Goal: Task Accomplishment & Management: Use online tool/utility

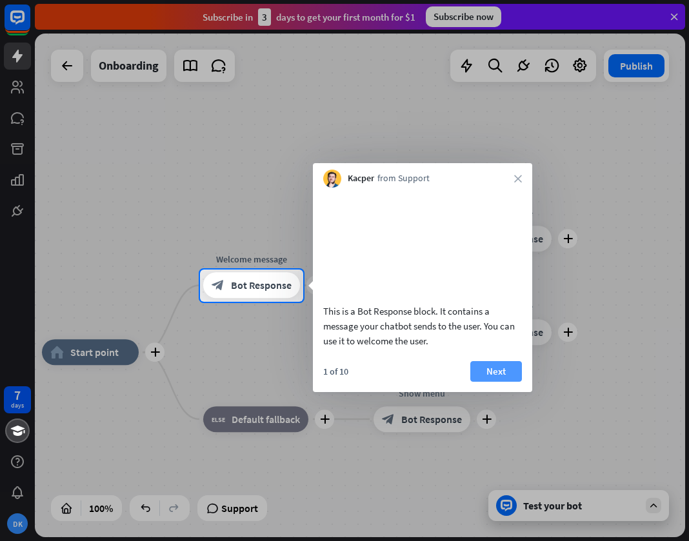
click at [490, 382] on button "Next" at bounding box center [496, 371] width 52 height 21
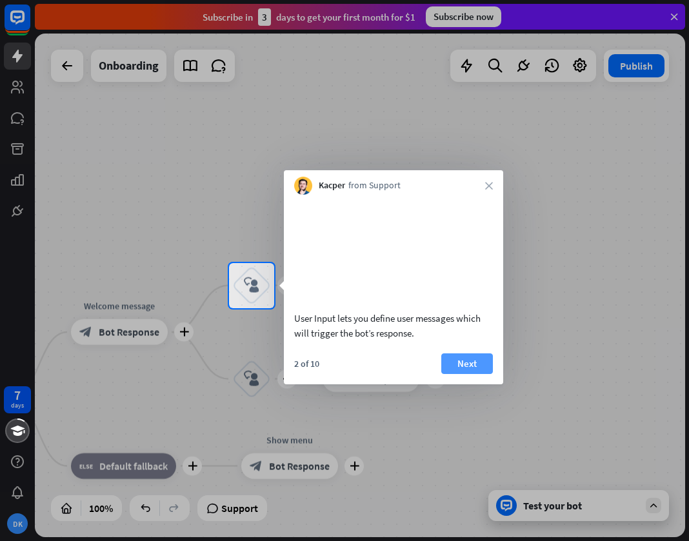
click at [460, 374] on button "Next" at bounding box center [467, 363] width 52 height 21
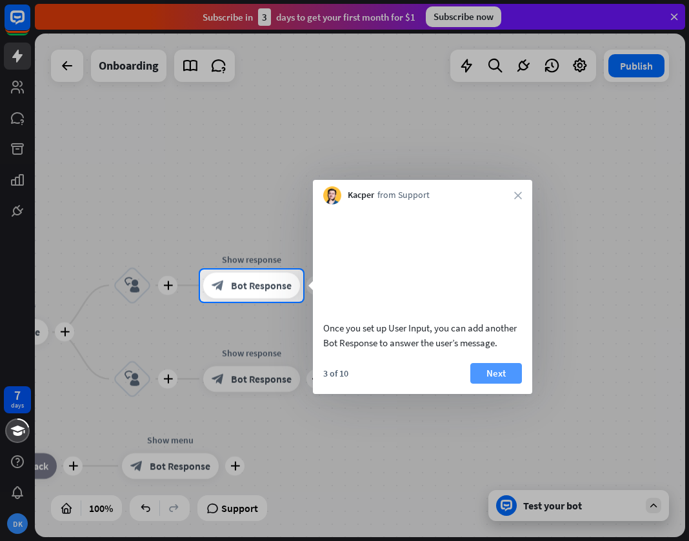
click at [489, 372] on button "Next" at bounding box center [496, 373] width 52 height 21
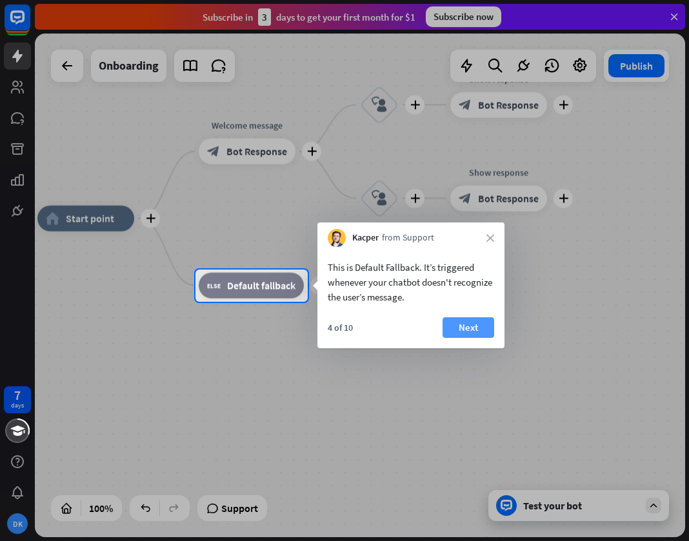
click at [456, 329] on button "Next" at bounding box center [468, 327] width 52 height 21
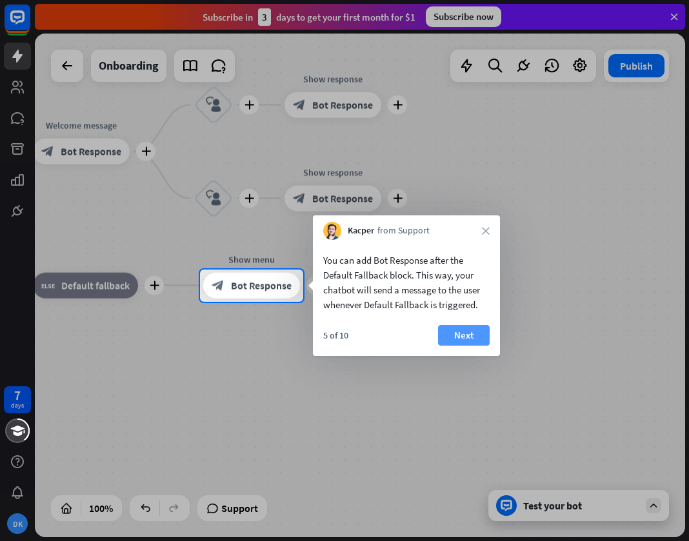
click at [464, 344] on button "Next" at bounding box center [464, 335] width 52 height 21
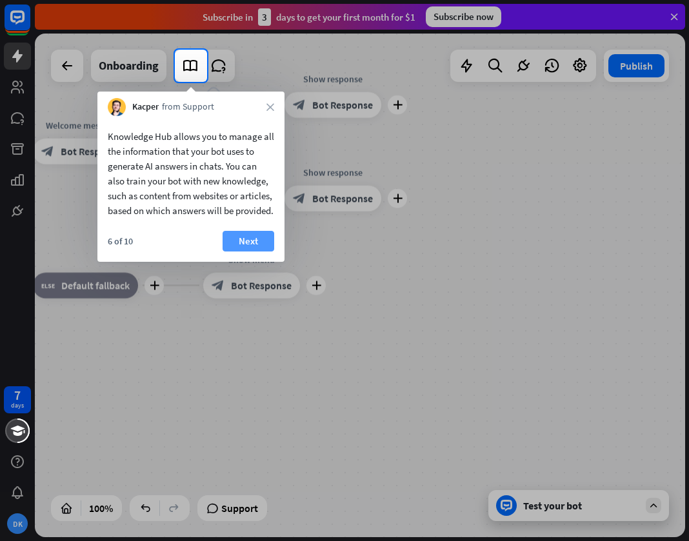
click at [255, 251] on button "Next" at bounding box center [248, 241] width 52 height 21
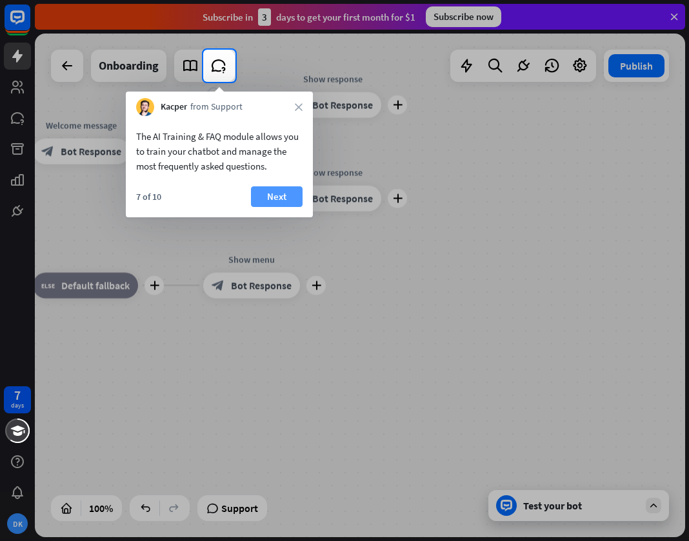
click at [270, 197] on button "Next" at bounding box center [277, 196] width 52 height 21
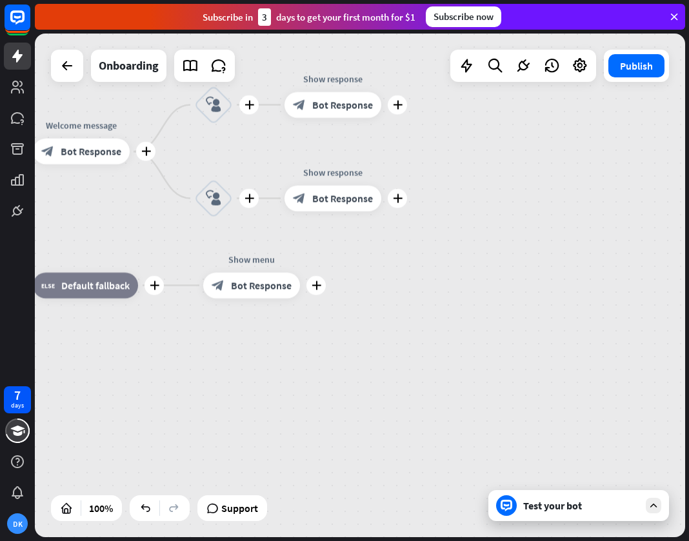
drag, startPoint x: 349, startPoint y: 275, endPoint x: 447, endPoint y: 306, distance: 103.4
click at [481, 332] on div "plus home_2 Start point plus Welcome message block_bot_response Bot Response pl…" at bounding box center [197, 471] width 650 height 504
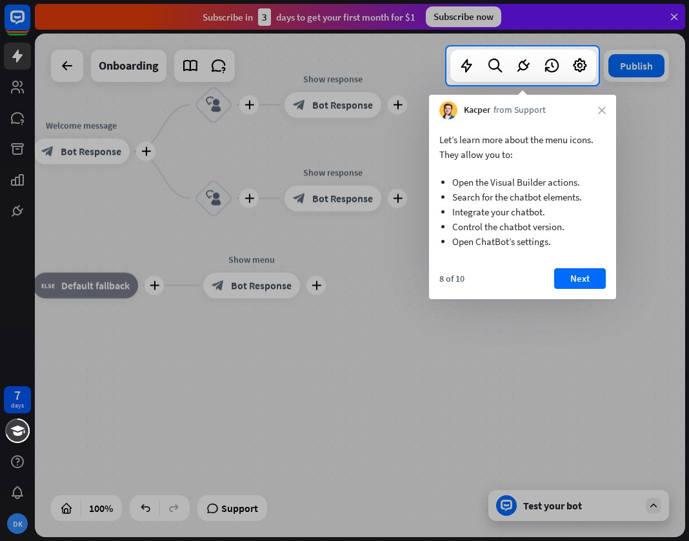
click at [543, 337] on div at bounding box center [344, 313] width 689 height 456
click at [581, 270] on button "Next" at bounding box center [580, 278] width 52 height 21
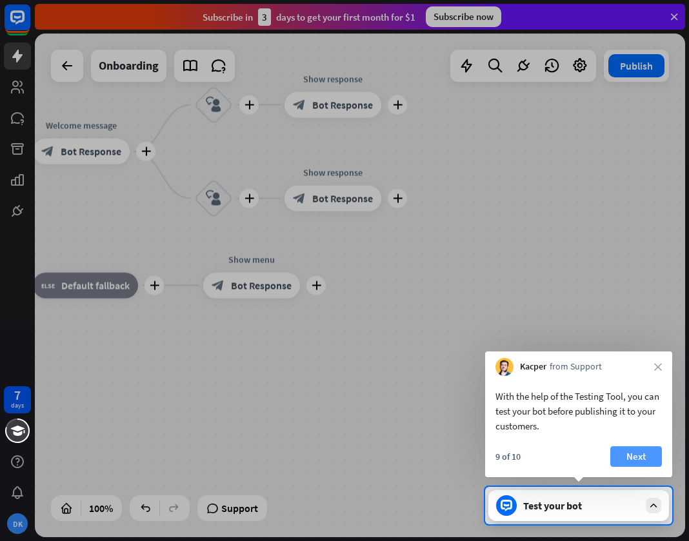
click at [640, 456] on button "Next" at bounding box center [636, 456] width 52 height 21
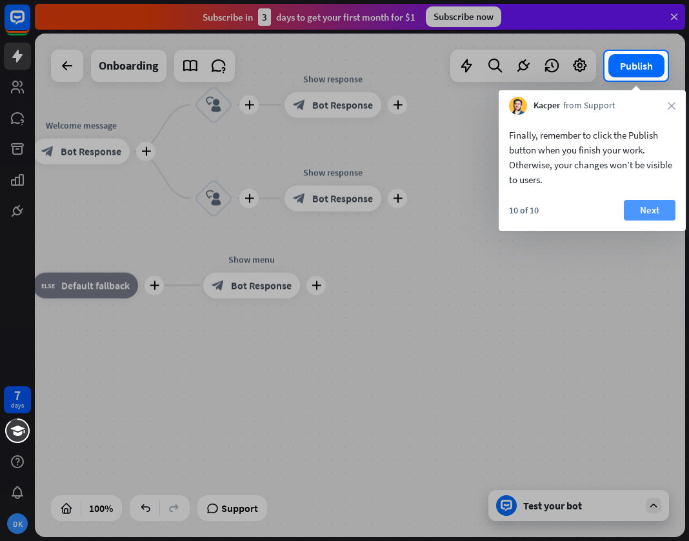
click at [634, 214] on button "Next" at bounding box center [649, 210] width 52 height 21
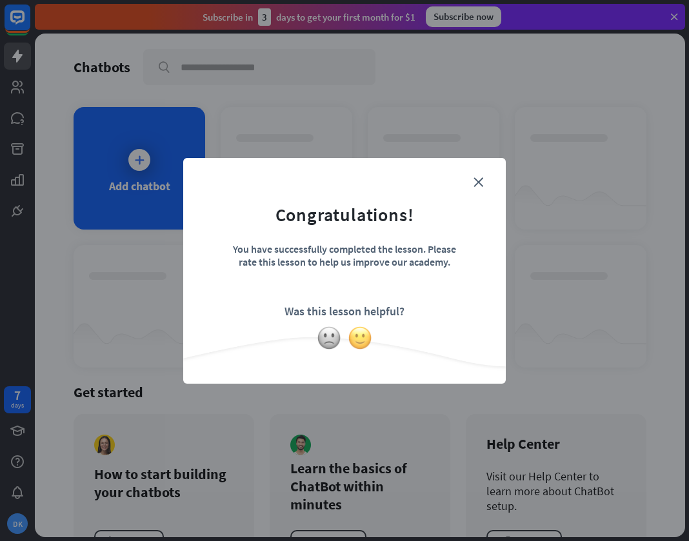
click at [353, 342] on img at bounding box center [360, 338] width 25 height 25
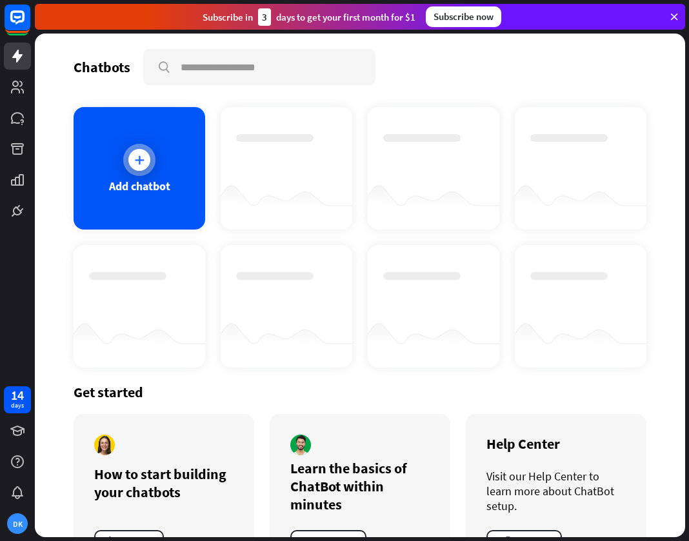
click at [150, 146] on div "Add chatbot" at bounding box center [140, 168] width 132 height 123
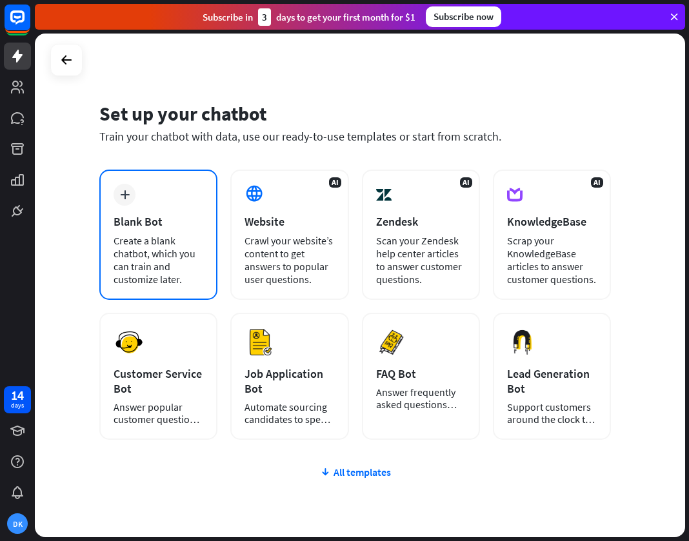
click at [142, 210] on div "plus Blank Bot Create a blank chatbot, which you can train and customize later." at bounding box center [158, 235] width 118 height 130
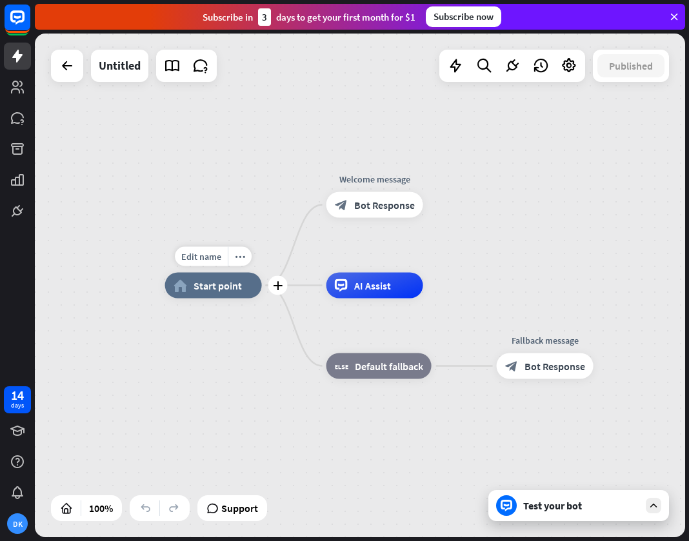
click at [222, 282] on span "Start point" at bounding box center [217, 285] width 48 height 13
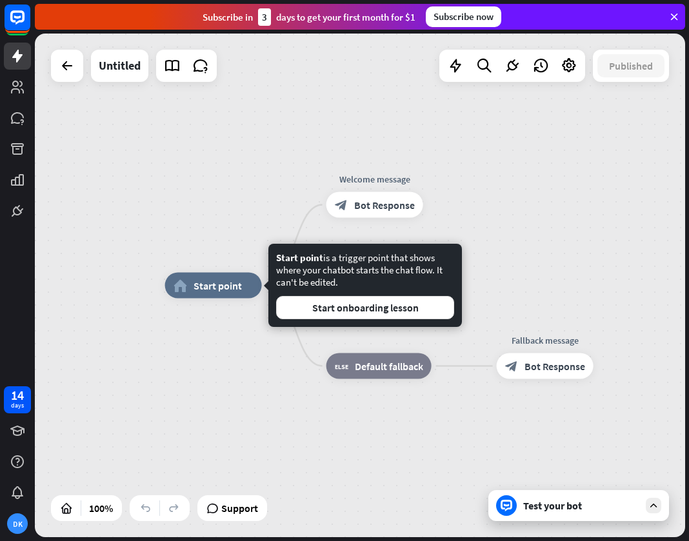
click at [284, 203] on div "home_2 Start point Welcome message block_bot_response Bot Response AI Assist bl…" at bounding box center [360, 286] width 650 height 504
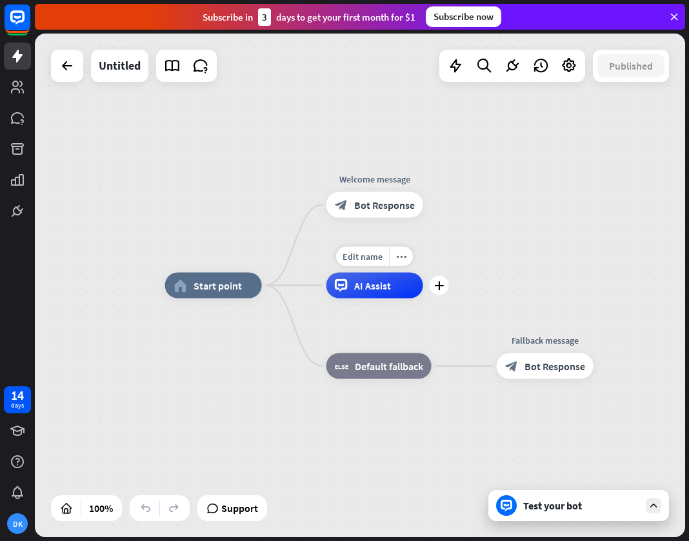
click at [362, 284] on span "AI Assist" at bounding box center [372, 285] width 37 height 13
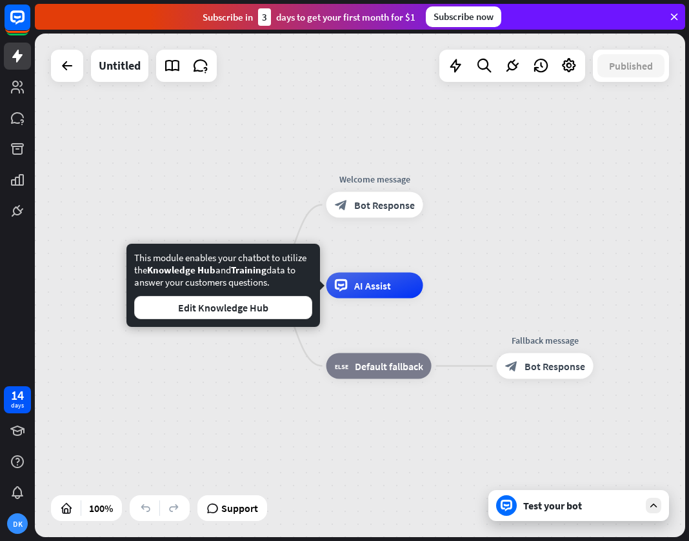
click at [271, 226] on div "home_2 Start point Welcome message block_bot_response Bot Response AI Assist bl…" at bounding box center [360, 286] width 650 height 504
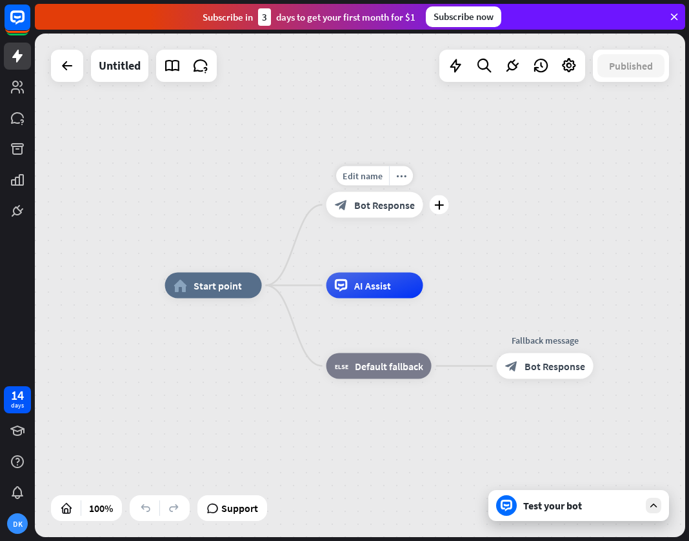
click at [375, 211] on div "block_bot_response Bot Response" at bounding box center [374, 205] width 97 height 26
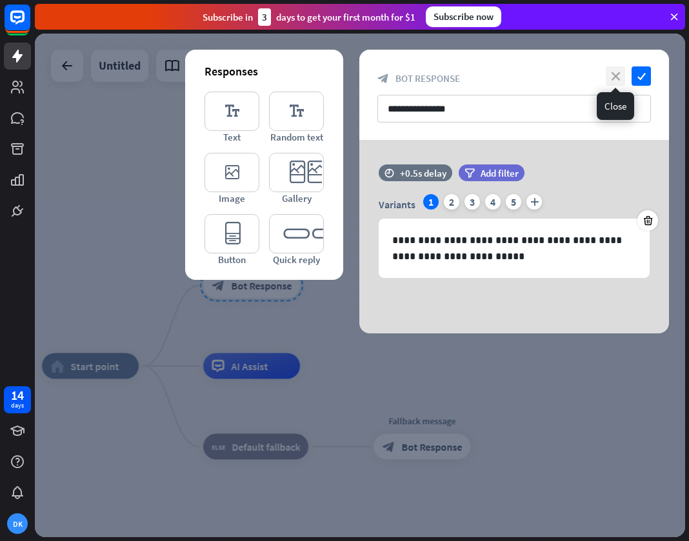
click at [614, 75] on icon "close" at bounding box center [614, 75] width 19 height 19
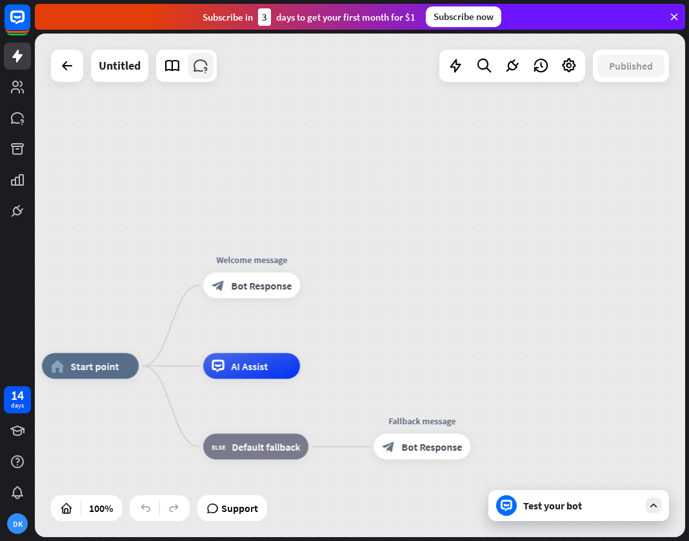
click at [199, 64] on icon at bounding box center [200, 65] width 17 height 17
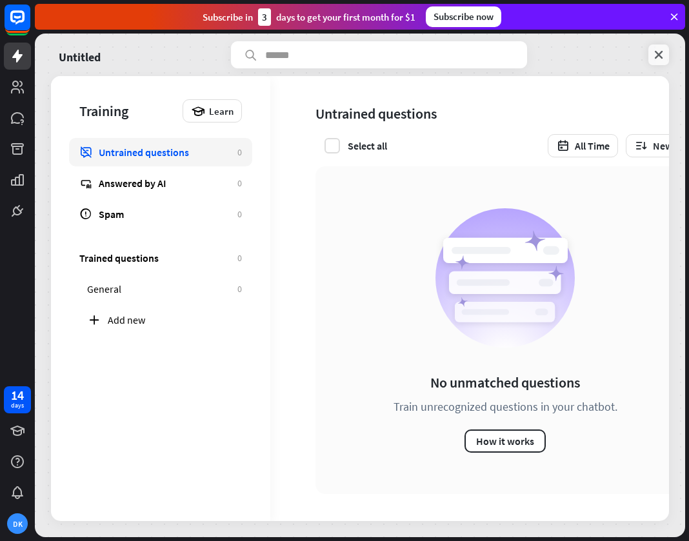
click at [661, 60] on icon at bounding box center [658, 54] width 13 height 13
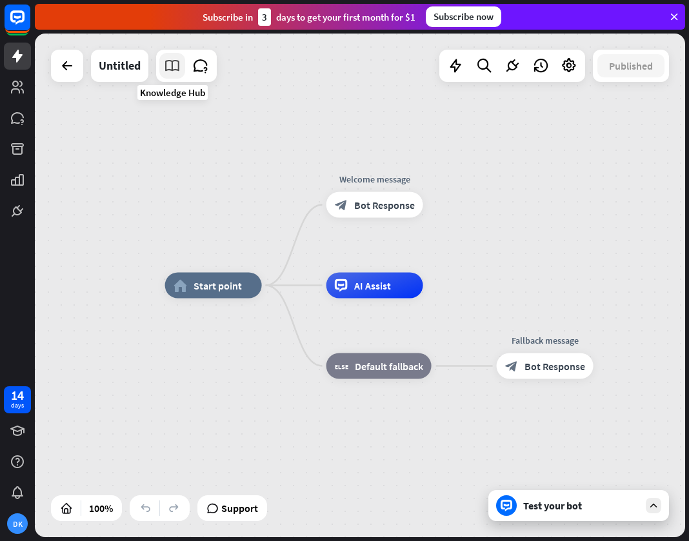
click at [170, 63] on icon at bounding box center [172, 65] width 17 height 17
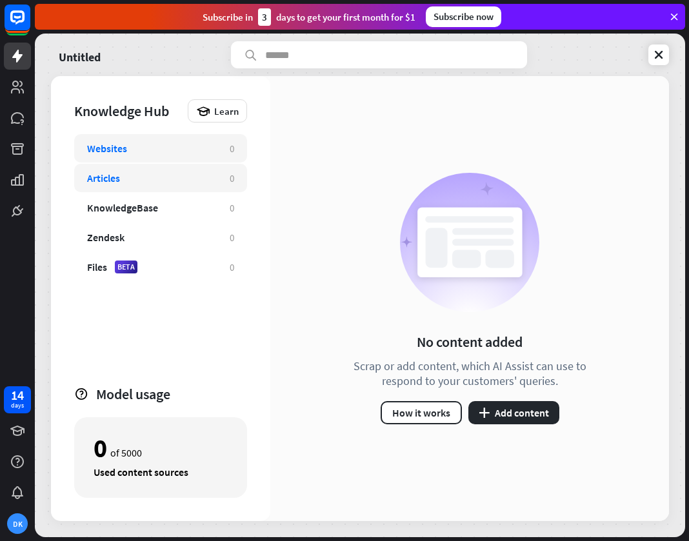
click at [159, 174] on div "Articles" at bounding box center [152, 178] width 130 height 13
click at [184, 146] on div "Websites" at bounding box center [152, 148] width 130 height 13
click at [214, 177] on div "Articles" at bounding box center [152, 178] width 130 height 13
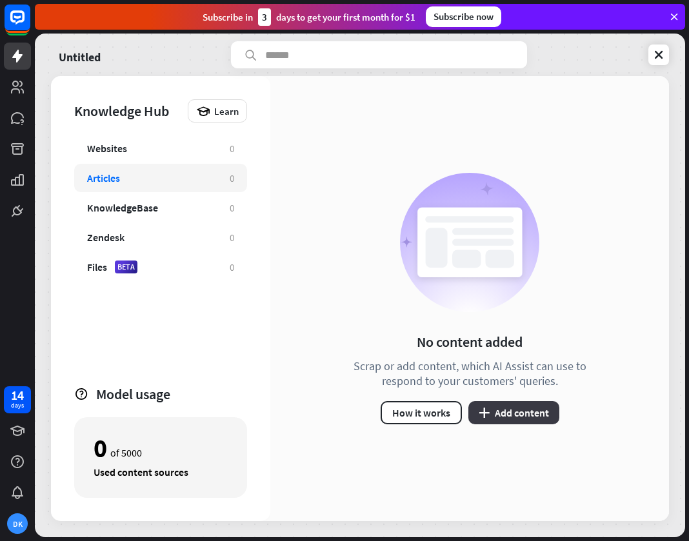
click at [500, 409] on button "plus Add content" at bounding box center [513, 412] width 91 height 23
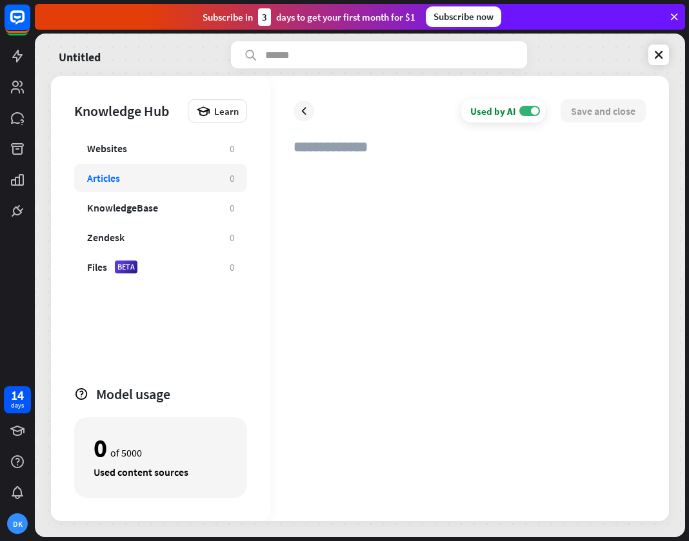
click at [376, 179] on div at bounding box center [469, 331] width 352 height 331
click at [368, 177] on div at bounding box center [469, 331] width 352 height 331
paste div
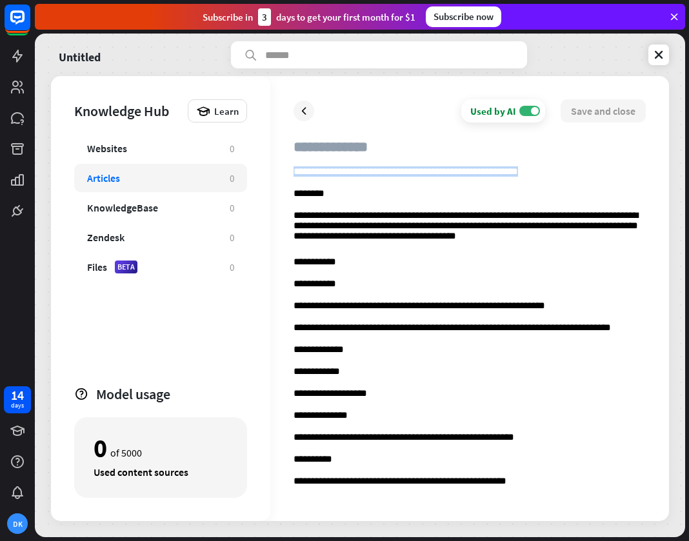
drag, startPoint x: 536, startPoint y: 173, endPoint x: 267, endPoint y: 172, distance: 269.5
click at [267, 172] on div "**********" at bounding box center [360, 298] width 618 height 445
copy p "**********"
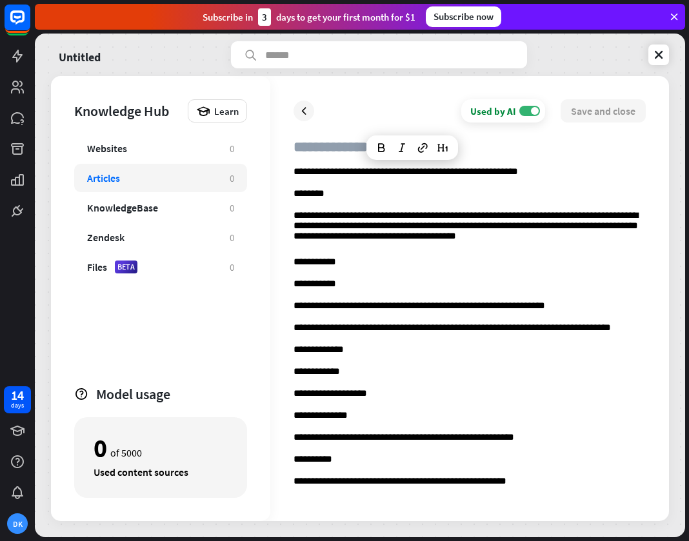
click at [324, 150] on input "text" at bounding box center [469, 152] width 352 height 28
paste input "**********"
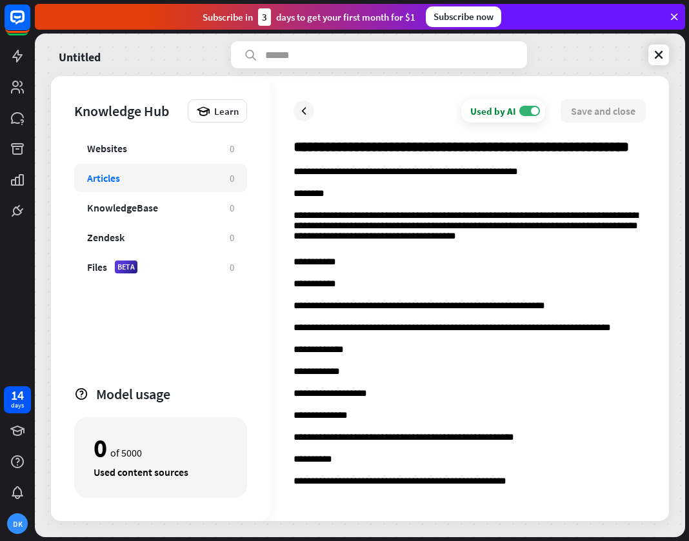
scroll to position [0, 6]
type input "**********"
click at [596, 173] on p "**********" at bounding box center [469, 172] width 352 height 12
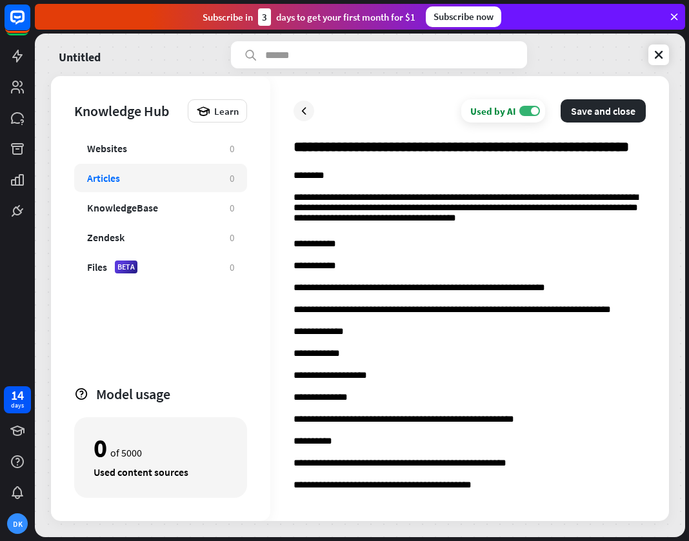
scroll to position [0, 0]
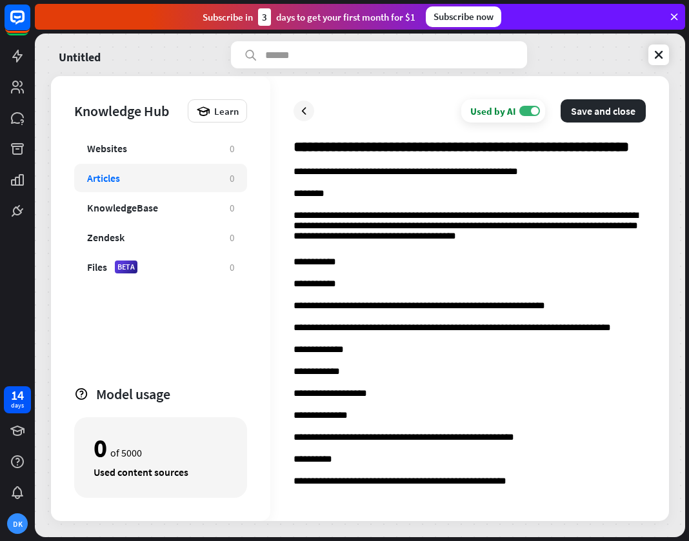
drag, startPoint x: 538, startPoint y: 178, endPoint x: 236, endPoint y: 185, distance: 301.8
click at [236, 185] on div "**********" at bounding box center [360, 298] width 618 height 445
drag, startPoint x: 538, startPoint y: 173, endPoint x: 290, endPoint y: 175, distance: 248.2
click at [290, 175] on div "**********" at bounding box center [469, 298] width 398 height 445
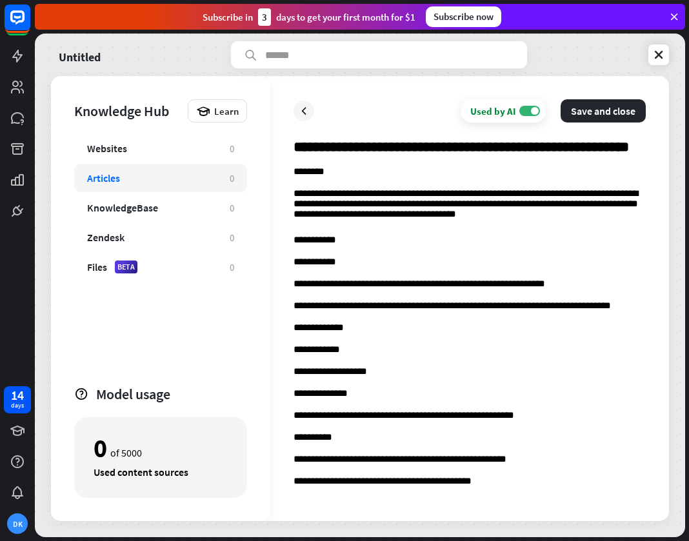
click at [407, 173] on p "********" at bounding box center [469, 172] width 352 height 12
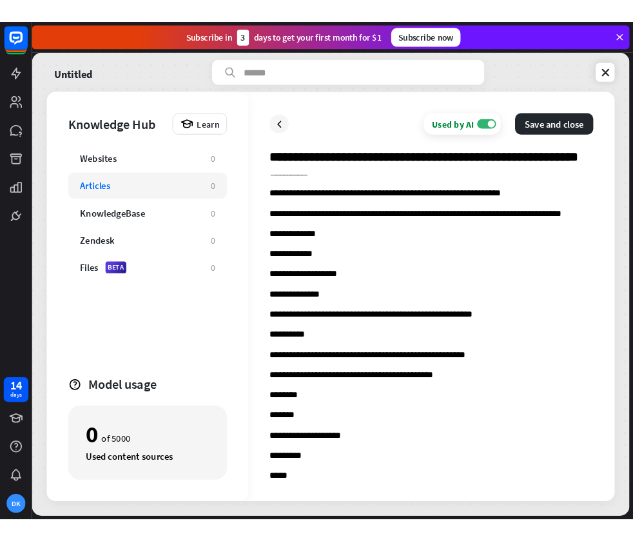
scroll to position [99, 0]
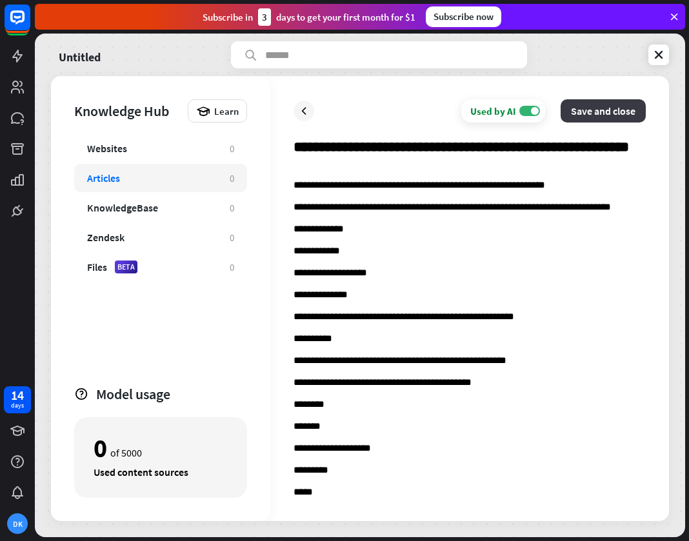
click at [591, 109] on button "Save and close" at bounding box center [602, 110] width 85 height 23
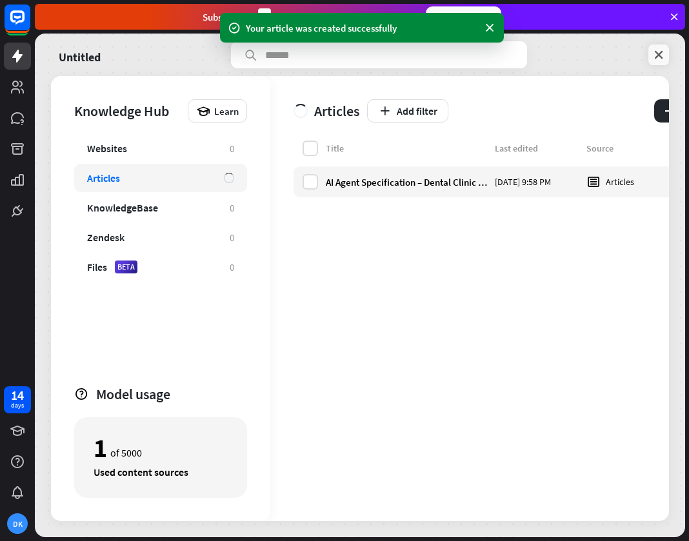
click at [656, 54] on icon at bounding box center [658, 54] width 13 height 13
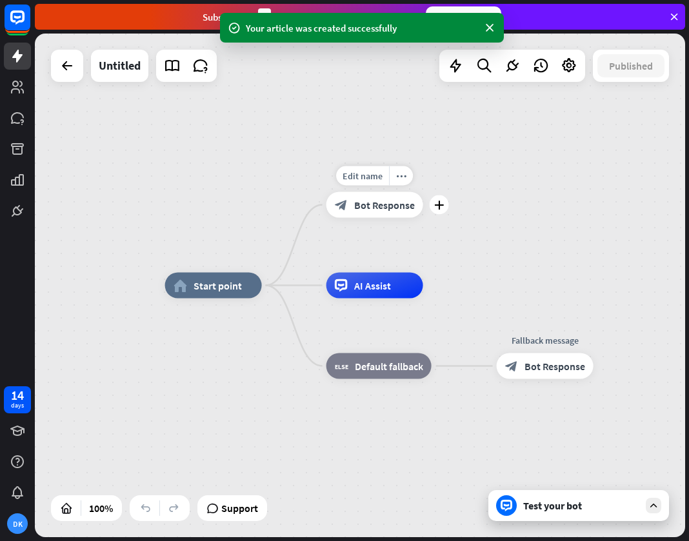
click at [371, 212] on div "block_bot_response Bot Response" at bounding box center [374, 205] width 97 height 26
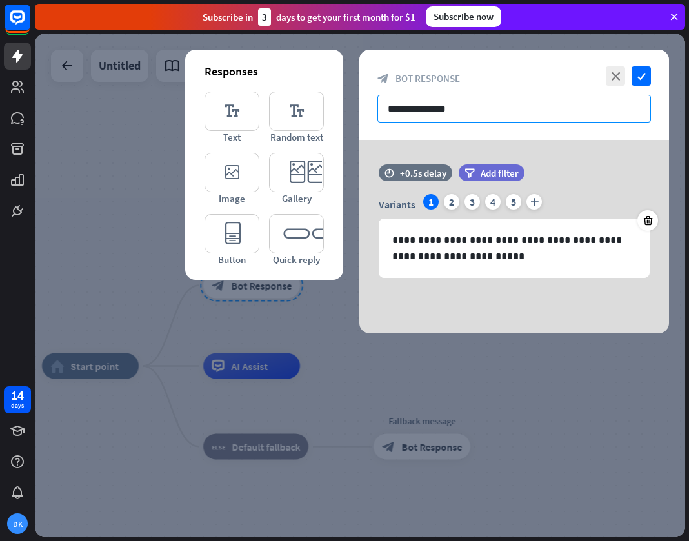
drag, startPoint x: 476, startPoint y: 112, endPoint x: 369, endPoint y: 110, distance: 106.4
click at [369, 110] on div "**********" at bounding box center [513, 95] width 309 height 90
drag, startPoint x: 560, startPoint y: 162, endPoint x: 553, endPoint y: 165, distance: 7.5
click at [559, 162] on div "**********" at bounding box center [513, 236] width 309 height 193
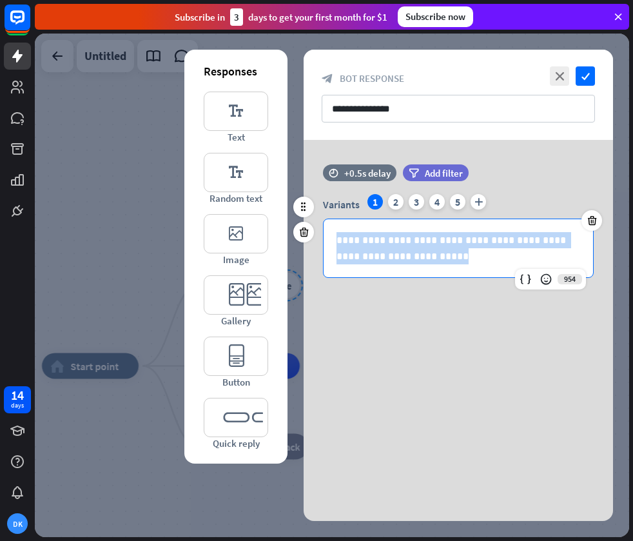
drag, startPoint x: 431, startPoint y: 256, endPoint x: 313, endPoint y: 226, distance: 122.4
click at [313, 226] on div "**********" at bounding box center [458, 227] width 309 height 126
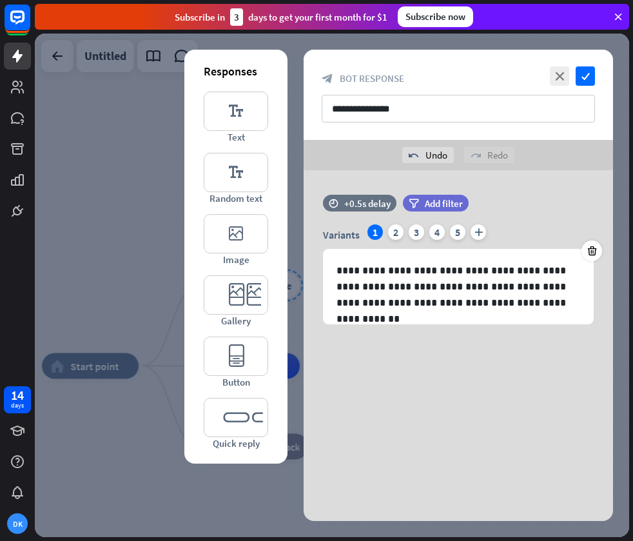
click at [463, 392] on div "**********" at bounding box center [458, 285] width 309 height 471
click at [249, 418] on icon "editor_quick_replies" at bounding box center [236, 417] width 64 height 39
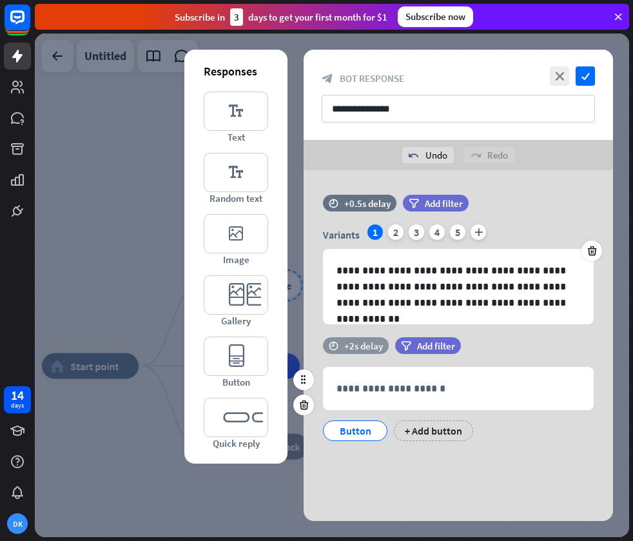
click at [339, 346] on div "time +2s delay" at bounding box center [356, 345] width 66 height 17
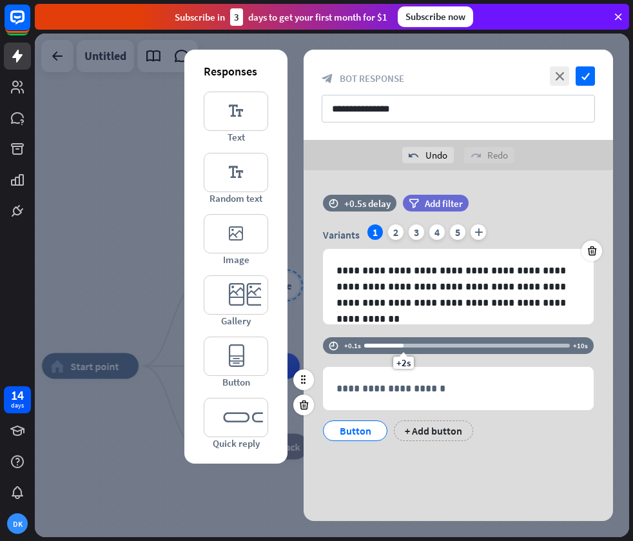
drag, startPoint x: 397, startPoint y: 350, endPoint x: 349, endPoint y: 351, distance: 48.4
click at [348, 352] on div "time +0.1s +2s +10s" at bounding box center [458, 345] width 271 height 17
click at [374, 348] on div "+2s" at bounding box center [467, 345] width 206 height 13
drag, startPoint x: 369, startPoint y: 348, endPoint x: 325, endPoint y: 349, distance: 44.5
click at [325, 349] on div "time +0.1s +0.6s +10s" at bounding box center [458, 345] width 271 height 17
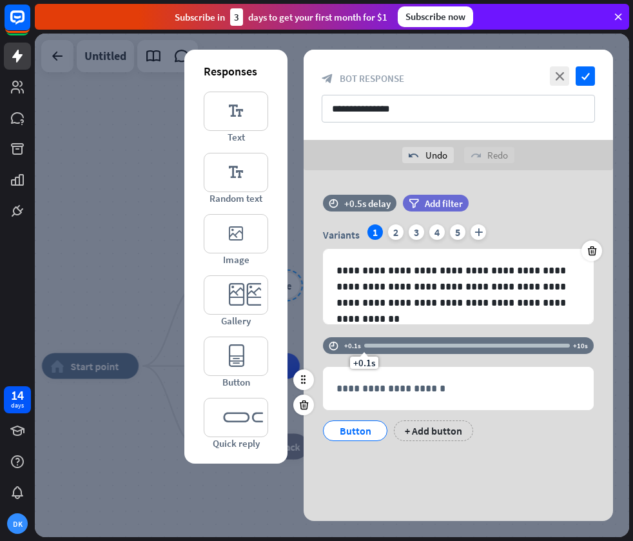
drag, startPoint x: 371, startPoint y: 348, endPoint x: 351, endPoint y: 348, distance: 20.0
click at [351, 348] on div "time +0.1s +0.1s +10s" at bounding box center [458, 345] width 271 height 17
click at [416, 435] on div "+ Add button" at bounding box center [433, 430] width 79 height 21
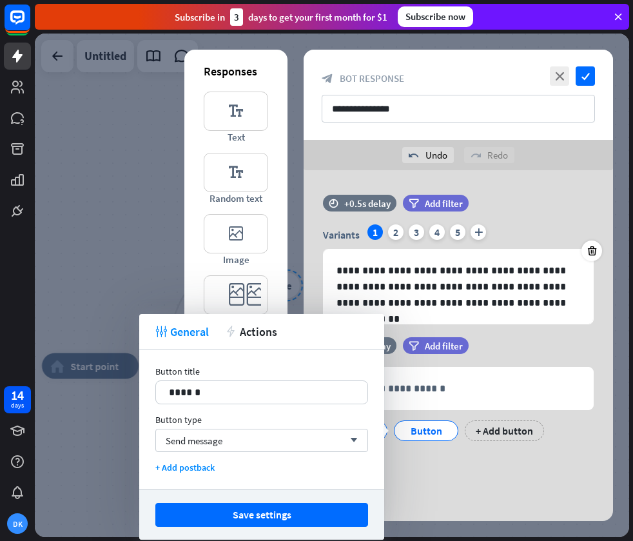
click at [442, 454] on div "**********" at bounding box center [458, 328] width 309 height 316
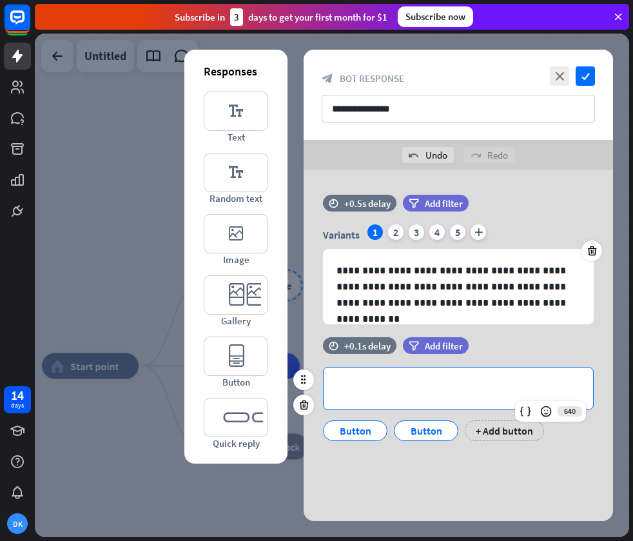
click at [357, 385] on p "**********" at bounding box center [459, 388] width 244 height 16
click at [343, 432] on div "Button" at bounding box center [355, 430] width 43 height 19
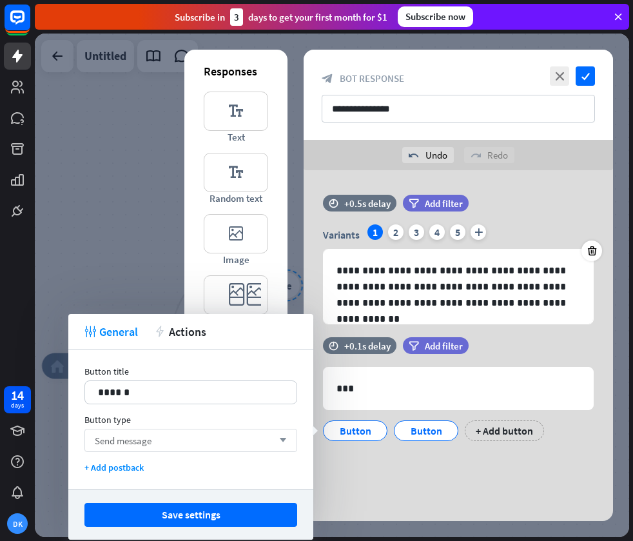
click at [221, 443] on div "Send message arrow_down" at bounding box center [190, 440] width 213 height 23
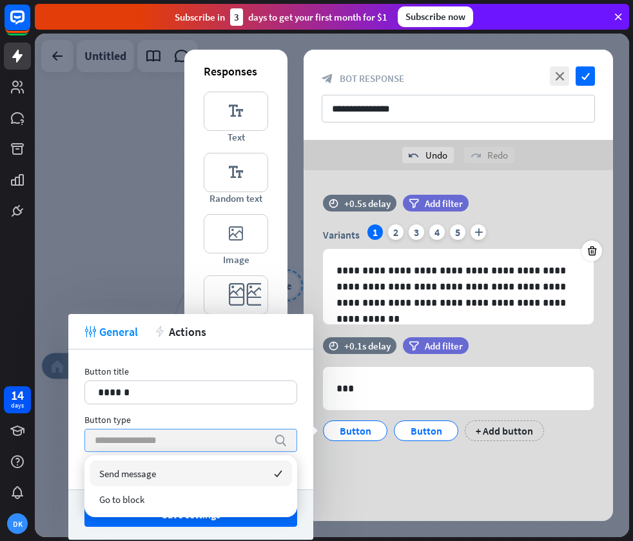
click at [221, 441] on input "search" at bounding box center [181, 440] width 173 height 22
click at [236, 424] on div "Button type" at bounding box center [190, 420] width 213 height 12
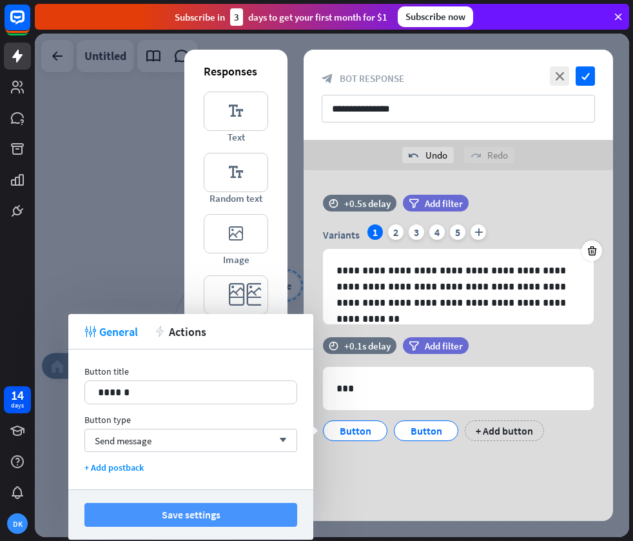
click at [217, 510] on button "Save settings" at bounding box center [190, 515] width 213 height 24
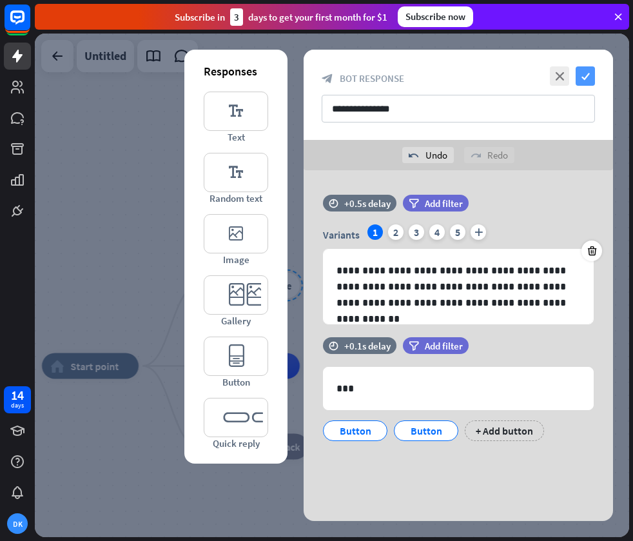
click at [582, 77] on icon "check" at bounding box center [585, 75] width 19 height 19
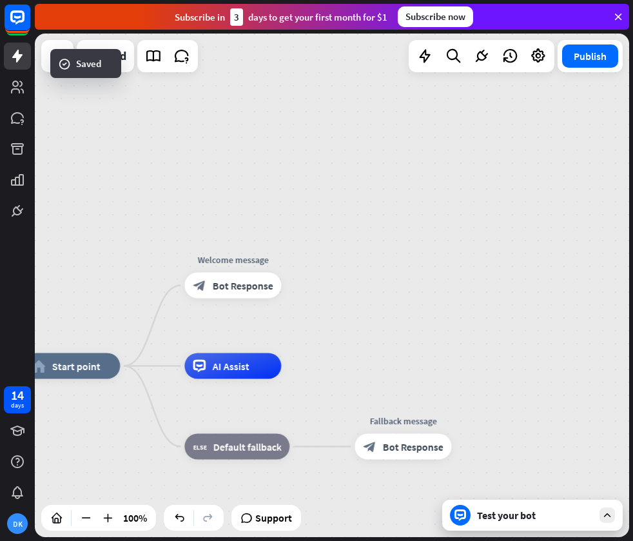
click at [605, 516] on icon at bounding box center [608, 515] width 12 height 12
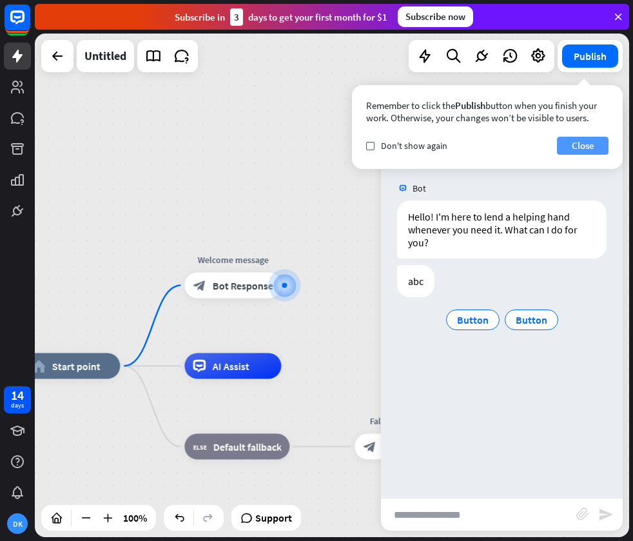
click at [580, 142] on button "Close" at bounding box center [583, 146] width 52 height 18
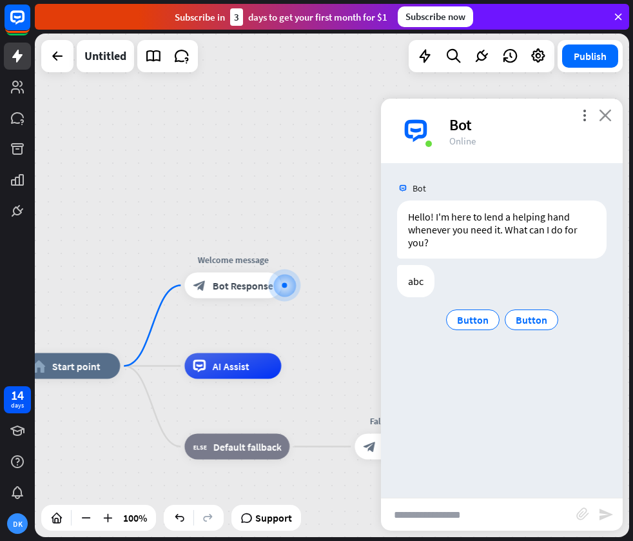
click at [602, 119] on icon "close" at bounding box center [605, 115] width 13 height 12
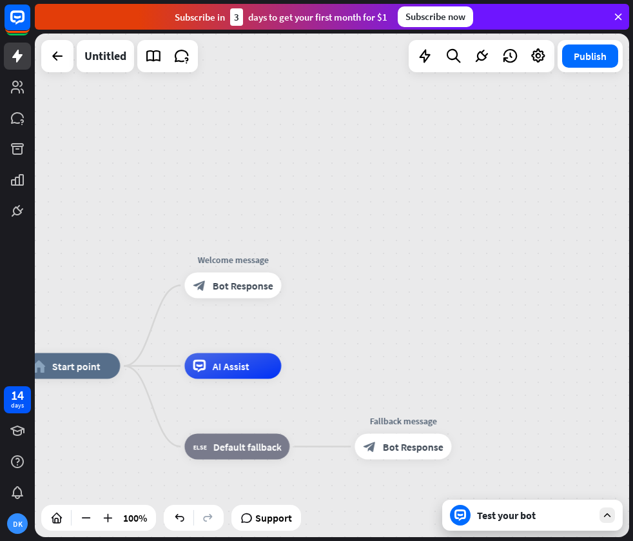
click at [409, 319] on div "home_2 Start point Welcome message block_bot_response Bot Response Edit name mo…" at bounding box center [332, 286] width 594 height 504
click at [245, 280] on span "Bot Response" at bounding box center [242, 285] width 61 height 13
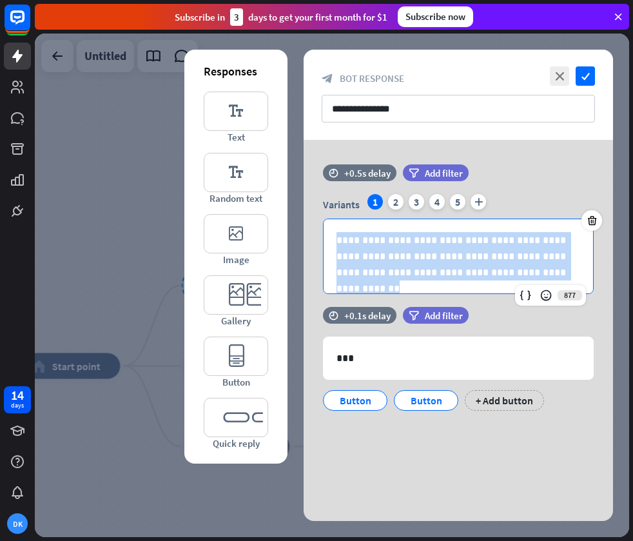
drag, startPoint x: 521, startPoint y: 273, endPoint x: 302, endPoint y: 245, distance: 220.4
click at [302, 245] on div "**********" at bounding box center [459, 298] width 342 height 316
copy p "**********"
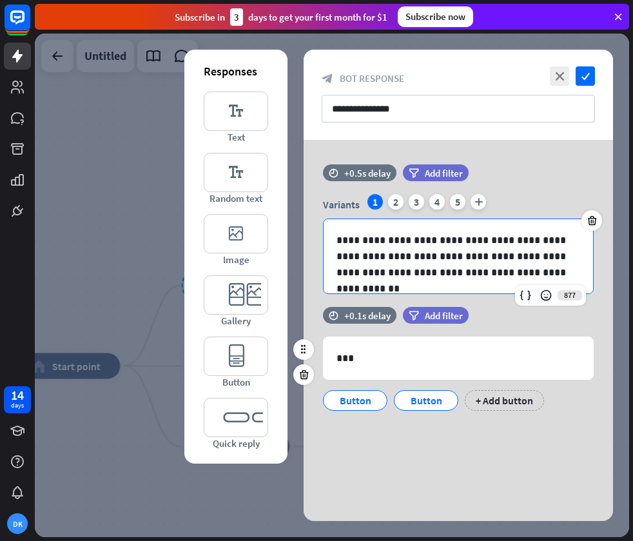
click at [493, 308] on div "filter Add filter" at bounding box center [468, 315] width 130 height 17
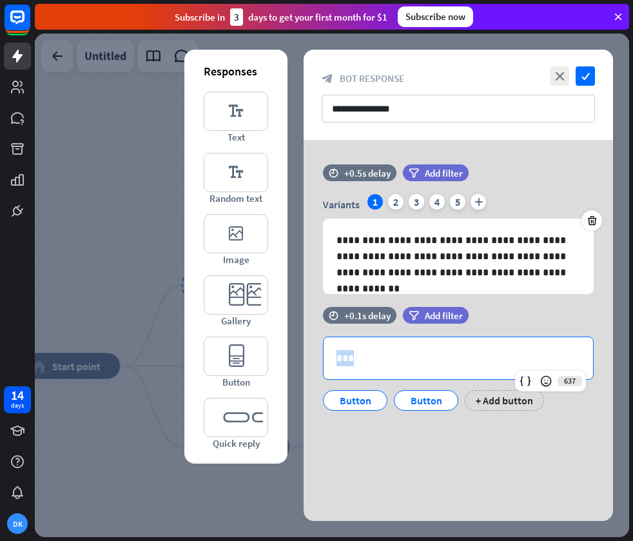
drag, startPoint x: 369, startPoint y: 360, endPoint x: 289, endPoint y: 357, distance: 80.0
click at [304, 357] on div "**********" at bounding box center [458, 298] width 309 height 316
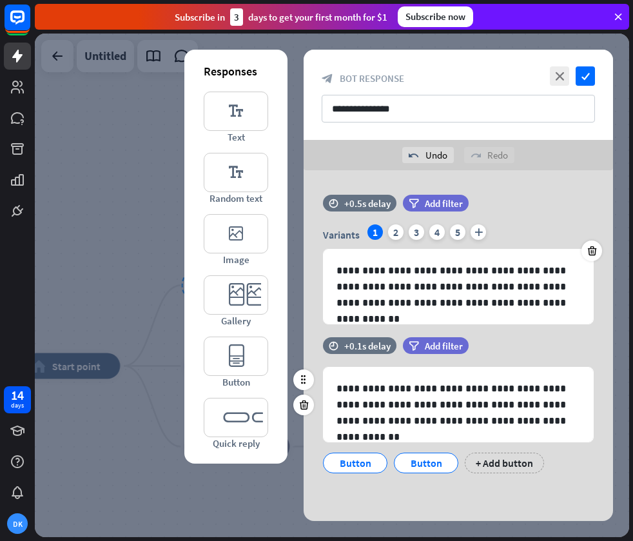
click at [533, 340] on div "time +0.1s delay filter Add filter" at bounding box center [458, 352] width 309 height 30
click at [591, 248] on icon at bounding box center [592, 251] width 12 height 12
click at [587, 248] on icon at bounding box center [592, 251] width 12 height 12
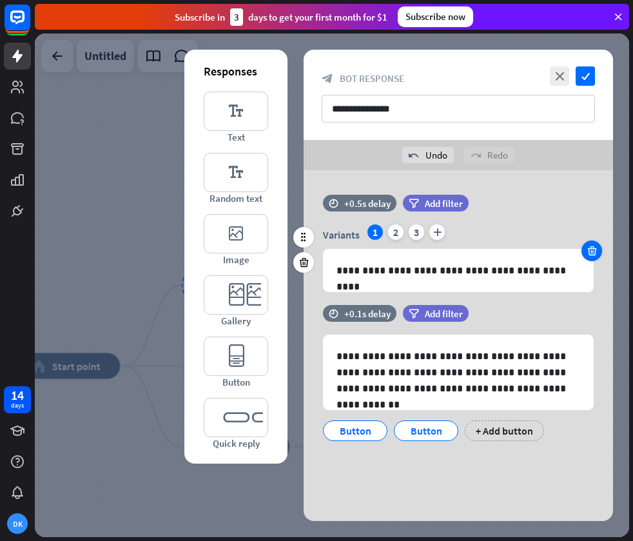
click at [590, 249] on icon at bounding box center [592, 251] width 12 height 12
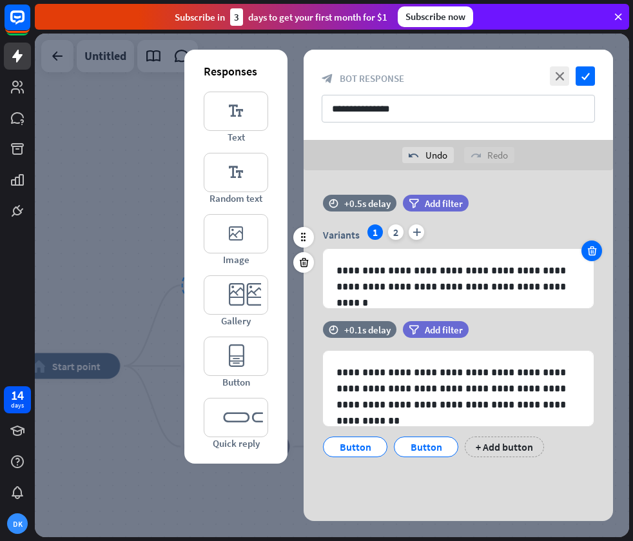
click at [590, 249] on icon at bounding box center [592, 251] width 12 height 12
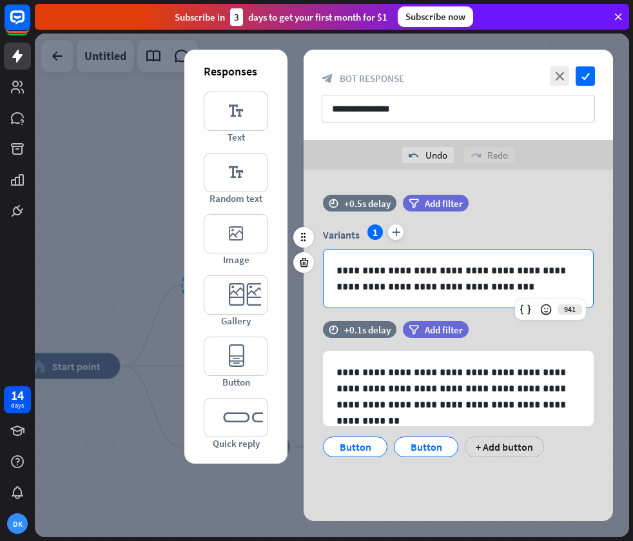
click at [505, 228] on div "Variants 1 plus" at bounding box center [458, 234] width 271 height 21
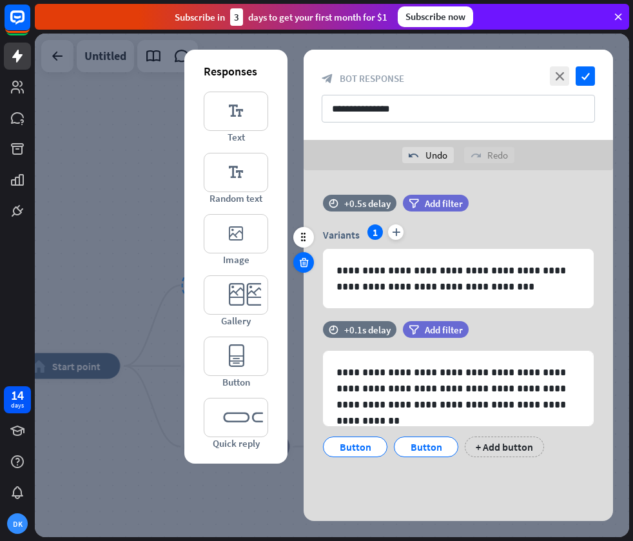
click at [306, 258] on icon at bounding box center [304, 263] width 12 height 12
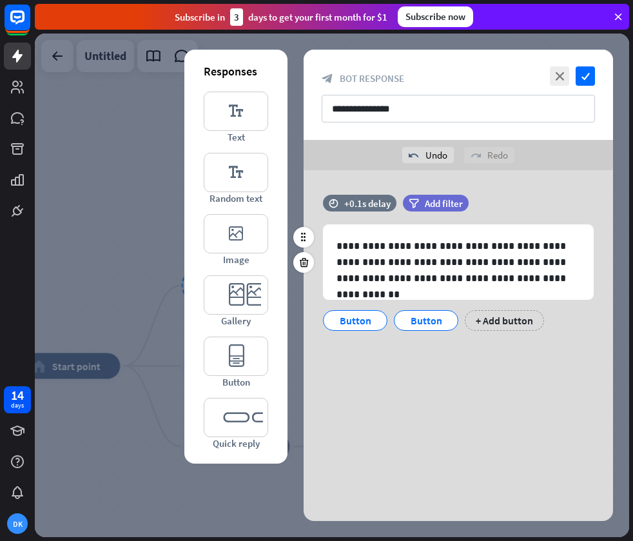
click at [498, 214] on div "filter Add filter" at bounding box center [468, 210] width 130 height 30
click at [507, 319] on div "+ Add button" at bounding box center [504, 320] width 79 height 21
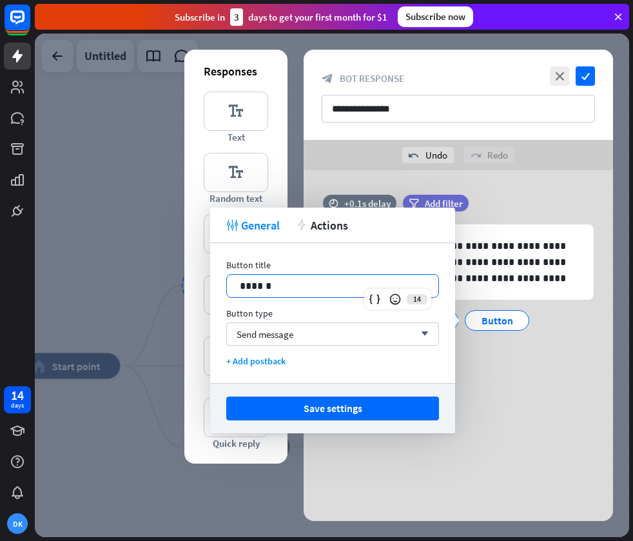
drag, startPoint x: 302, startPoint y: 282, endPoint x: 184, endPoint y: 281, distance: 118.0
click at [184, 281] on body "14 days DK close Product Help First steps Get started with ChatBot Help Center …" at bounding box center [316, 270] width 633 height 541
drag, startPoint x: 287, startPoint y: 284, endPoint x: 208, endPoint y: 287, distance: 78.7
click at [208, 286] on body "14 days DK close Product Help First steps Get started with ChatBot Help Center …" at bounding box center [316, 270] width 633 height 541
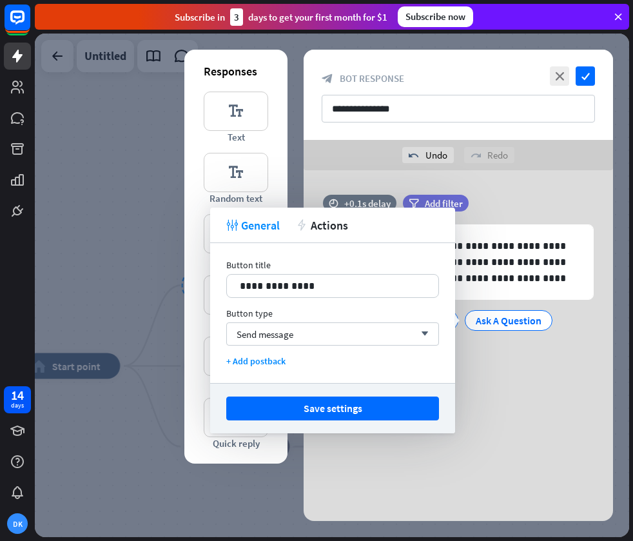
click at [368, 409] on button "Save settings" at bounding box center [332, 409] width 213 height 24
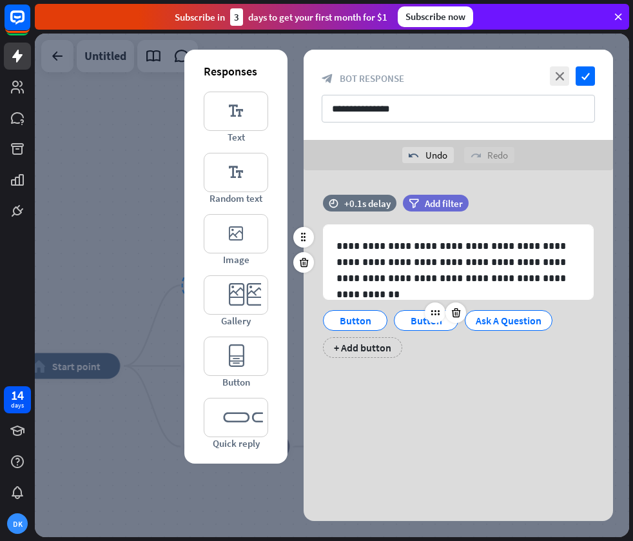
click at [418, 319] on div "Button" at bounding box center [426, 320] width 43 height 19
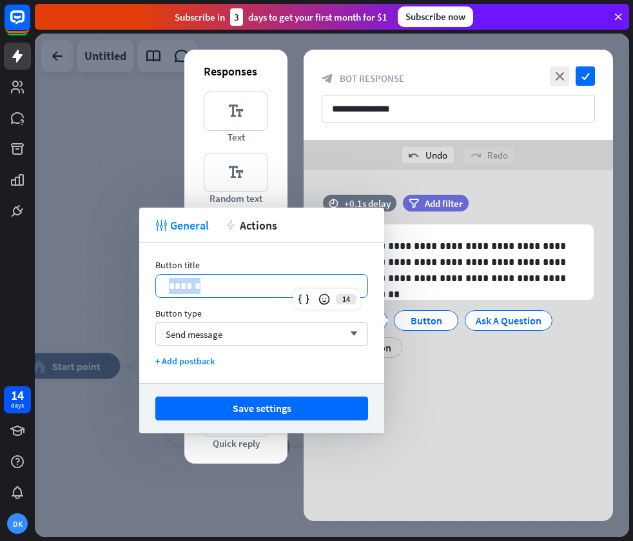
drag, startPoint x: 262, startPoint y: 286, endPoint x: 166, endPoint y: 285, distance: 96.7
click at [162, 285] on div "******" at bounding box center [261, 286] width 211 height 23
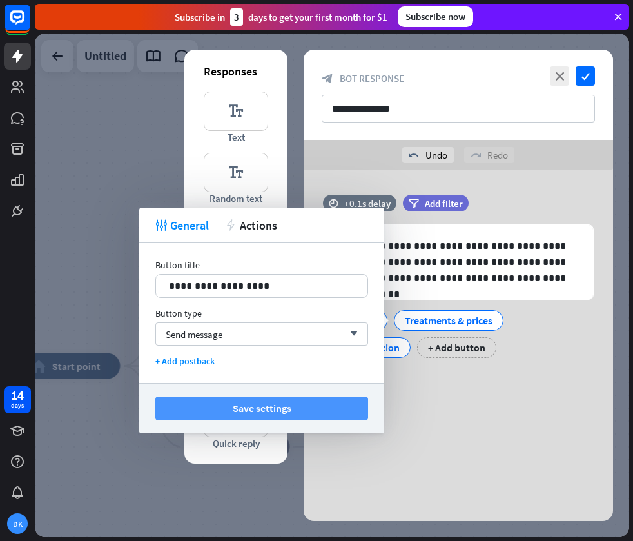
click at [294, 413] on button "Save settings" at bounding box center [261, 409] width 213 height 24
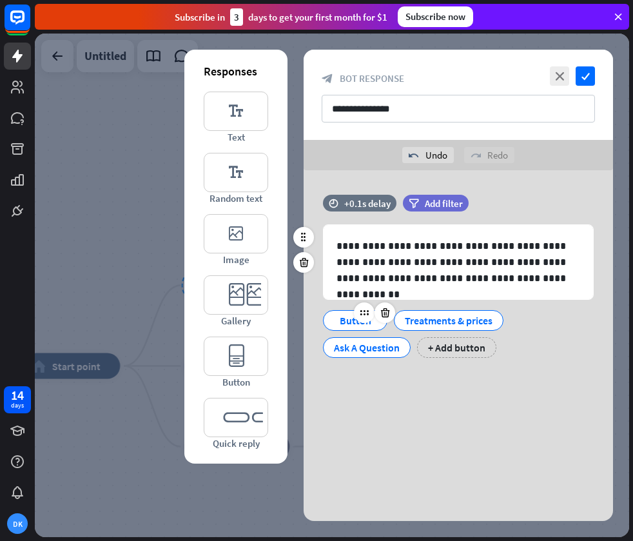
click at [342, 324] on div "Button" at bounding box center [355, 320] width 43 height 19
click at [359, 333] on div "Ask A Question" at bounding box center [367, 344] width 94 height 27
click at [358, 322] on div at bounding box center [374, 312] width 41 height 21
click at [346, 320] on div "Button" at bounding box center [355, 320] width 43 height 19
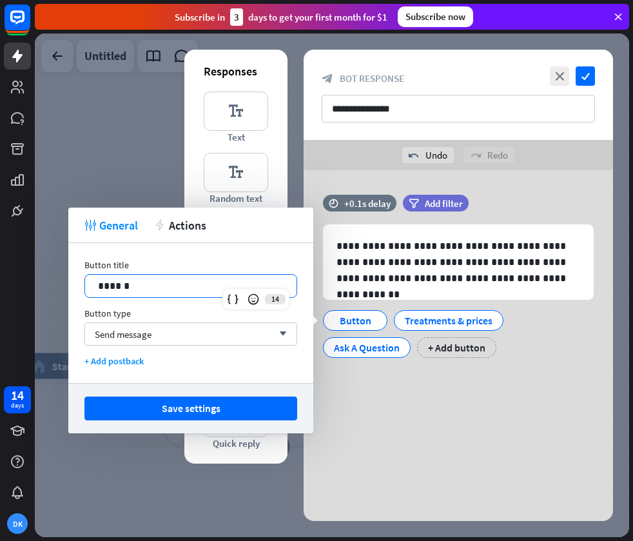
drag, startPoint x: 179, startPoint y: 288, endPoint x: 52, endPoint y: 286, distance: 126.4
click at [42, 287] on body "14 days DK close Product Help First steps Get started with ChatBot Help Center …" at bounding box center [316, 270] width 633 height 541
drag, startPoint x: 137, startPoint y: 289, endPoint x: 99, endPoint y: 288, distance: 38.1
click at [96, 286] on div "******" at bounding box center [190, 286] width 211 height 23
click at [156, 407] on button "Save settings" at bounding box center [190, 409] width 213 height 24
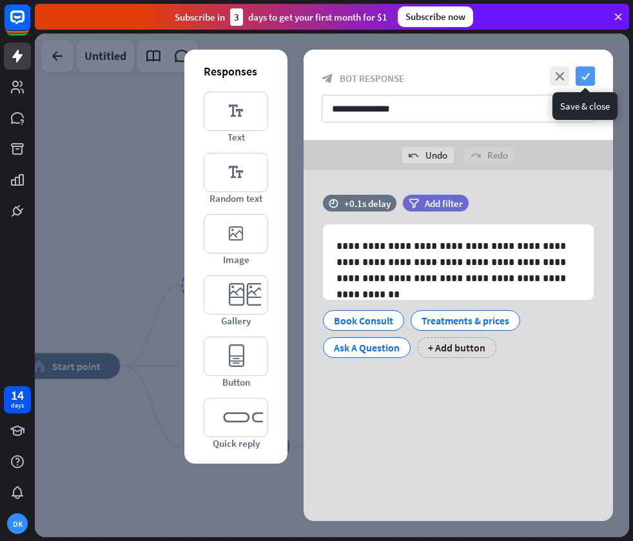
click at [591, 70] on icon "check" at bounding box center [585, 75] width 19 height 19
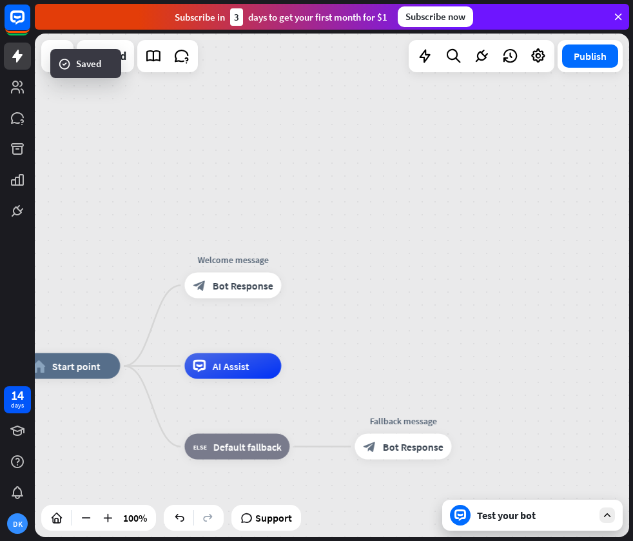
click at [606, 518] on icon at bounding box center [608, 515] width 12 height 12
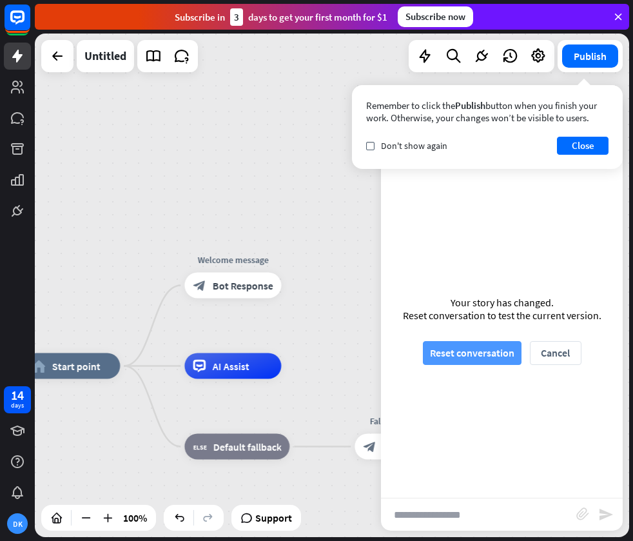
click at [468, 356] on button "Reset conversation" at bounding box center [472, 353] width 99 height 24
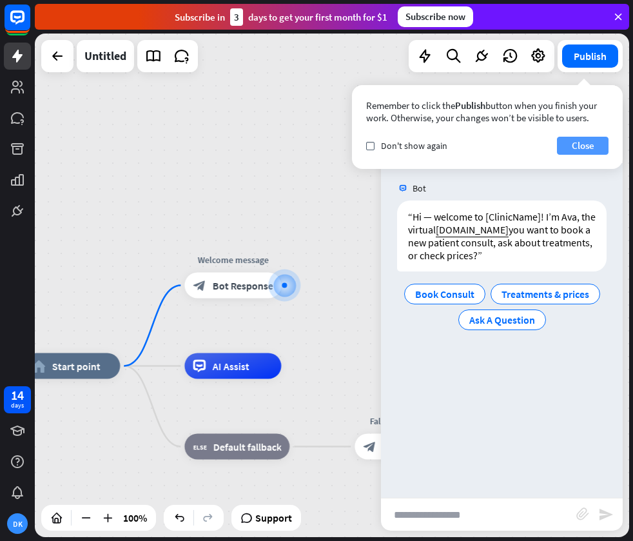
click at [589, 146] on button "Close" at bounding box center [583, 146] width 52 height 18
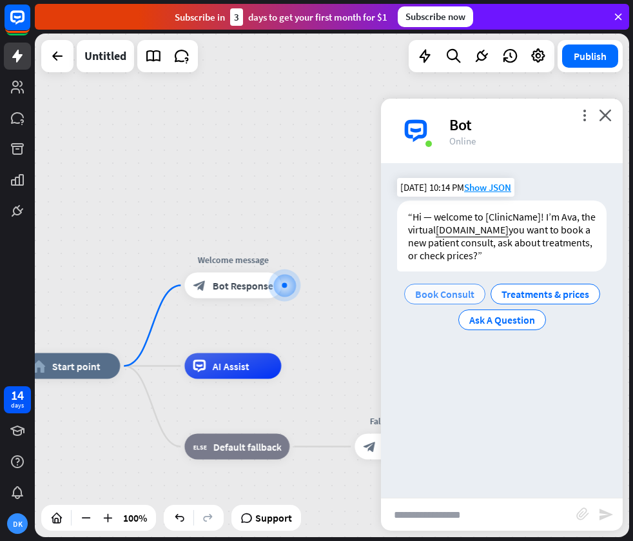
click at [449, 293] on span "Book Consult" at bounding box center [444, 294] width 59 height 13
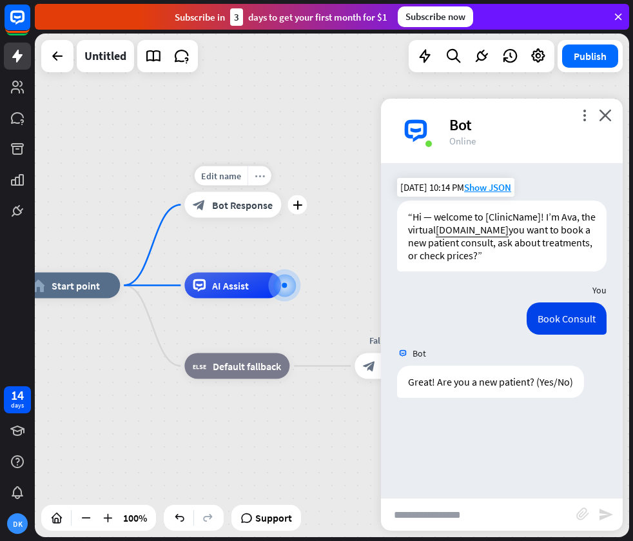
click at [264, 177] on icon "more_horiz" at bounding box center [260, 176] width 10 height 10
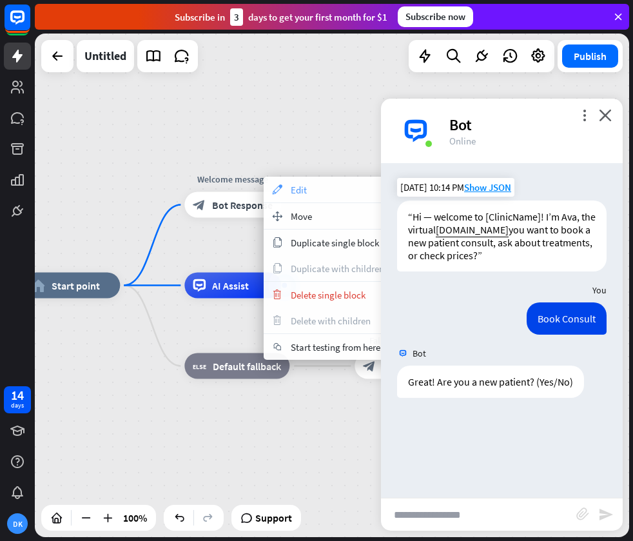
click at [303, 191] on span "Edit" at bounding box center [299, 190] width 16 height 12
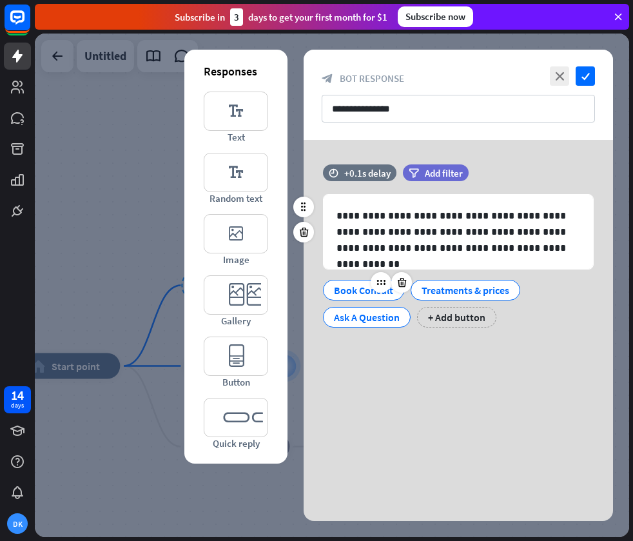
click at [360, 293] on div "Book Consult" at bounding box center [363, 289] width 59 height 19
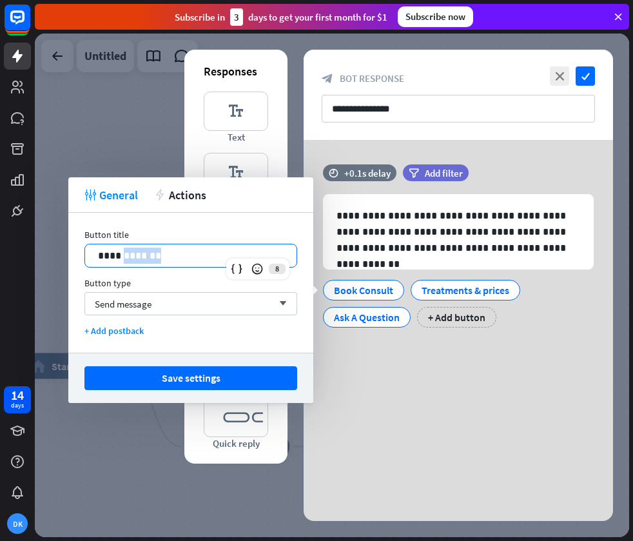
drag, startPoint x: 162, startPoint y: 259, endPoint x: 124, endPoint y: 259, distance: 37.4
click at [124, 259] on p "**********" at bounding box center [191, 256] width 186 height 16
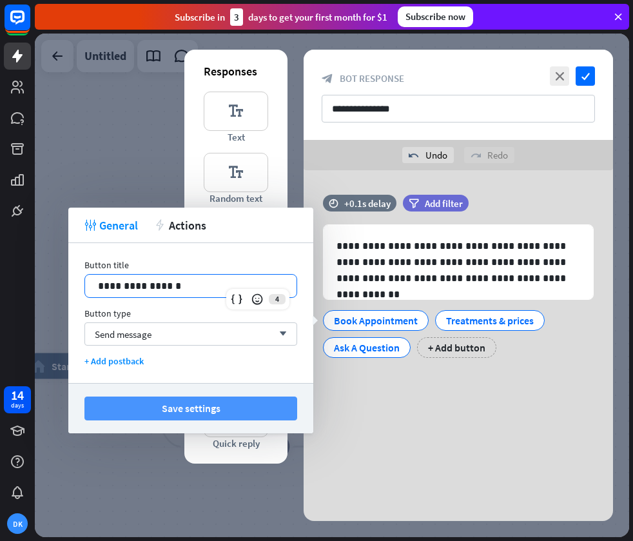
click at [195, 406] on button "Save settings" at bounding box center [190, 409] width 213 height 24
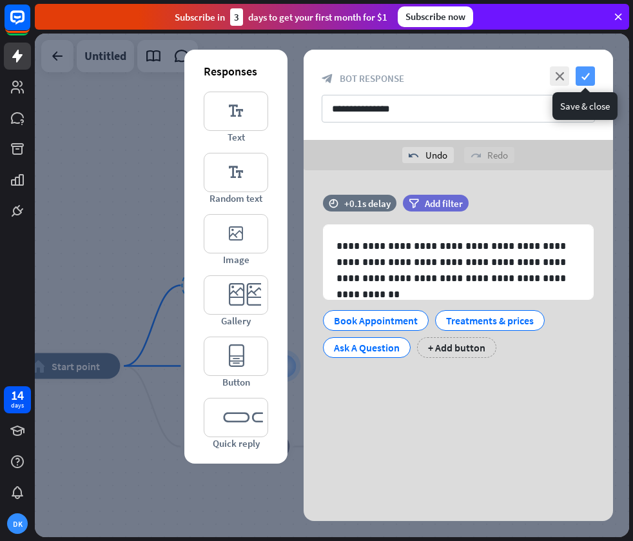
click at [592, 76] on icon "check" at bounding box center [585, 75] width 19 height 19
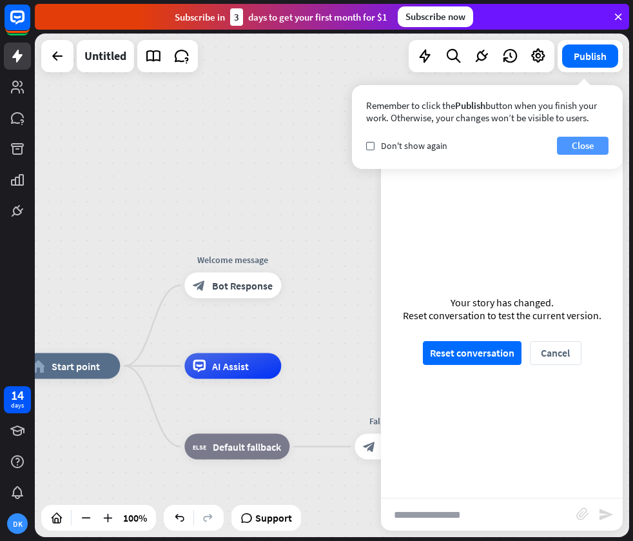
click at [576, 142] on button "Close" at bounding box center [583, 146] width 52 height 18
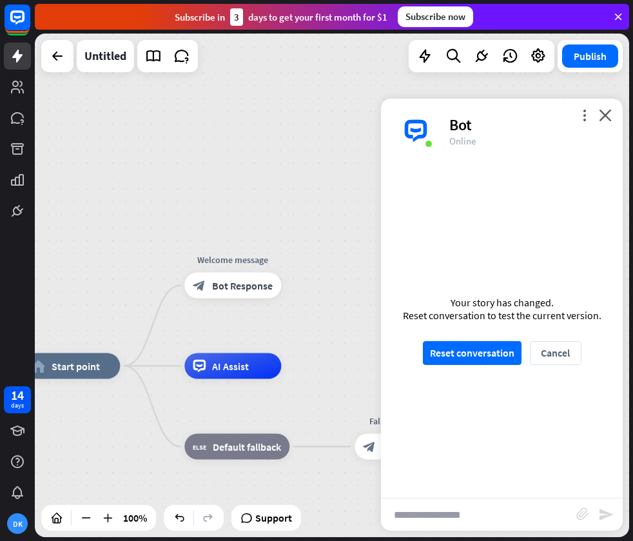
click at [600, 119] on icon "close" at bounding box center [605, 115] width 13 height 12
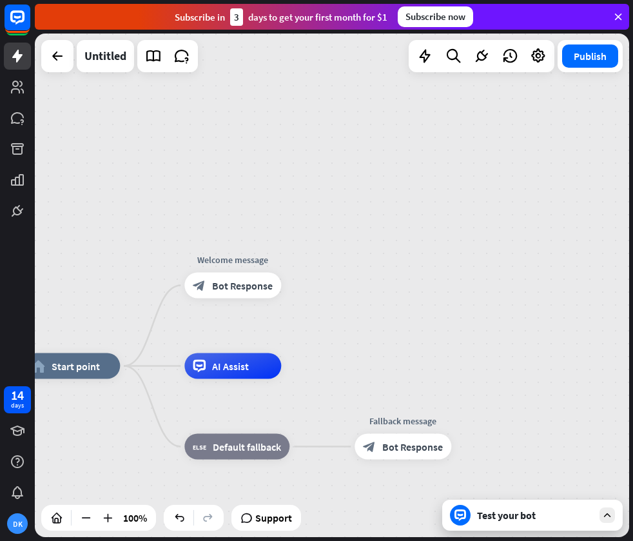
click at [585, 513] on div "Test your bot" at bounding box center [535, 515] width 116 height 13
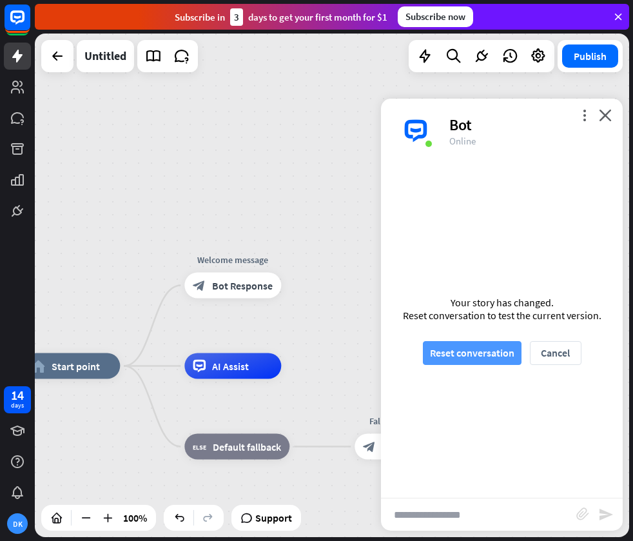
click at [462, 351] on button "Reset conversation" at bounding box center [472, 353] width 99 height 24
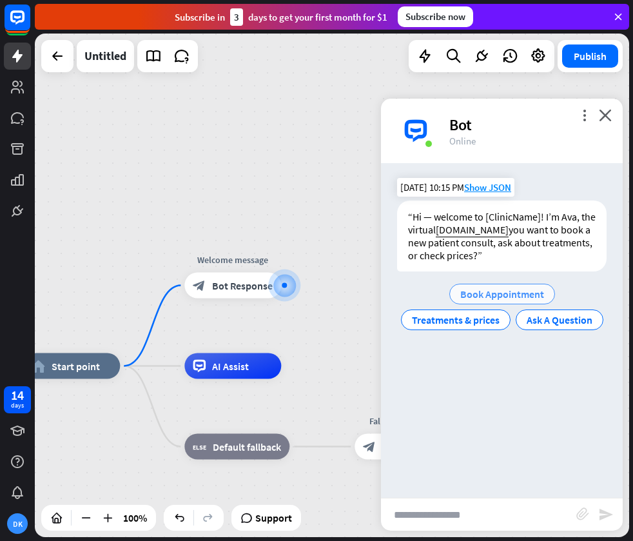
click at [502, 297] on span "Book Appointment" at bounding box center [502, 294] width 84 height 13
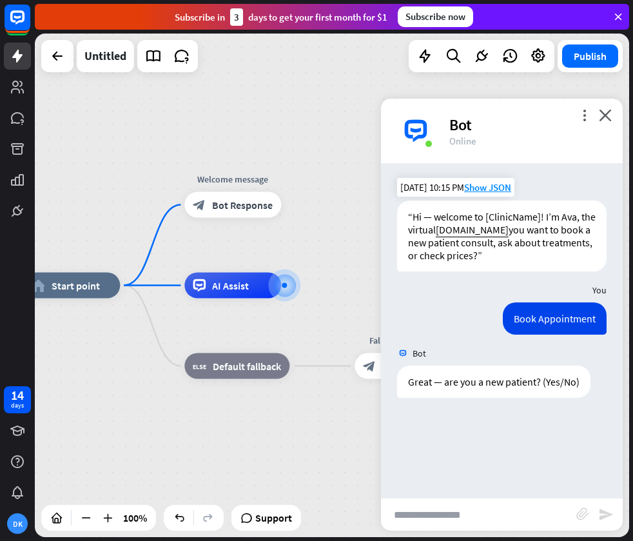
click at [500, 509] on input "text" at bounding box center [478, 514] width 195 height 32
type input "***"
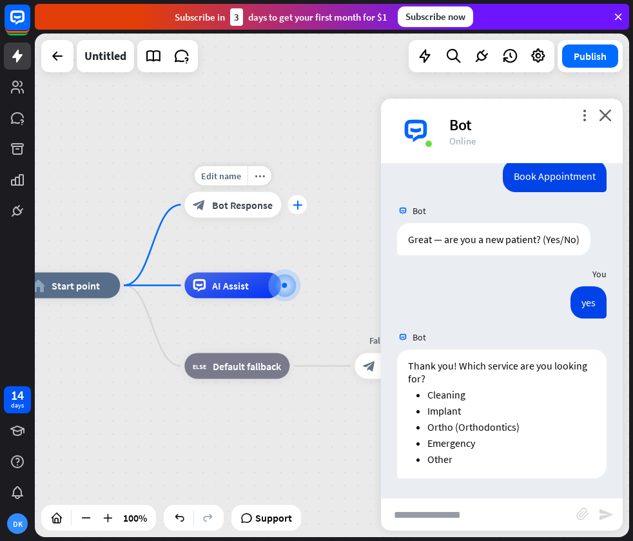
click at [298, 209] on div "plus" at bounding box center [297, 204] width 19 height 19
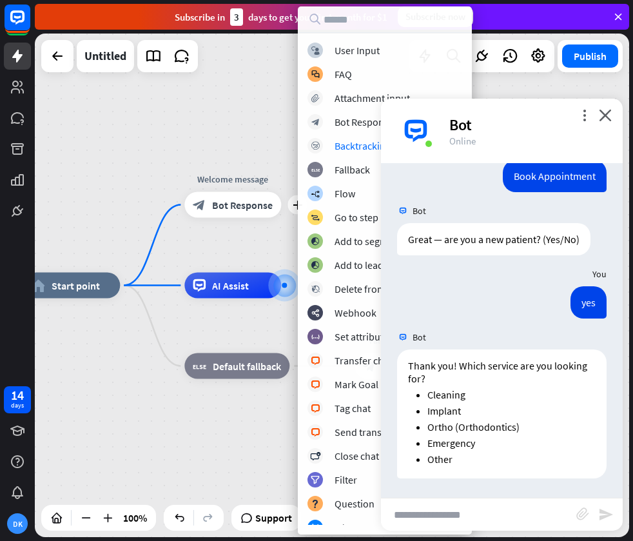
click at [262, 142] on div "home_2 Start point plus Welcome message block_bot_response Bot Response AI Assi…" at bounding box center [332, 286] width 594 height 504
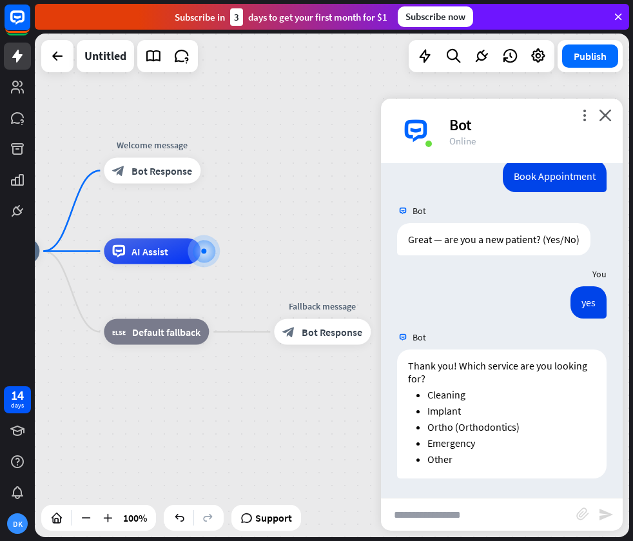
drag, startPoint x: 318, startPoint y: 156, endPoint x: 237, endPoint y: 122, distance: 87.5
click at [237, 122] on div "home_2 Start point Welcome message block_bot_response Bot Response AI Assist bl…" at bounding box center [332, 286] width 594 height 504
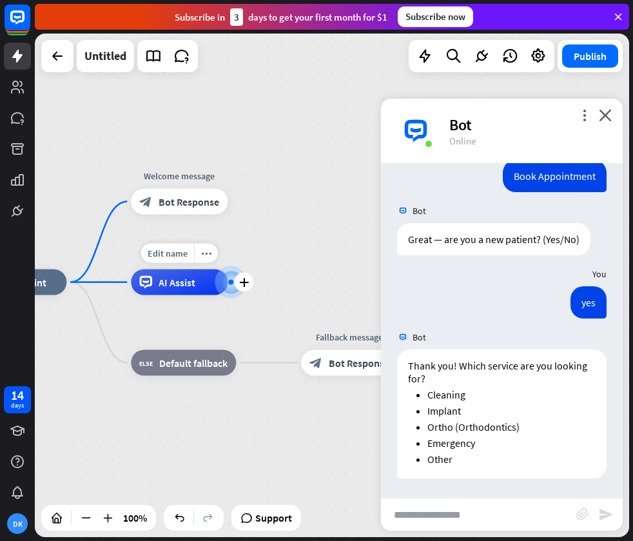
drag, startPoint x: 224, startPoint y: 283, endPoint x: 251, endPoint y: 311, distance: 38.8
click at [228, 295] on div "Edit name more_horiz plus AI Assist" at bounding box center [179, 283] width 97 height 26
click at [242, 202] on icon "plus" at bounding box center [244, 201] width 10 height 9
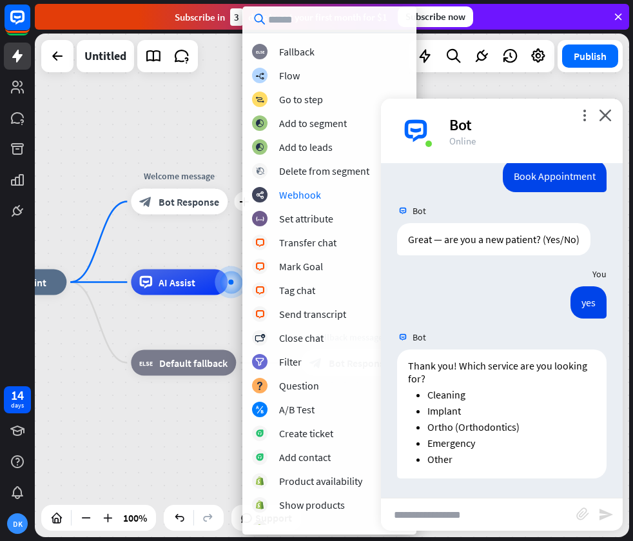
scroll to position [0, 0]
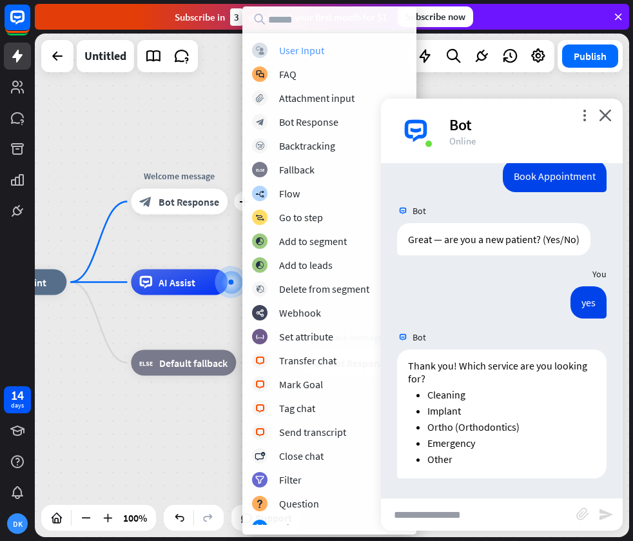
click at [291, 55] on div "User Input" at bounding box center [301, 50] width 45 height 13
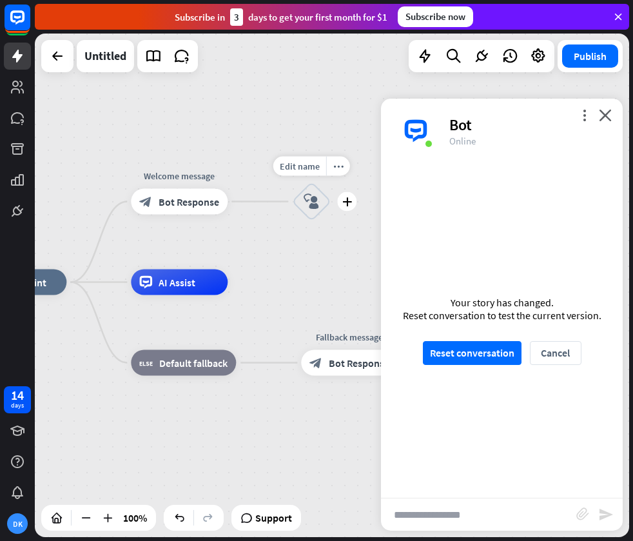
click at [315, 199] on icon "block_user_input" at bounding box center [311, 201] width 15 height 15
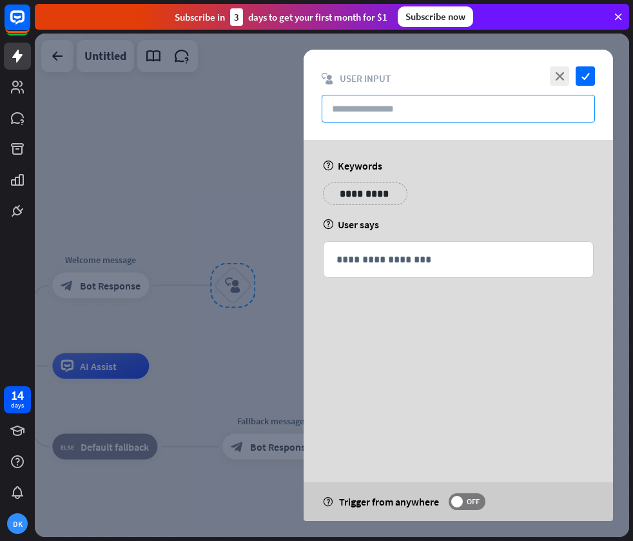
click at [496, 109] on input "text" at bounding box center [458, 109] width 273 height 28
click at [562, 81] on icon "close" at bounding box center [559, 75] width 19 height 19
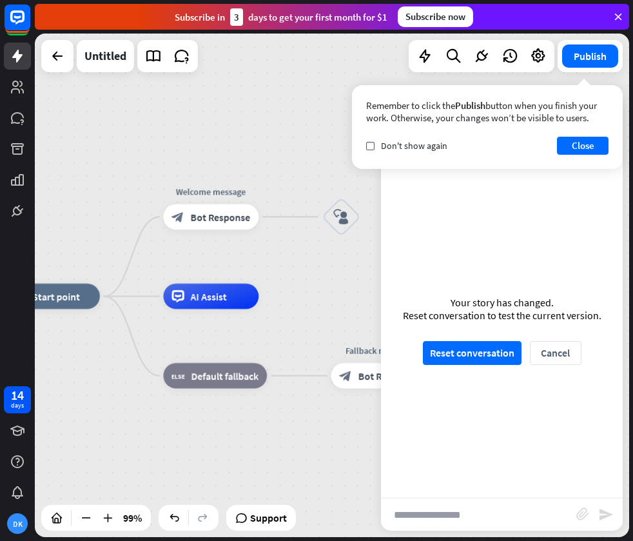
drag, startPoint x: 309, startPoint y: 323, endPoint x: 393, endPoint y: 252, distance: 110.3
click at [394, 253] on div "home_2 Start point Welcome message block_bot_response Bot Response block_user_i…" at bounding box center [332, 286] width 594 height 504
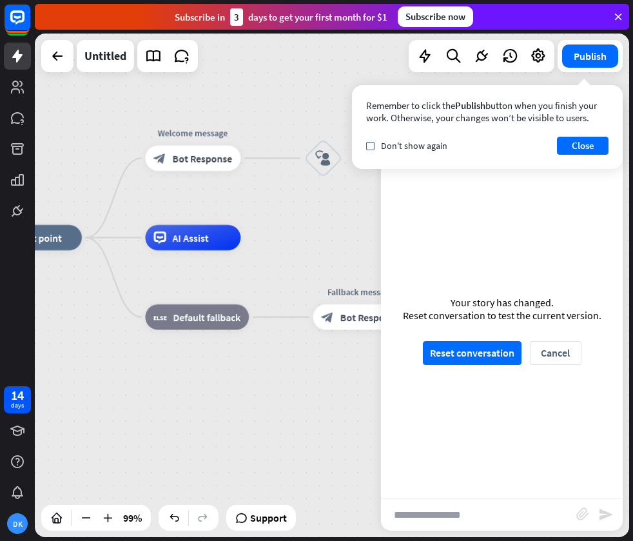
drag, startPoint x: 224, startPoint y: 171, endPoint x: 228, endPoint y: 113, distance: 57.5
click at [228, 113] on div "home_2 Start point Welcome message block_bot_response Bot Response block_user_i…" at bounding box center [332, 286] width 594 height 504
click at [585, 148] on button "Close" at bounding box center [583, 146] width 52 height 18
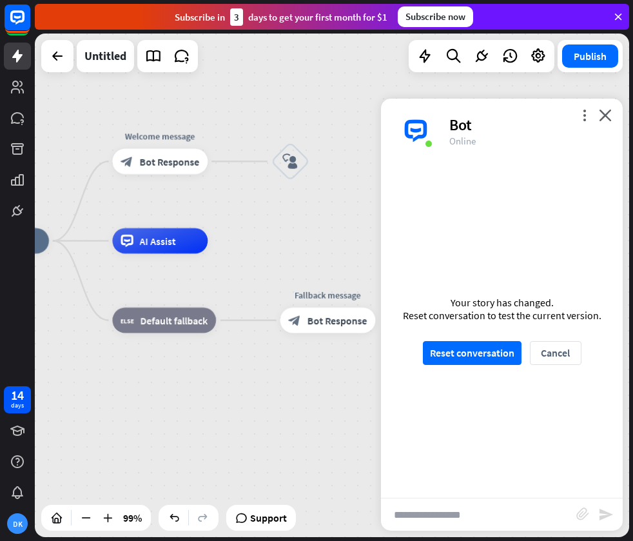
drag, startPoint x: 256, startPoint y: 117, endPoint x: 224, endPoint y: 120, distance: 32.3
click at [224, 120] on div "home_2 Start point Welcome message block_bot_response Bot Response block_user_i…" at bounding box center [332, 286] width 594 height 504
click at [324, 157] on icon "plus" at bounding box center [326, 160] width 10 height 9
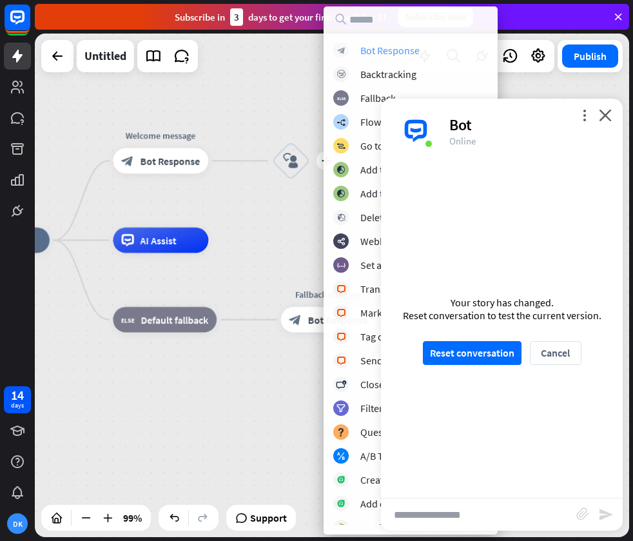
click at [362, 49] on div "Bot Response" at bounding box center [389, 50] width 59 height 13
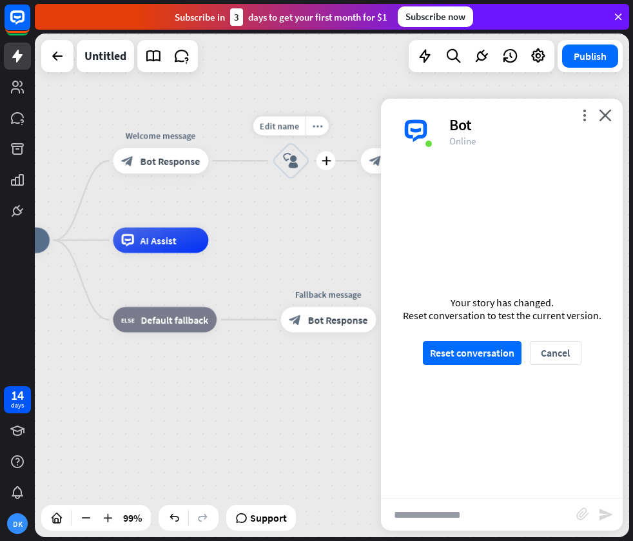
click at [294, 163] on icon "block_user_input" at bounding box center [291, 160] width 15 height 15
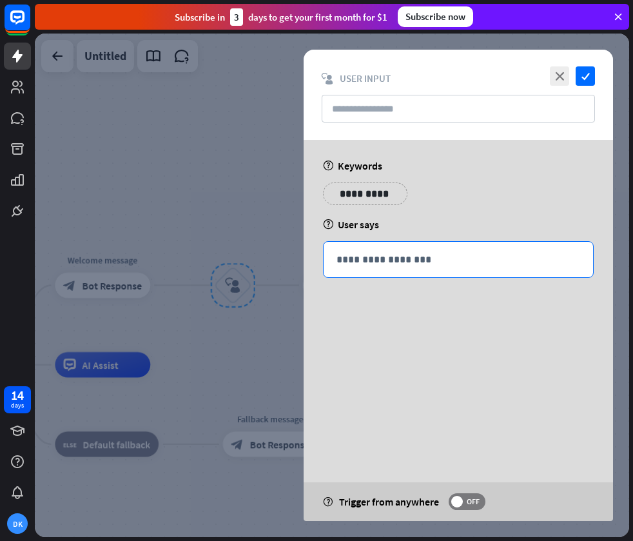
click at [407, 264] on p "**********" at bounding box center [459, 259] width 244 height 16
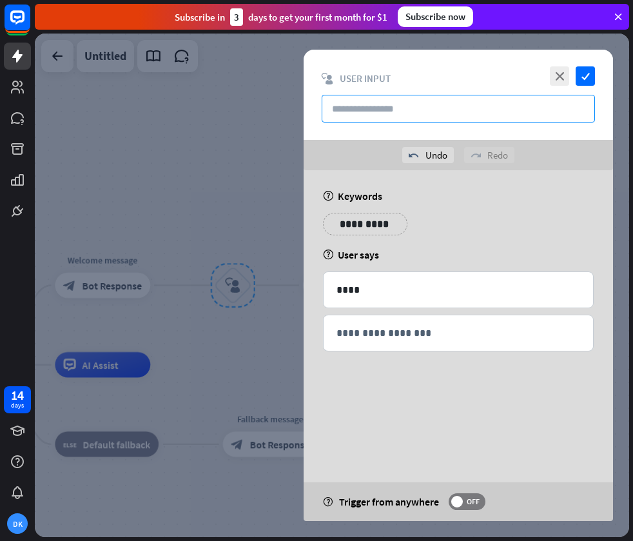
click at [466, 108] on input "text" at bounding box center [458, 109] width 273 height 28
click at [562, 77] on icon "close" at bounding box center [559, 75] width 19 height 19
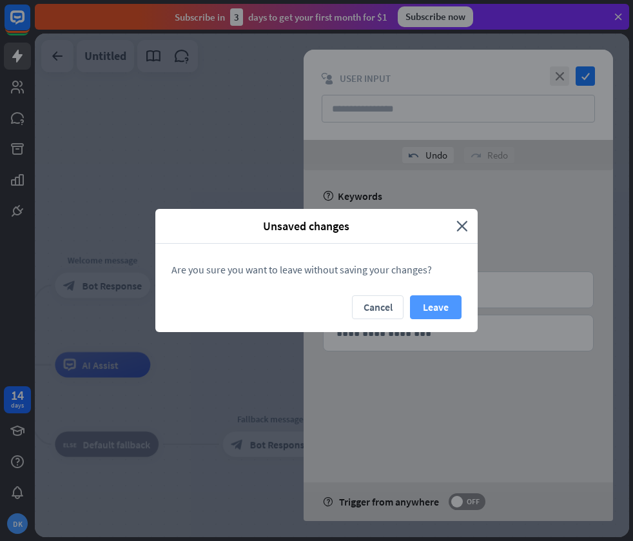
click at [435, 307] on button "Leave" at bounding box center [436, 307] width 52 height 24
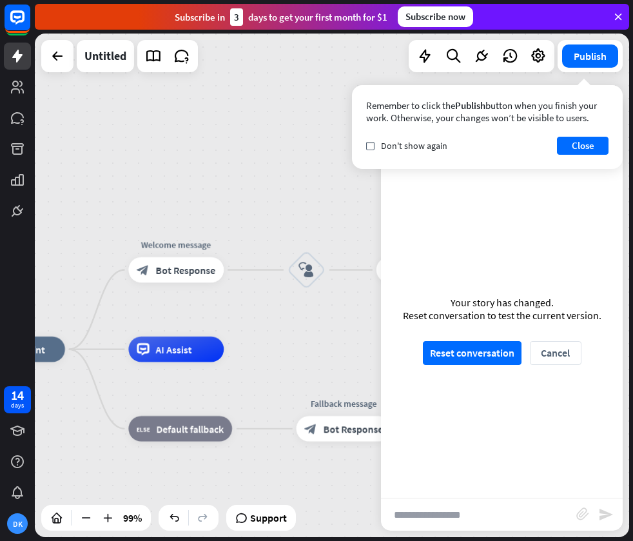
drag, startPoint x: 184, startPoint y: 300, endPoint x: 246, endPoint y: 283, distance: 64.3
click at [248, 283] on div "home_2 Start point Welcome message block_bot_response Bot Response block_user_i…" at bounding box center [332, 286] width 594 height 504
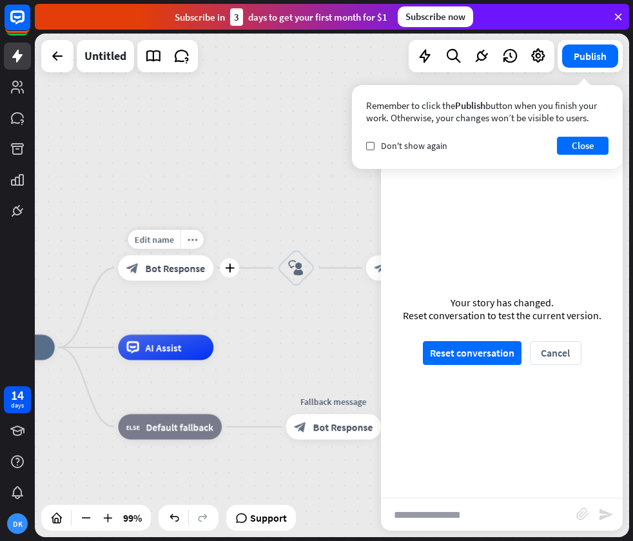
click at [193, 265] on span "Bot Response" at bounding box center [176, 268] width 60 height 13
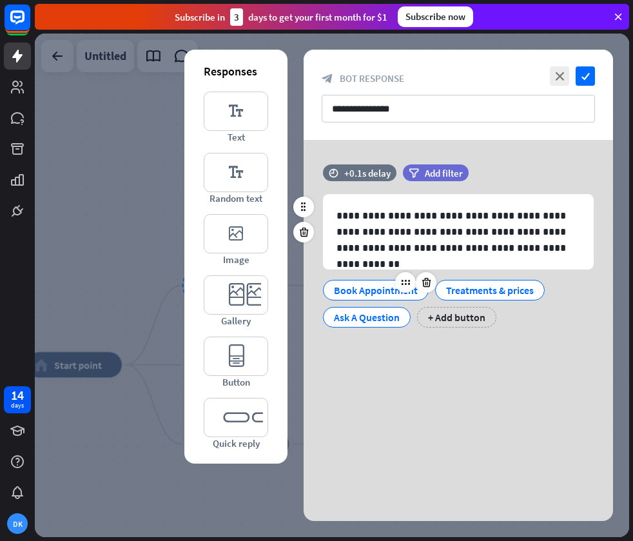
click at [358, 285] on div "Book Appointment" at bounding box center [376, 289] width 84 height 19
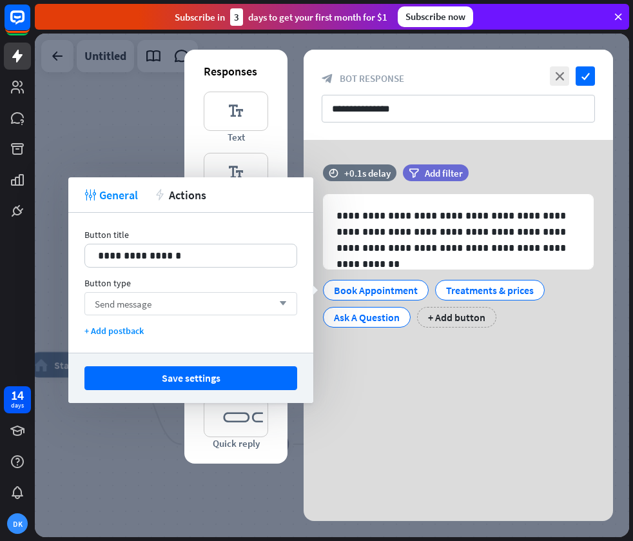
click at [242, 300] on div "Send message arrow_down" at bounding box center [190, 303] width 213 height 23
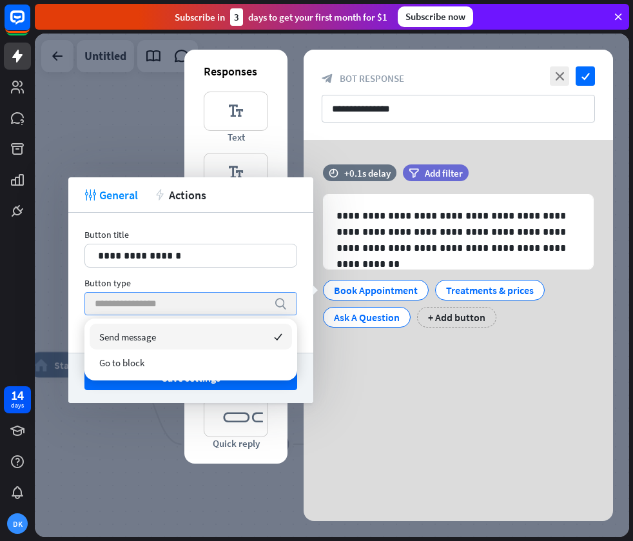
click at [240, 302] on input "search" at bounding box center [181, 304] width 173 height 22
click at [266, 282] on div "Button type" at bounding box center [190, 283] width 213 height 12
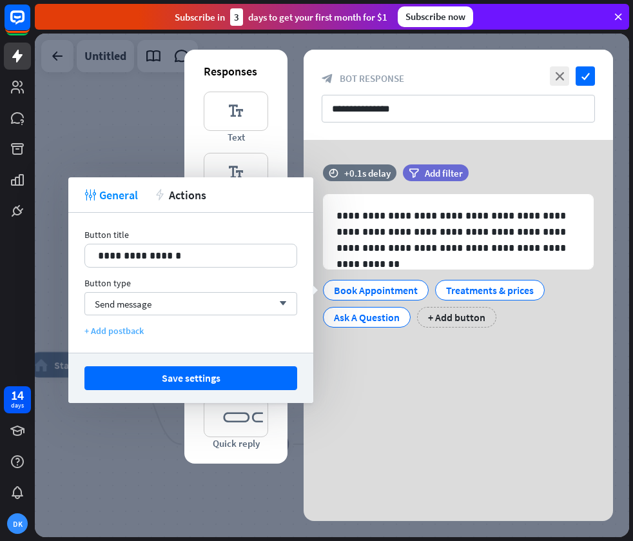
click at [126, 329] on div "+ Add postback" at bounding box center [190, 331] width 213 height 12
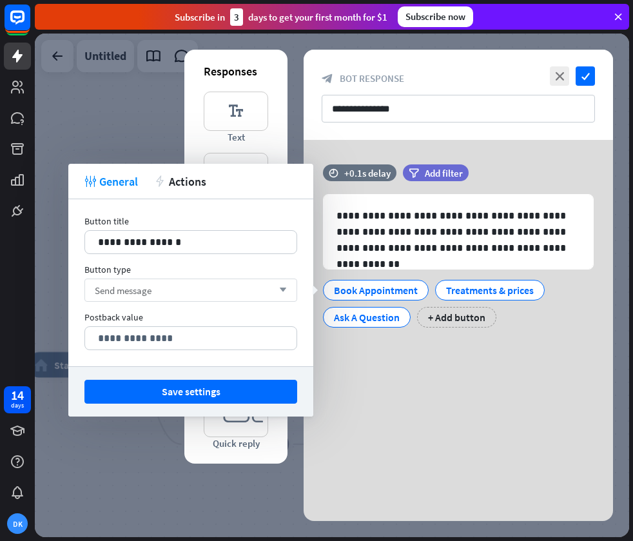
click at [196, 291] on div "Send message arrow_down" at bounding box center [190, 290] width 213 height 23
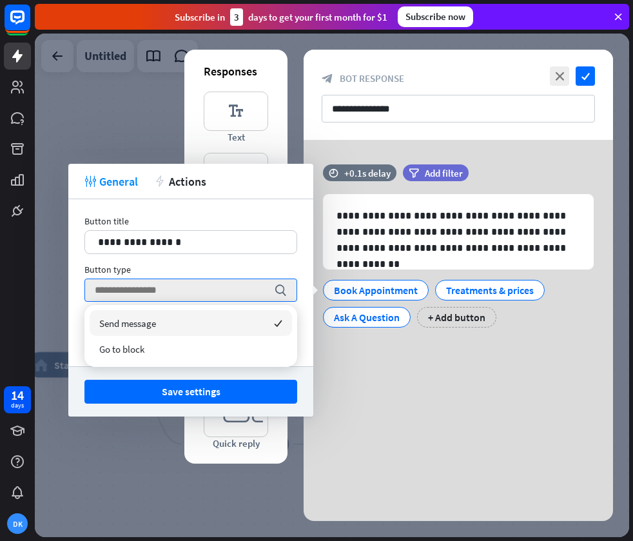
click at [228, 268] on div "Button type" at bounding box center [190, 270] width 213 height 12
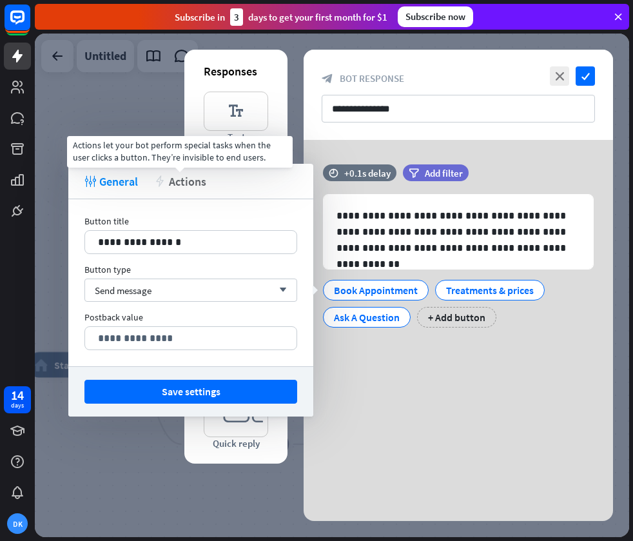
click at [180, 186] on span "Actions" at bounding box center [187, 181] width 37 height 15
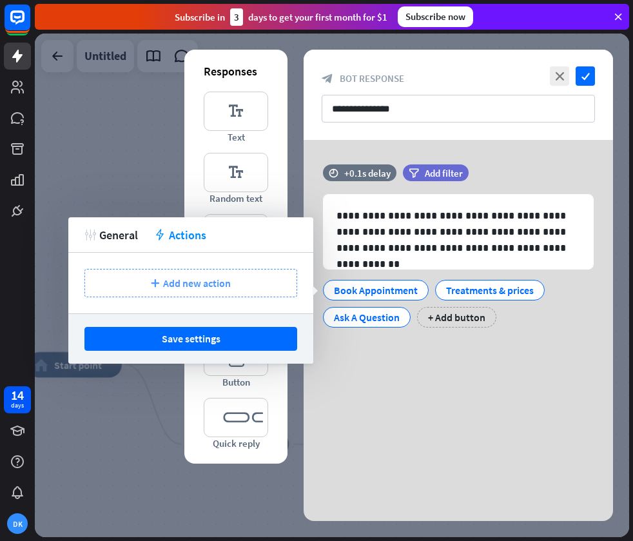
click at [215, 284] on span "Add new action" at bounding box center [197, 283] width 68 height 13
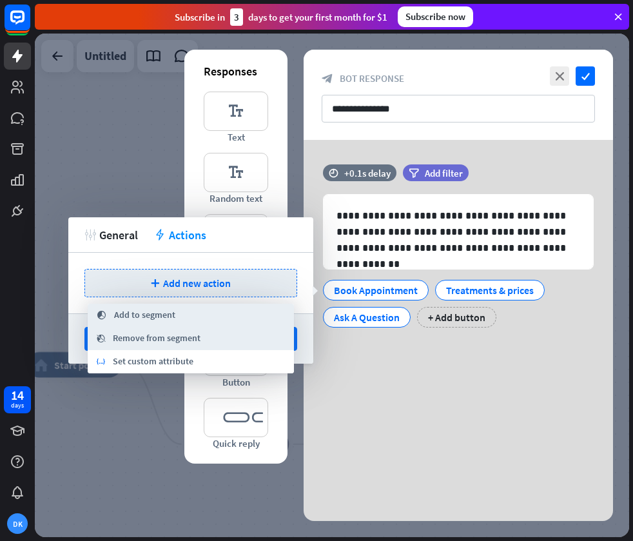
click at [148, 263] on div "plus Add new action" at bounding box center [190, 283] width 245 height 61
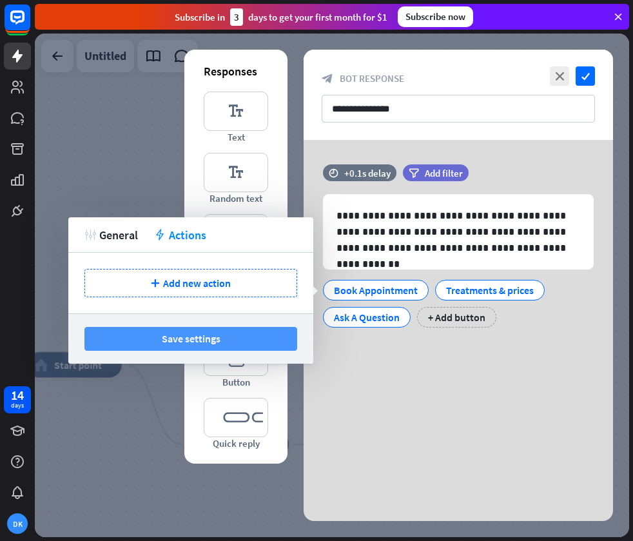
click at [248, 334] on button "Save settings" at bounding box center [190, 339] width 213 height 24
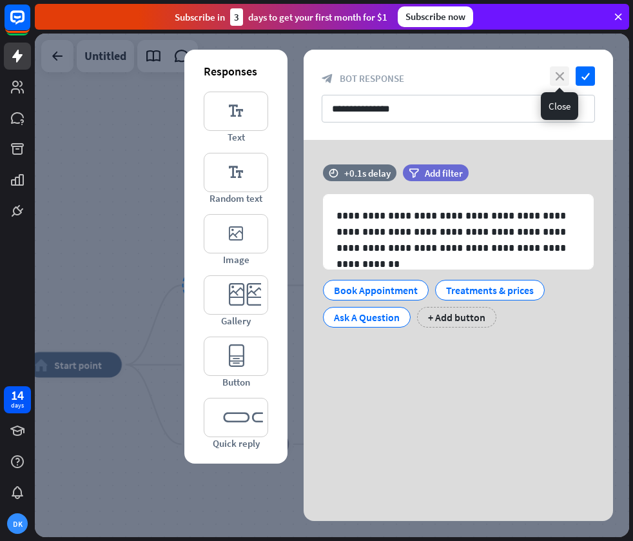
click at [551, 77] on icon "close" at bounding box center [559, 75] width 19 height 19
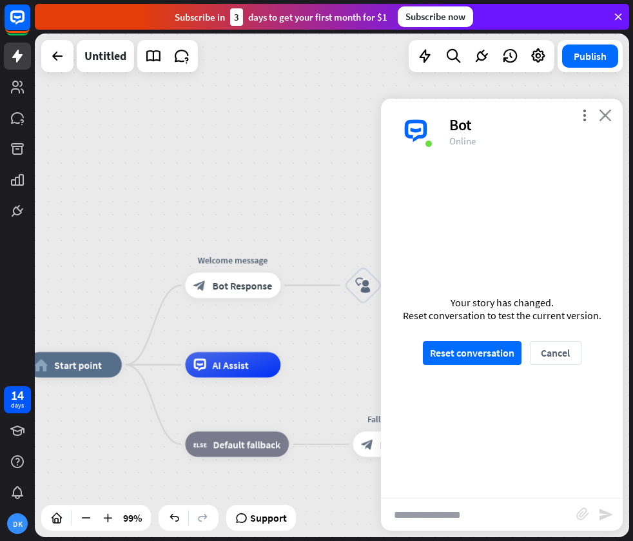
click at [604, 113] on icon "close" at bounding box center [605, 115] width 13 height 12
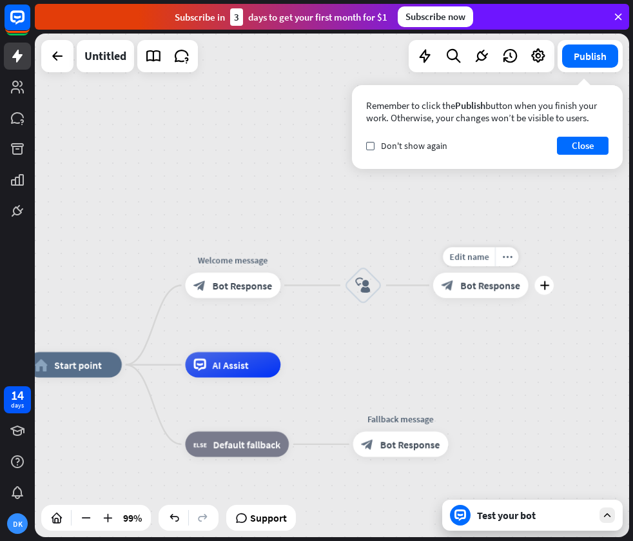
click at [480, 282] on span "Bot Response" at bounding box center [490, 285] width 60 height 13
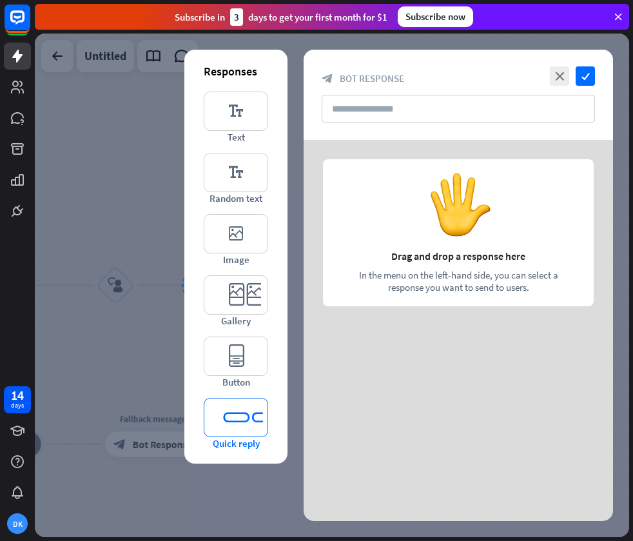
click at [235, 413] on icon "editor_quick_replies" at bounding box center [236, 417] width 64 height 39
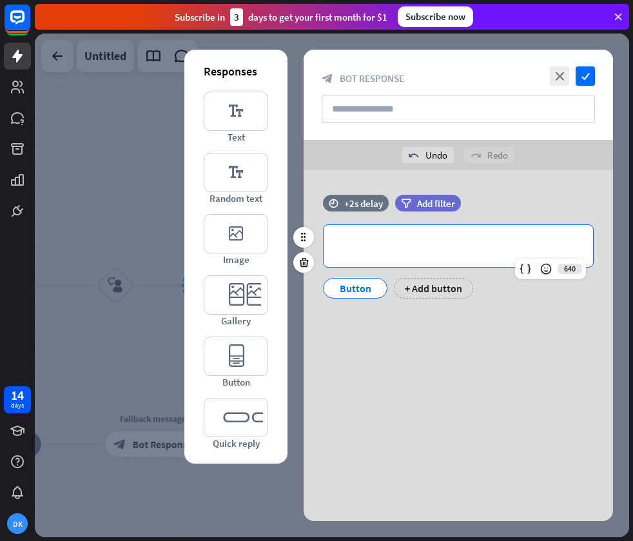
click at [404, 243] on p "**********" at bounding box center [459, 246] width 244 height 16
drag, startPoint x: 404, startPoint y: 248, endPoint x: 326, endPoint y: 250, distance: 78.7
click at [326, 250] on div "**********" at bounding box center [459, 246] width 270 height 42
click at [339, 248] on p "**********" at bounding box center [459, 246] width 244 height 16
click at [417, 287] on div "+ Add button" at bounding box center [433, 288] width 79 height 21
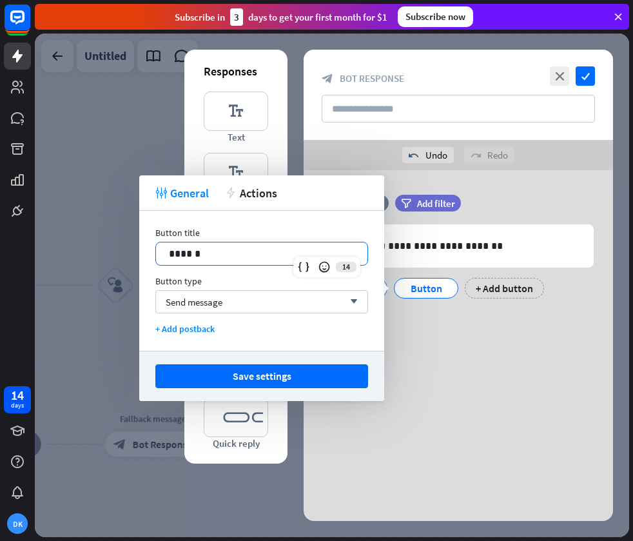
click at [272, 247] on p "******" at bounding box center [262, 254] width 186 height 16
drag, startPoint x: 272, startPoint y: 247, endPoint x: 207, endPoint y: 251, distance: 65.2
click at [206, 251] on p "******" at bounding box center [262, 254] width 186 height 16
drag, startPoint x: 206, startPoint y: 253, endPoint x: 145, endPoint y: 253, distance: 60.6
click at [144, 253] on div "Button title 14 ****** Button type Send message arrow_down + Add postback" at bounding box center [261, 281] width 245 height 140
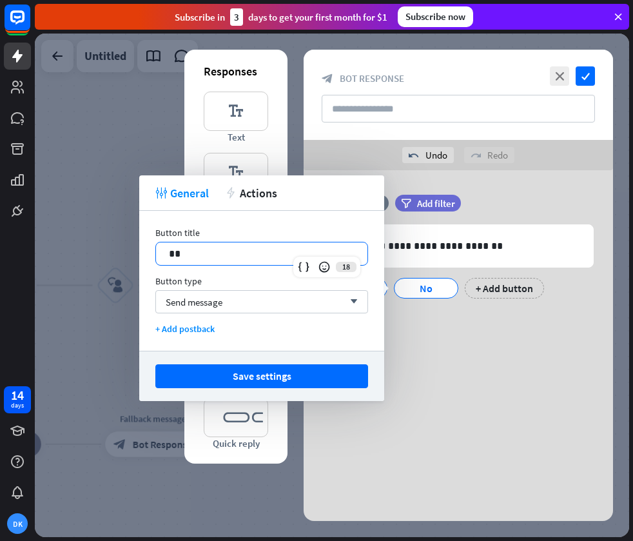
click at [375, 346] on div "Button title 18 ** Button type Send message arrow_down + Add postback" at bounding box center [261, 281] width 245 height 140
click at [424, 338] on div "**********" at bounding box center [458, 266] width 309 height 193
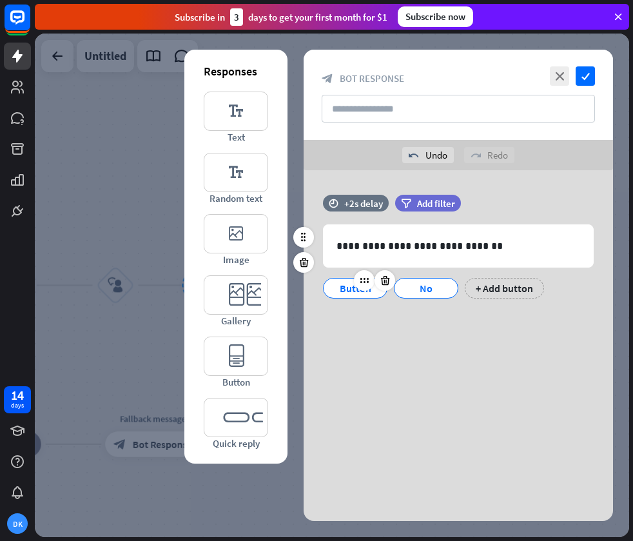
click at [361, 291] on div "Button" at bounding box center [355, 288] width 43 height 19
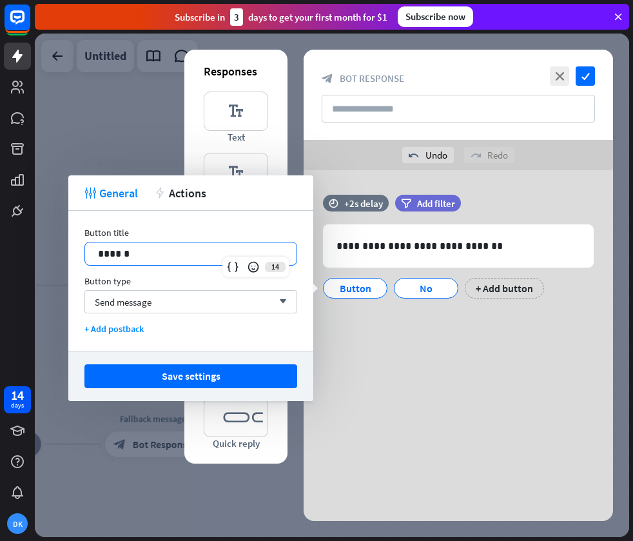
drag, startPoint x: 157, startPoint y: 255, endPoint x: 12, endPoint y: 258, distance: 145.1
click at [12, 258] on body "14 days DK close Product Help First steps Get started with ChatBot Help Center …" at bounding box center [316, 270] width 633 height 541
drag, startPoint x: 125, startPoint y: 252, endPoint x: 77, endPoint y: 250, distance: 47.8
click at [77, 250] on div "Button title 14 ****** Button type Send message arrow_down + Add postback" at bounding box center [190, 281] width 245 height 140
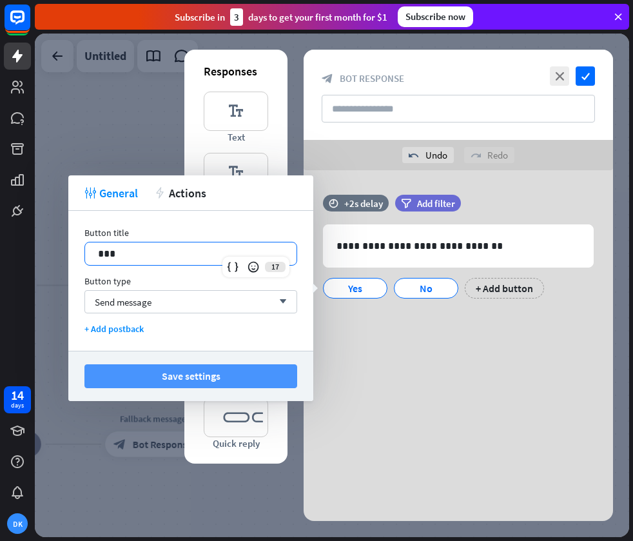
click at [145, 377] on button "Save settings" at bounding box center [190, 376] width 213 height 24
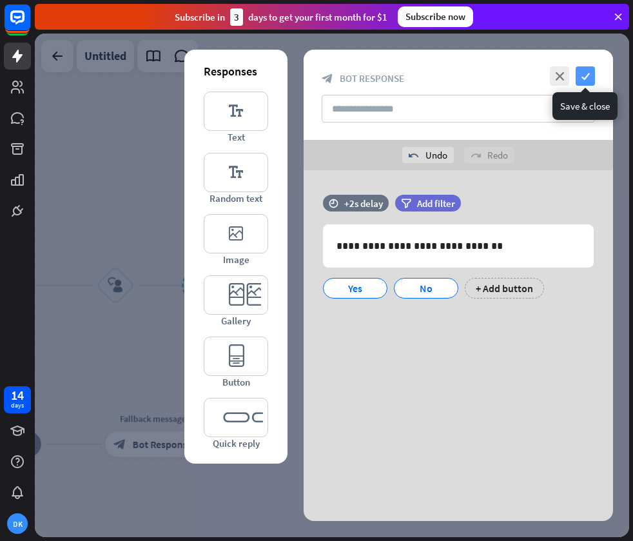
click at [586, 74] on icon "check" at bounding box center [585, 75] width 19 height 19
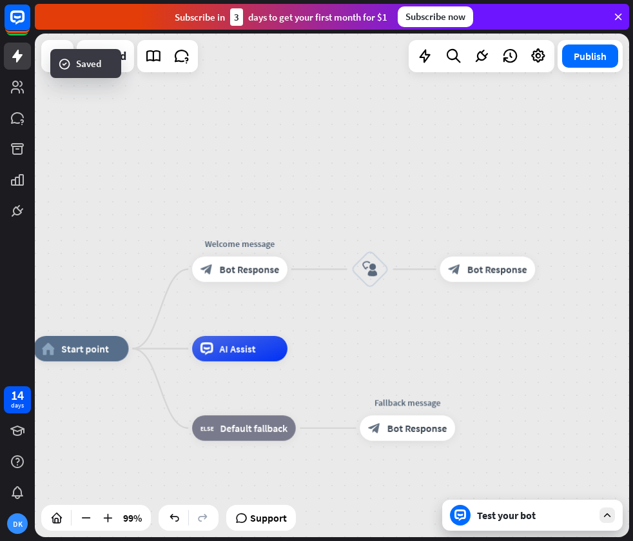
drag, startPoint x: 306, startPoint y: 240, endPoint x: 556, endPoint y: 223, distance: 251.4
click at [558, 223] on div "home_2 Start point Welcome message block_bot_response Bot Response block_user_i…" at bounding box center [332, 286] width 594 height 504
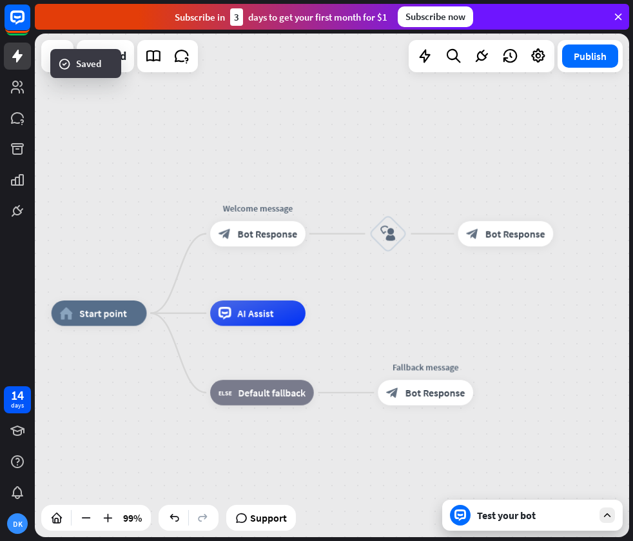
drag, startPoint x: 417, startPoint y: 219, endPoint x: 429, endPoint y: 189, distance: 32.7
click at [438, 185] on div "home_2 Start point Welcome message block_bot_response Bot Response block_user_i…" at bounding box center [332, 286] width 594 height 504
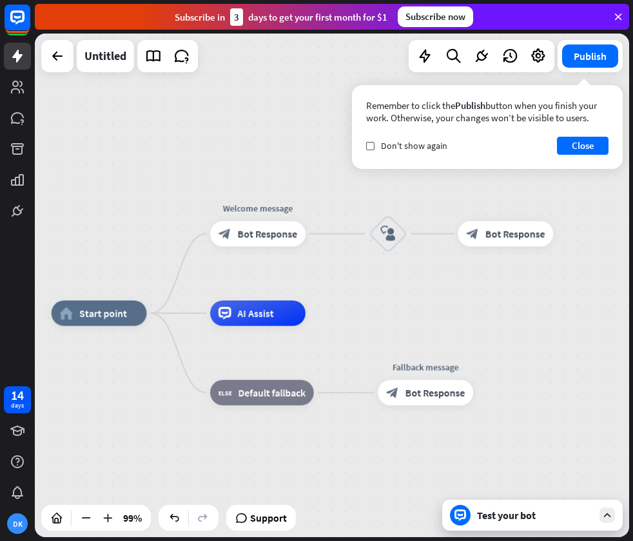
click at [607, 515] on icon at bounding box center [608, 515] width 12 height 12
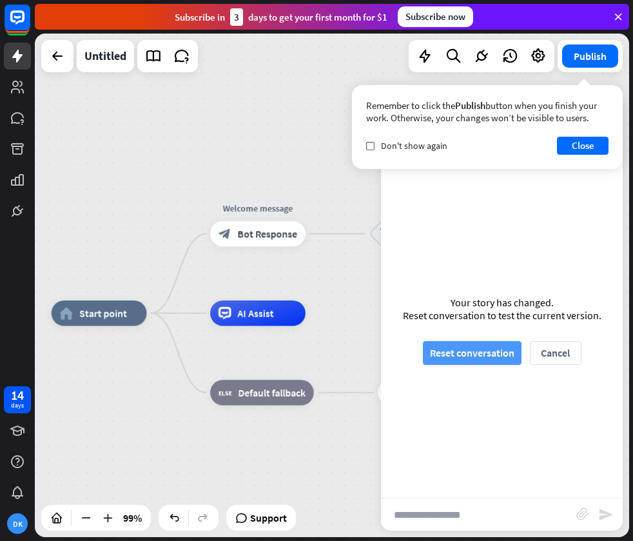
click at [491, 355] on button "Reset conversation" at bounding box center [472, 353] width 99 height 24
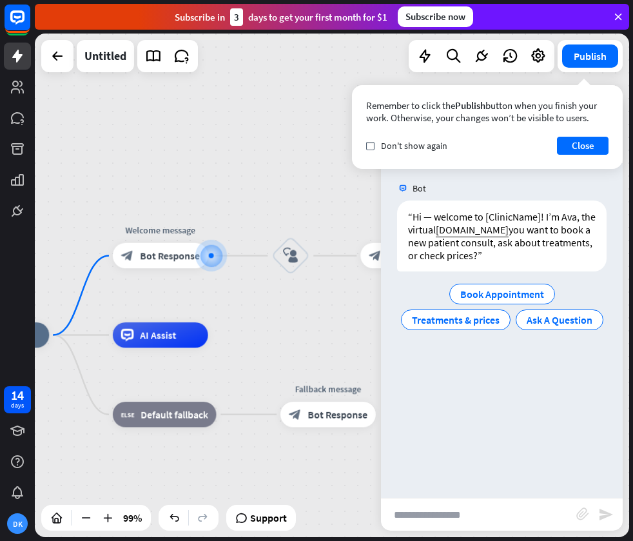
drag, startPoint x: 340, startPoint y: 325, endPoint x: 266, endPoint y: 300, distance: 78.9
click at [266, 300] on div "home_2 Start point Welcome message block_bot_response Bot Response Edit name mo…" at bounding box center [332, 286] width 594 height 504
click at [504, 294] on span "Book Appointment" at bounding box center [502, 294] width 84 height 13
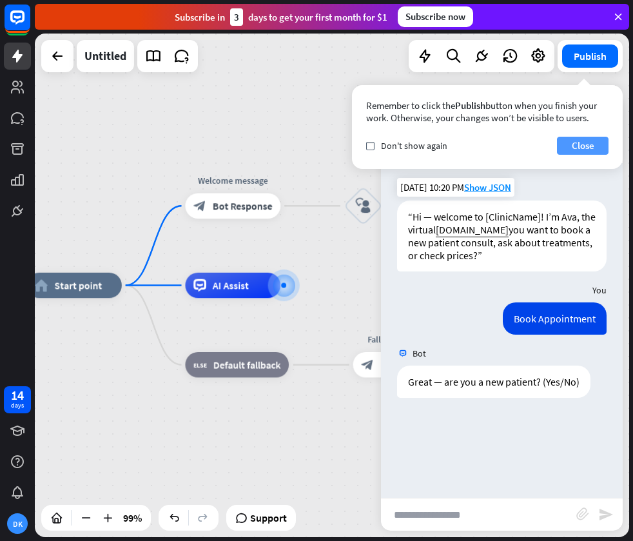
click at [586, 146] on button "Close" at bounding box center [583, 146] width 52 height 18
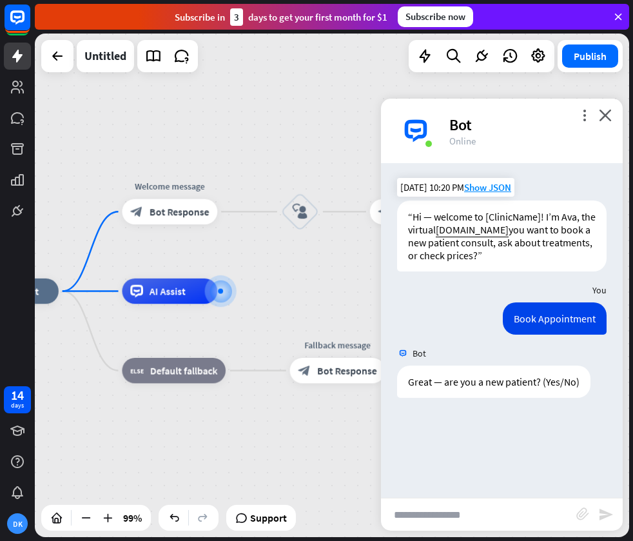
drag, startPoint x: 317, startPoint y: 237, endPoint x: 231, endPoint y: 244, distance: 85.4
click at [231, 244] on div "home_2 Start point Welcome message block_bot_response Bot Response block_user_i…" at bounding box center [332, 286] width 594 height 504
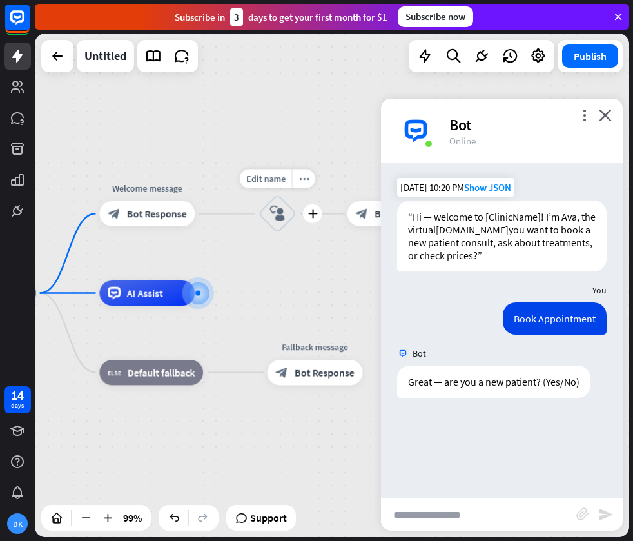
click at [281, 215] on icon "block_user_input" at bounding box center [277, 213] width 15 height 15
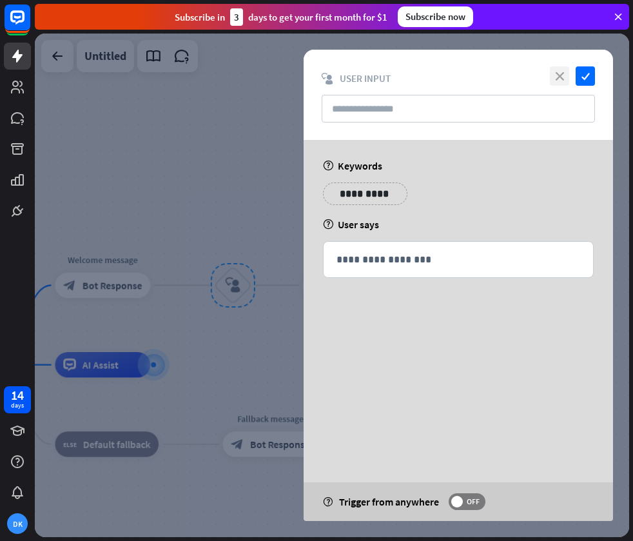
click at [562, 78] on icon "close" at bounding box center [559, 75] width 19 height 19
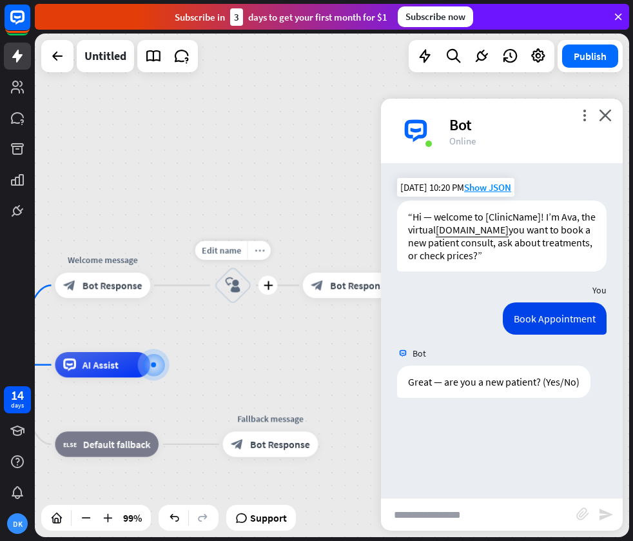
click at [257, 254] on icon "more_horiz" at bounding box center [259, 251] width 10 height 10
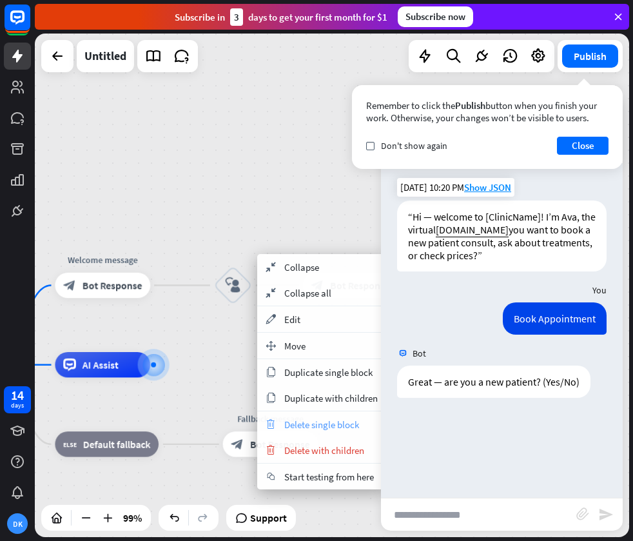
click at [308, 429] on span "Delete single block" at bounding box center [321, 424] width 75 height 12
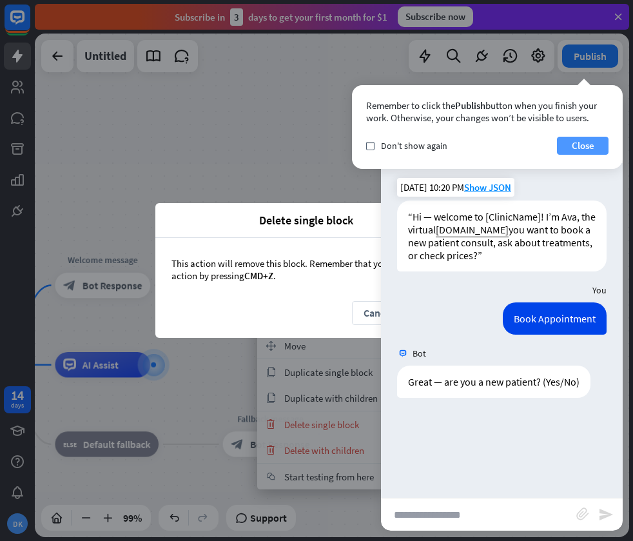
click at [577, 146] on button "Close" at bounding box center [583, 146] width 52 height 18
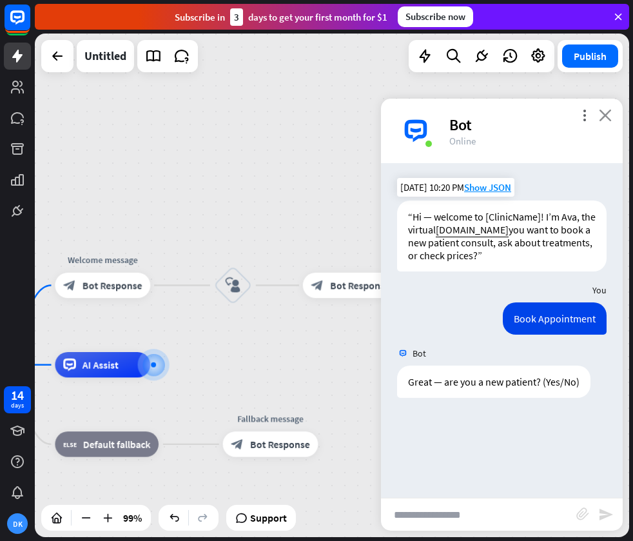
click at [605, 118] on icon "close" at bounding box center [605, 115] width 13 height 12
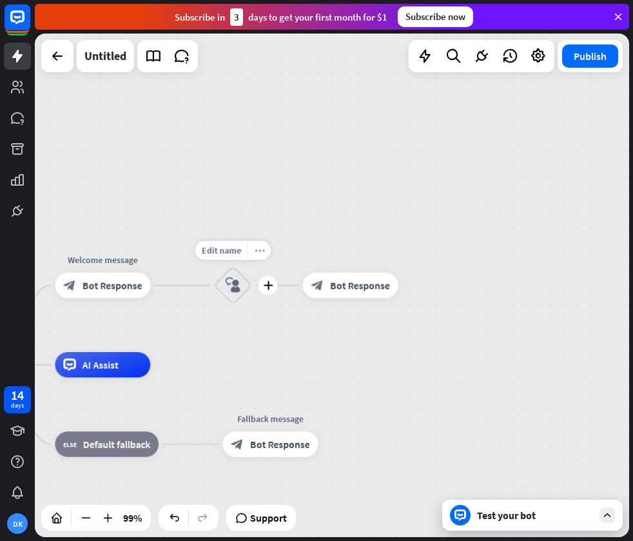
click at [257, 252] on icon "more_horiz" at bounding box center [259, 251] width 10 height 10
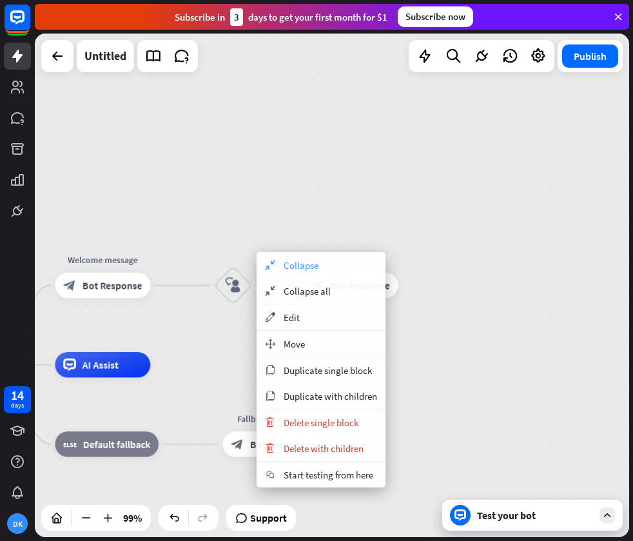
click at [289, 266] on span "Collapse" at bounding box center [301, 265] width 35 height 12
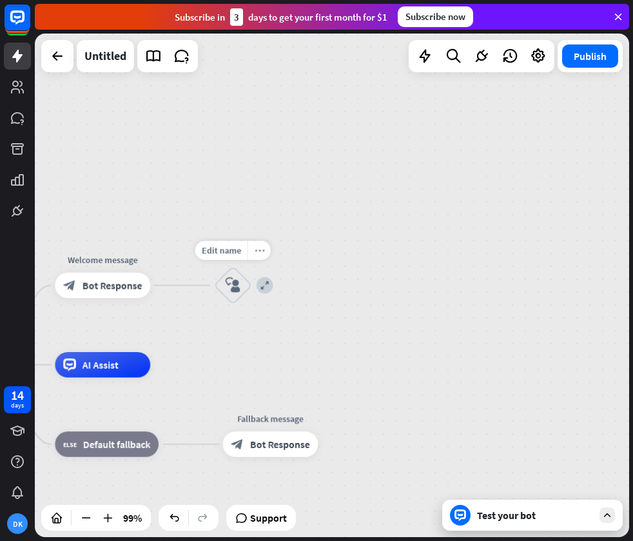
click at [254, 248] on icon "more_horiz" at bounding box center [259, 251] width 10 height 10
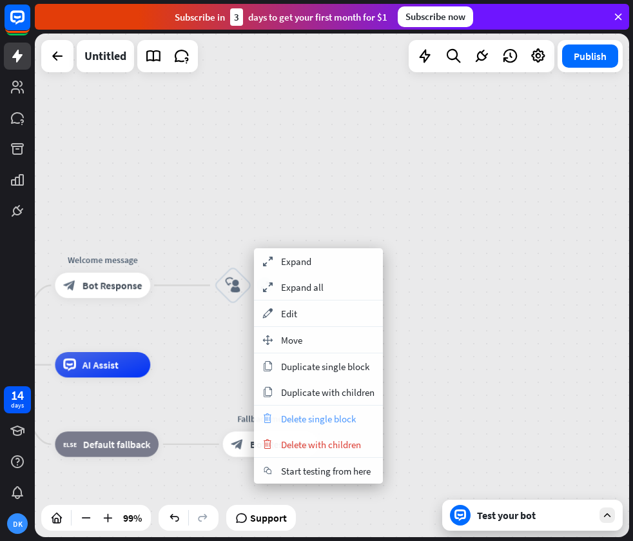
click at [293, 415] on span "Delete single block" at bounding box center [318, 419] width 75 height 12
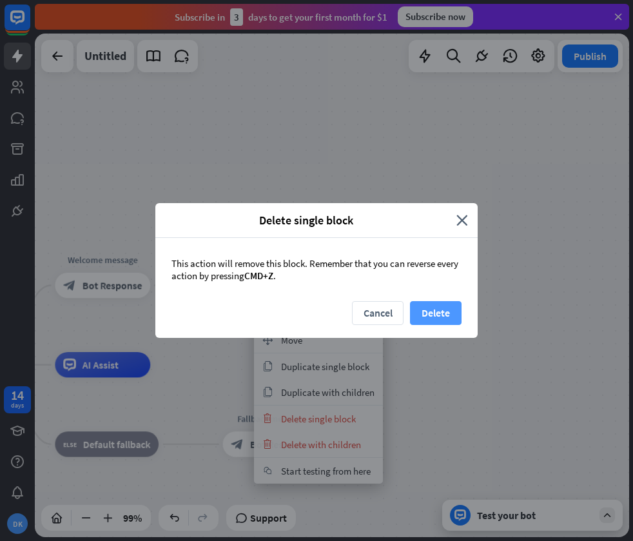
click at [439, 308] on button "Delete" at bounding box center [436, 313] width 52 height 24
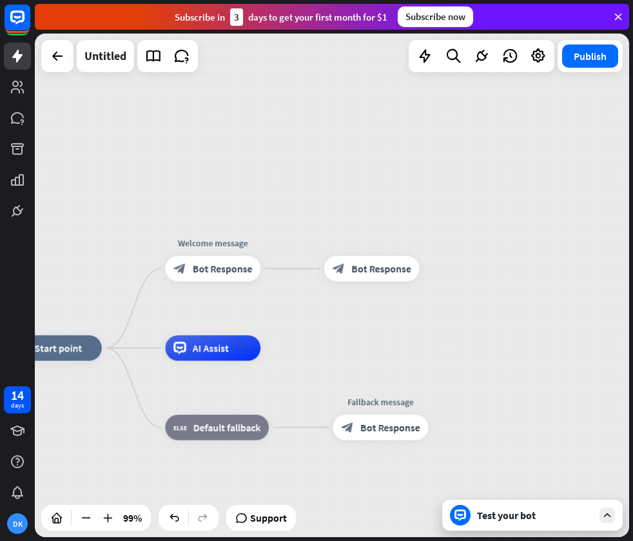
drag, startPoint x: 357, startPoint y: 262, endPoint x: 479, endPoint y: 246, distance: 123.6
click at [480, 246] on div "home_2 Start point Welcome message block_bot_response Bot Response block_bot_re…" at bounding box center [332, 286] width 594 height 504
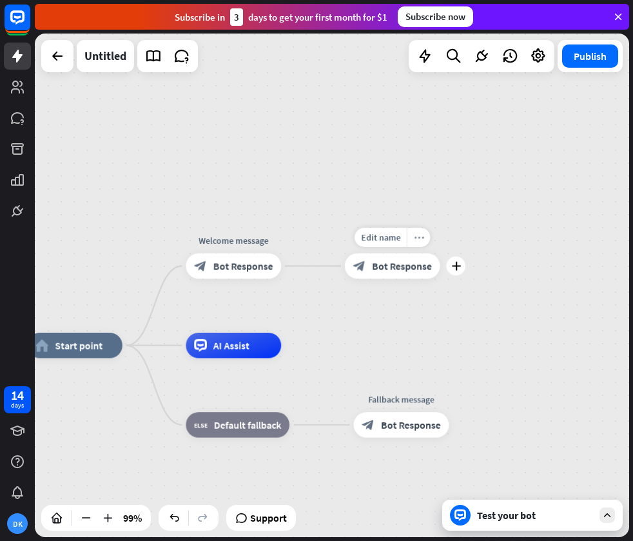
click at [420, 238] on icon "more_horiz" at bounding box center [419, 238] width 10 height 10
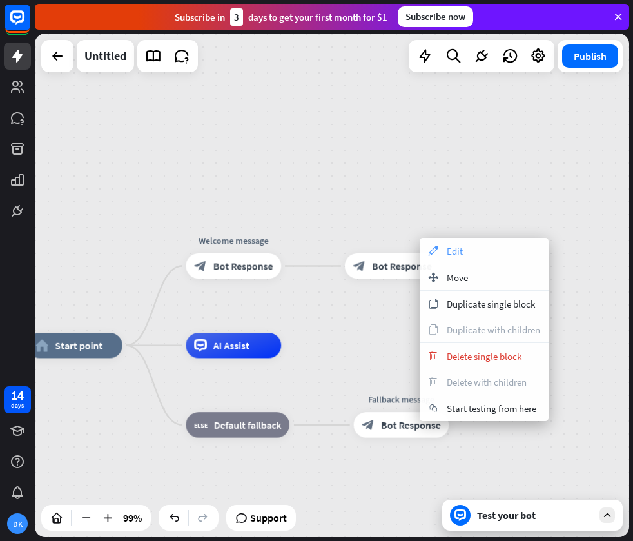
click at [421, 240] on div "appearance Edit" at bounding box center [484, 251] width 129 height 26
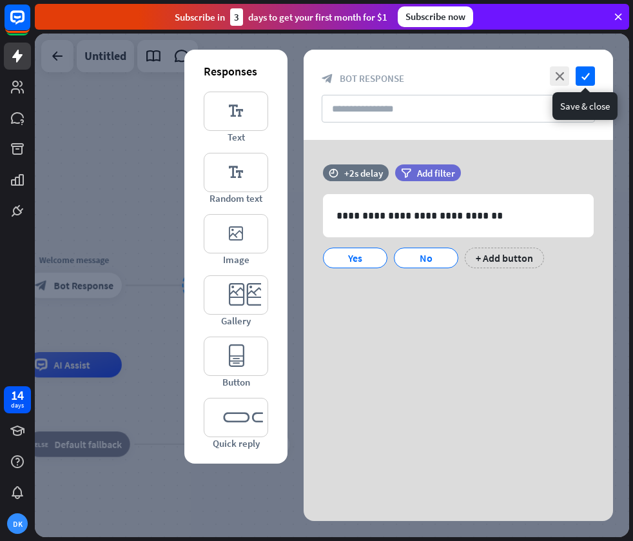
click at [590, 72] on icon "check" at bounding box center [585, 75] width 19 height 19
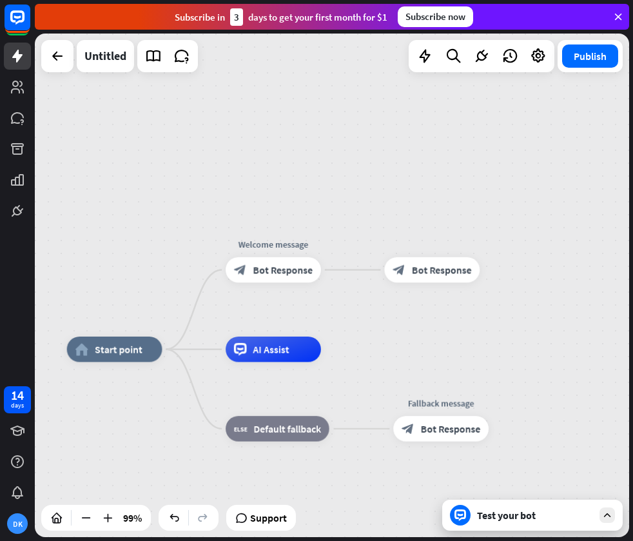
drag, startPoint x: 186, startPoint y: 175, endPoint x: 408, endPoint y: 158, distance: 222.4
click at [413, 157] on div "home_2 Start point Welcome message block_bot_response Bot Response block_bot_re…" at bounding box center [332, 286] width 594 height 504
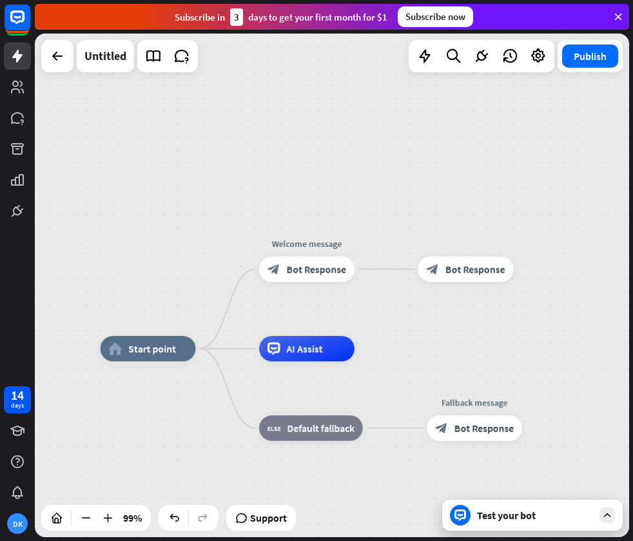
drag, startPoint x: 587, startPoint y: 520, endPoint x: 578, endPoint y: 514, distance: 10.2
click at [587, 520] on div "Test your bot" at bounding box center [535, 515] width 116 height 13
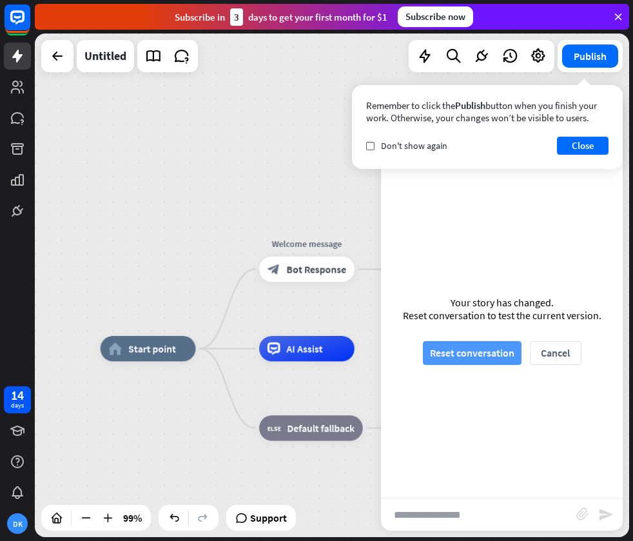
click at [489, 360] on button "Reset conversation" at bounding box center [472, 353] width 99 height 24
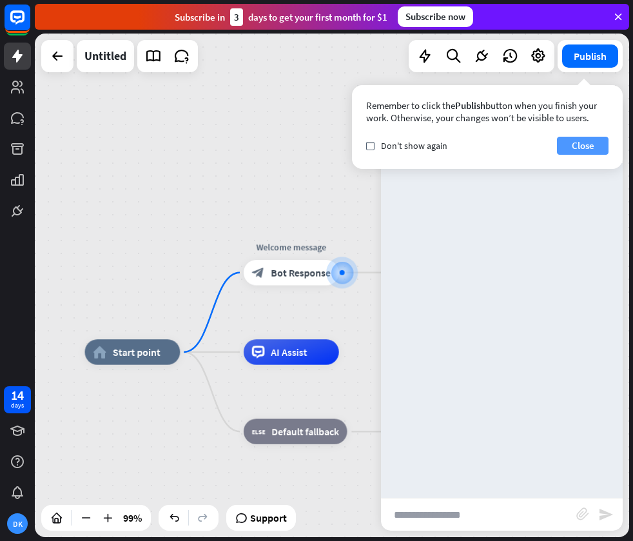
click at [588, 146] on button "Close" at bounding box center [583, 146] width 52 height 18
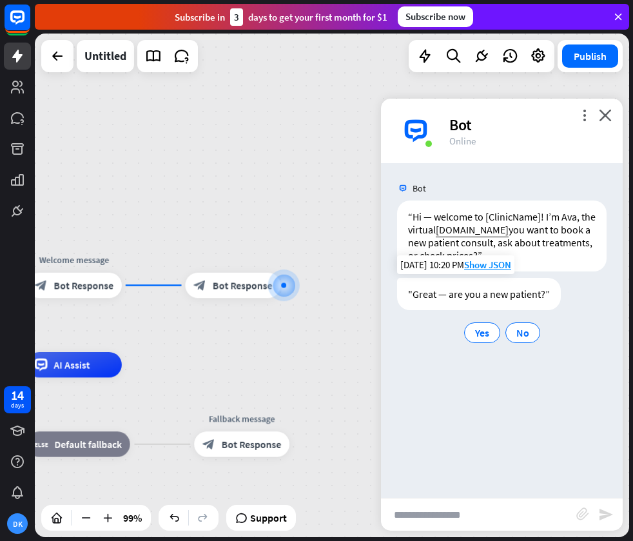
click at [577, 302] on div ""Great — are you a new patient?” Yes No" at bounding box center [502, 312] width 210 height 68
click at [605, 115] on icon "close" at bounding box center [605, 115] width 13 height 12
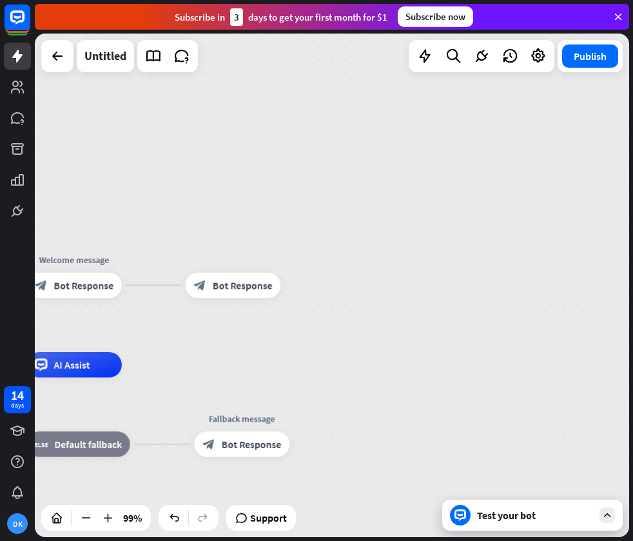
drag, startPoint x: 250, startPoint y: 289, endPoint x: 371, endPoint y: 317, distance: 123.6
click at [382, 318] on div "home_2 Start point Welcome message block_bot_response Bot Response Edit name mo…" at bounding box center [332, 286] width 594 height 504
click at [261, 259] on icon "more_horiz" at bounding box center [259, 257] width 10 height 10
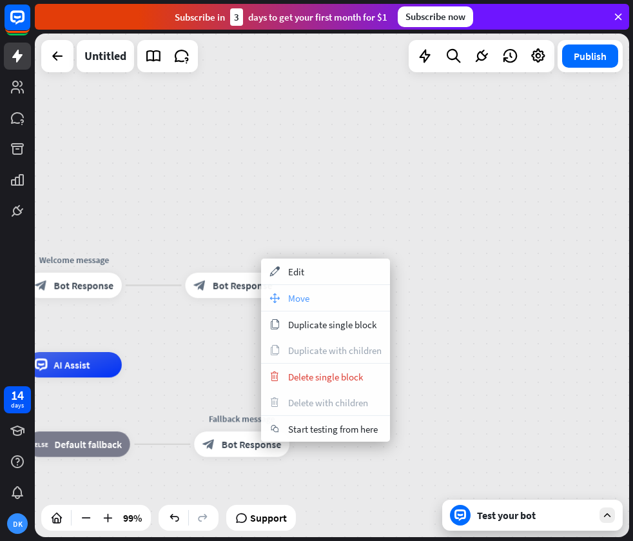
click at [291, 299] on span "Move" at bounding box center [298, 298] width 21 height 12
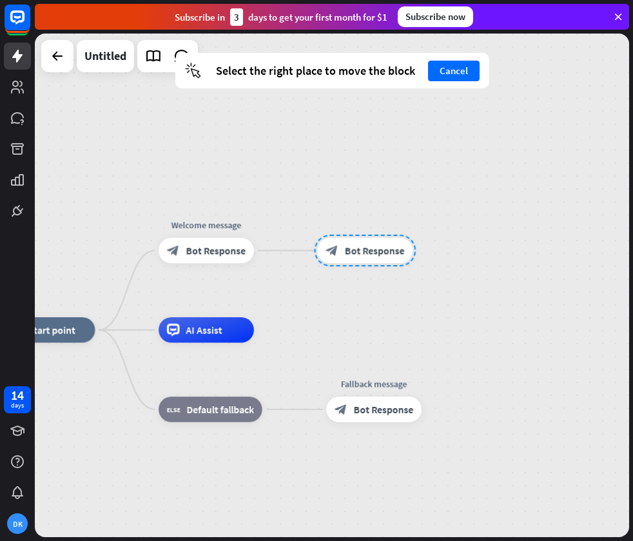
drag, startPoint x: 245, startPoint y: 288, endPoint x: 376, endPoint y: 259, distance: 134.1
click at [377, 258] on div at bounding box center [365, 251] width 102 height 32
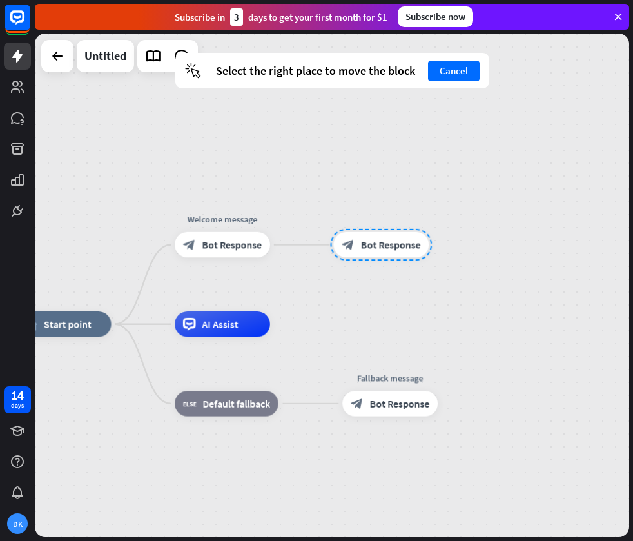
drag, startPoint x: 365, startPoint y: 250, endPoint x: 371, endPoint y: 246, distance: 7.5
click at [372, 246] on div at bounding box center [381, 245] width 102 height 32
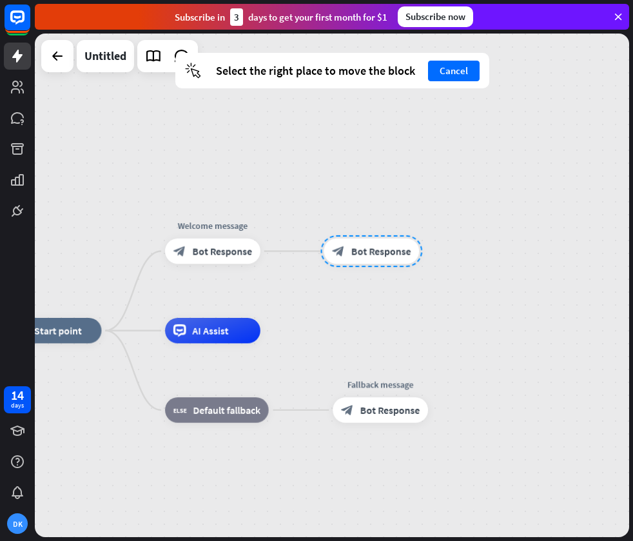
click at [507, 100] on div "home_2 Start point Welcome message block_bot_response Bot Response block_bot_re…" at bounding box center [332, 286] width 594 height 504
click at [467, 126] on div "home_2 Start point Welcome message block_bot_response Bot Response block_bot_re…" at bounding box center [332, 286] width 594 height 504
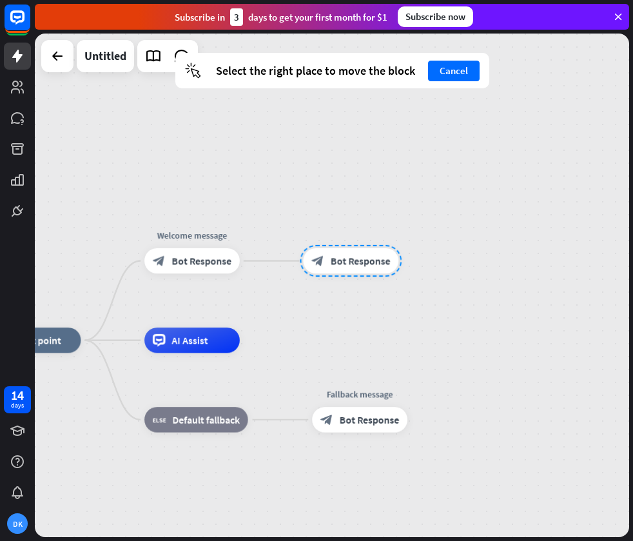
drag, startPoint x: 384, startPoint y: 252, endPoint x: 361, endPoint y: 268, distance: 27.7
click at [361, 268] on div at bounding box center [351, 261] width 102 height 32
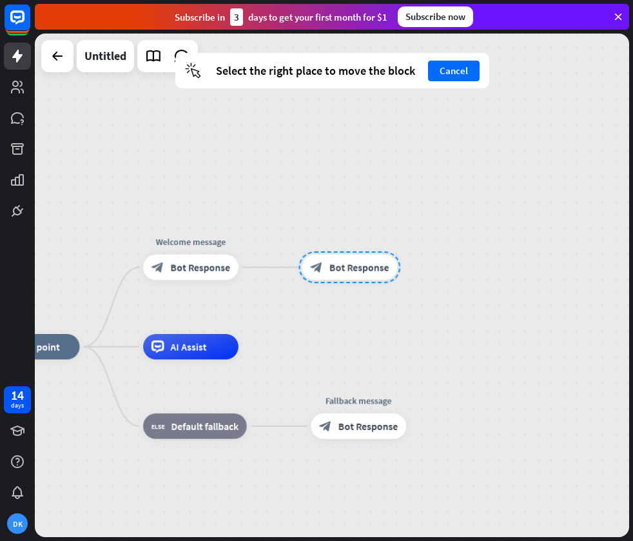
drag, startPoint x: 362, startPoint y: 268, endPoint x: 432, endPoint y: 161, distance: 127.5
click at [463, 72] on button "Cancel" at bounding box center [454, 71] width 52 height 21
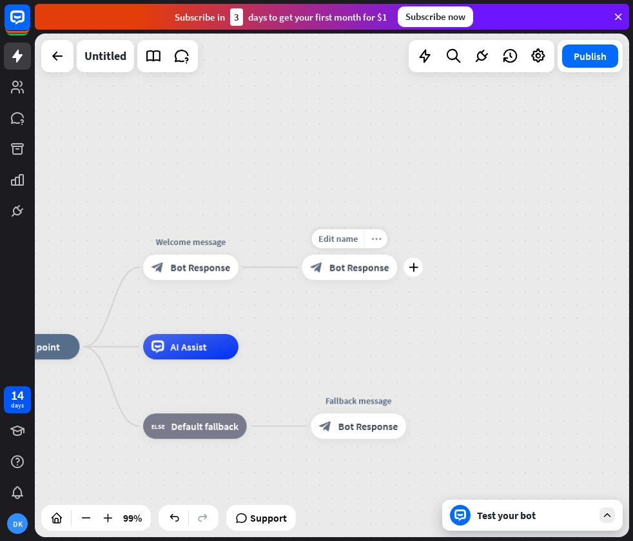
click at [373, 241] on icon "more_horiz" at bounding box center [376, 239] width 10 height 10
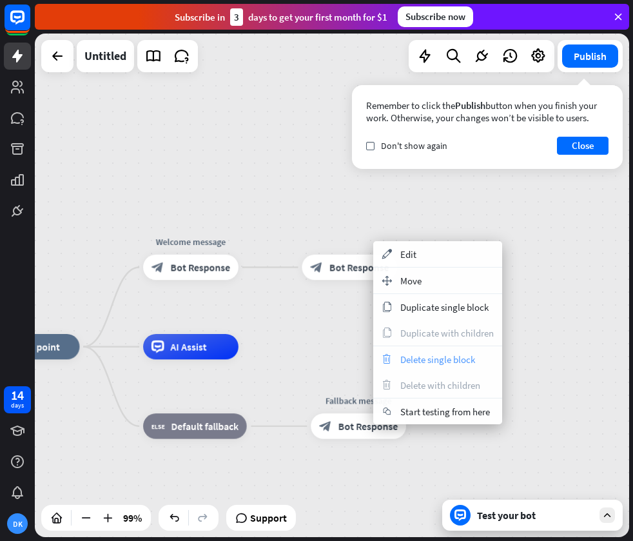
click at [428, 354] on span "Delete single block" at bounding box center [437, 359] width 75 height 12
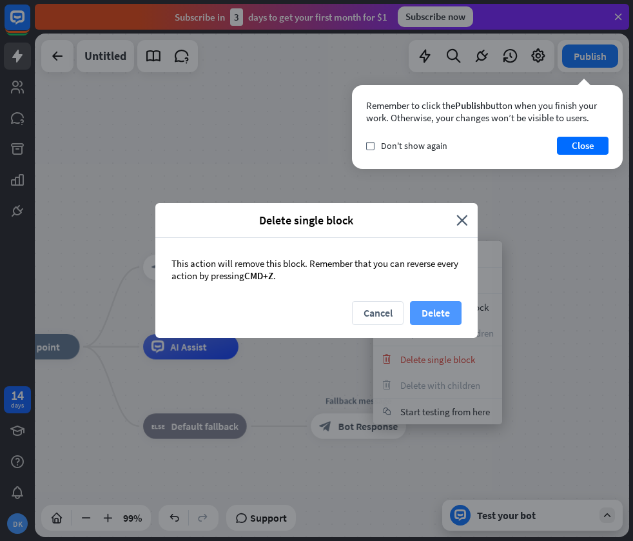
click at [436, 315] on button "Delete" at bounding box center [436, 313] width 52 height 24
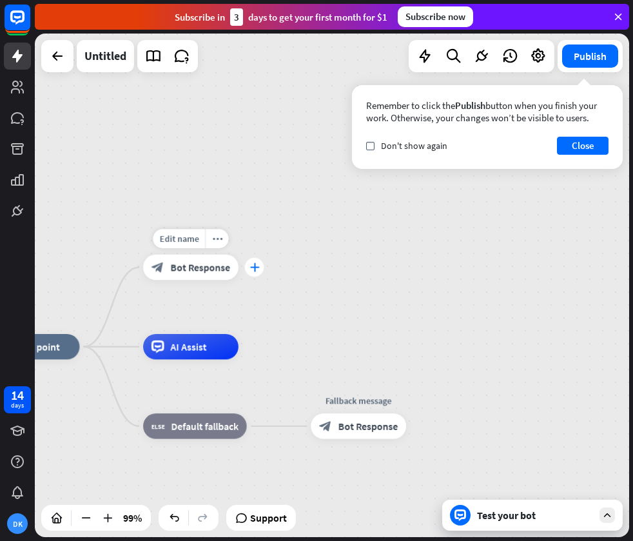
click at [253, 265] on icon "plus" at bounding box center [255, 267] width 10 height 9
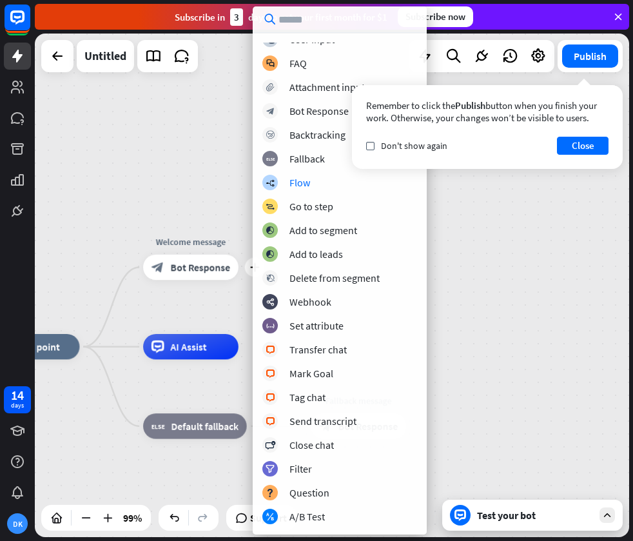
scroll to position [12, 0]
click at [372, 146] on icon "check" at bounding box center [371, 146] width 6 height 6
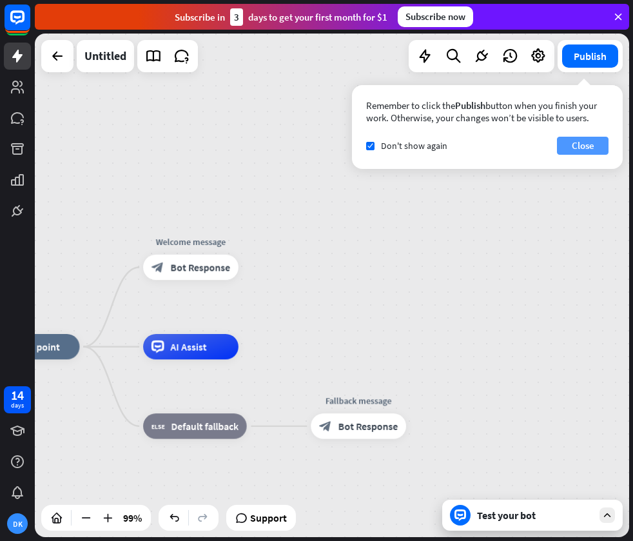
click at [577, 146] on button "Close" at bounding box center [583, 146] width 52 height 18
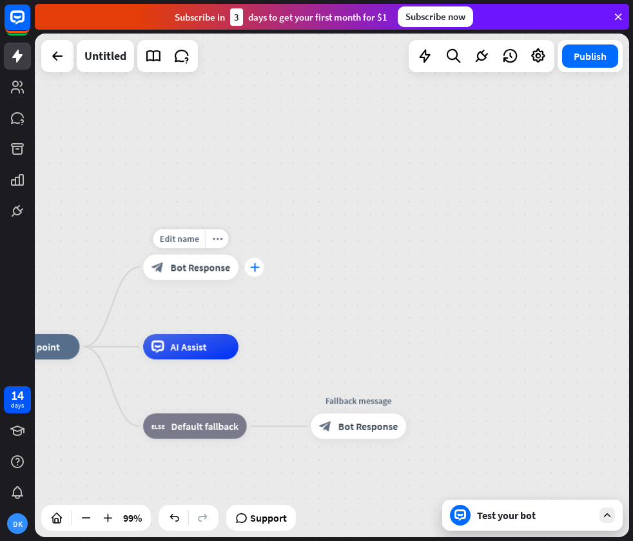
click at [246, 264] on div "plus" at bounding box center [254, 267] width 19 height 19
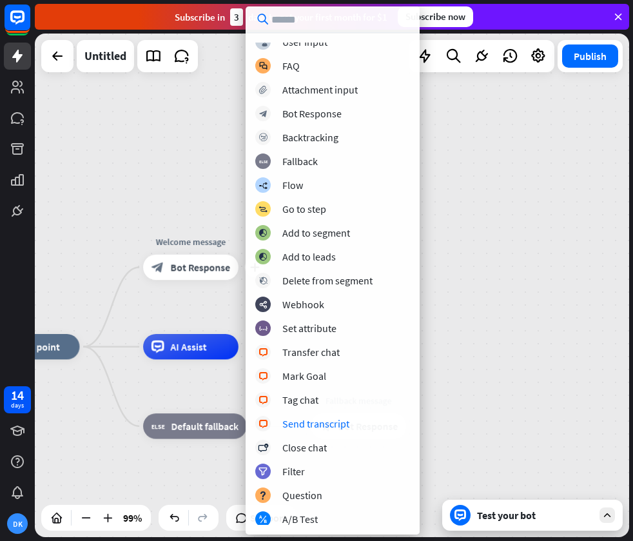
scroll to position [0, 0]
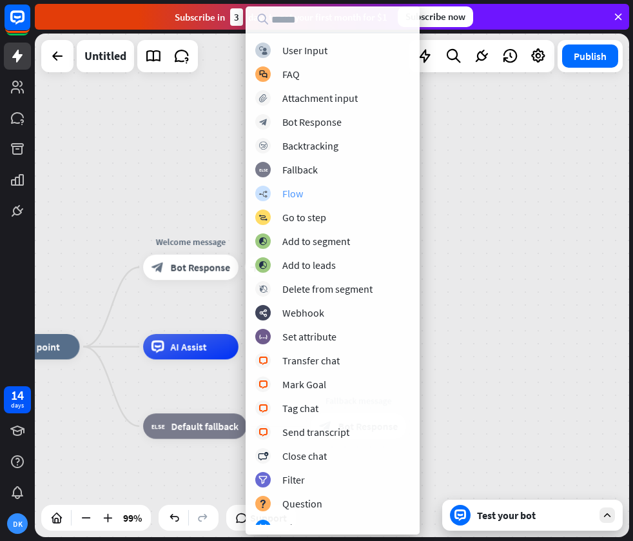
click at [288, 193] on div "Flow" at bounding box center [292, 193] width 21 height 13
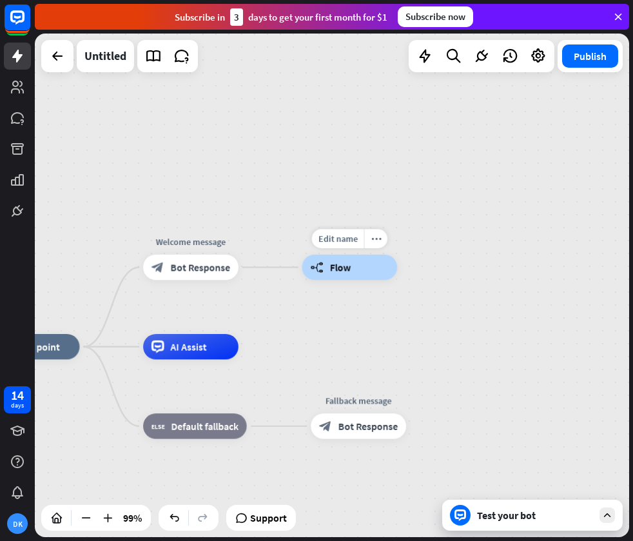
click at [358, 263] on div "builder_tree Flow" at bounding box center [349, 267] width 95 height 25
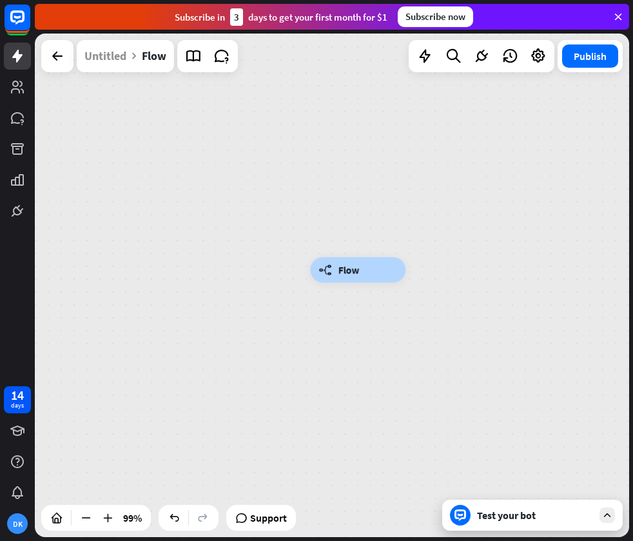
drag, startPoint x: 294, startPoint y: 238, endPoint x: 417, endPoint y: 222, distance: 123.5
click at [418, 222] on div "builder_tree Flow" at bounding box center [332, 286] width 594 height 504
click at [59, 48] on icon at bounding box center [57, 55] width 15 height 15
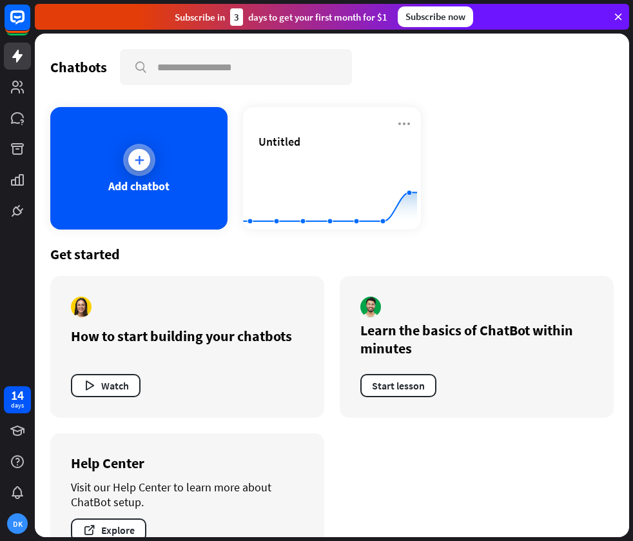
click at [132, 148] on div at bounding box center [139, 160] width 32 height 32
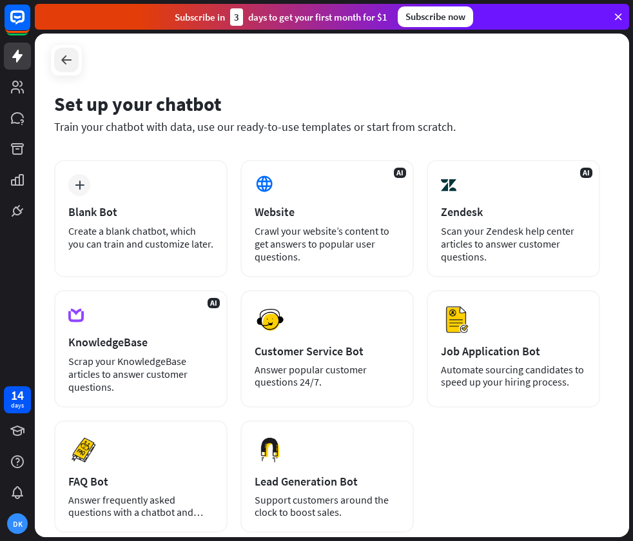
click at [67, 64] on icon at bounding box center [66, 59] width 15 height 15
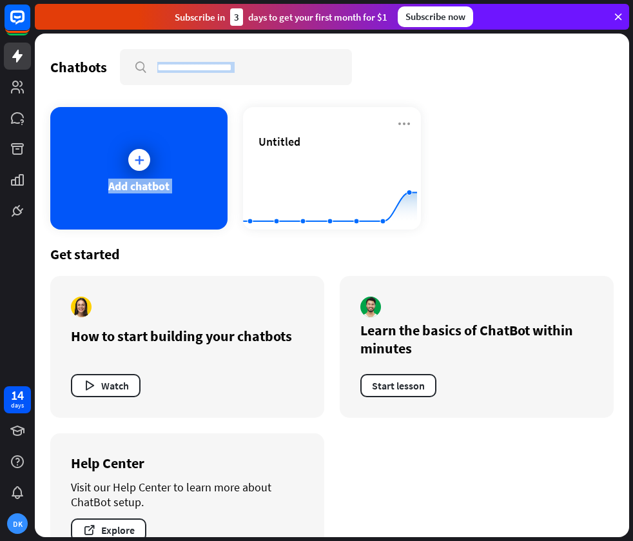
drag, startPoint x: 515, startPoint y: 119, endPoint x: 519, endPoint y: 92, distance: 26.8
click at [522, 90] on div "Chatbots search Add chatbot Untitled Created with Highcharts 10.1.0 0 5 10 Get …" at bounding box center [332, 286] width 594 height 504
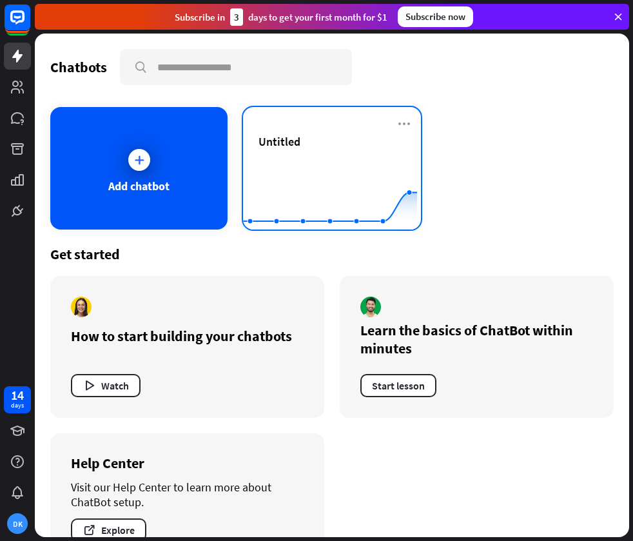
click at [331, 150] on div "Untitled" at bounding box center [332, 156] width 146 height 45
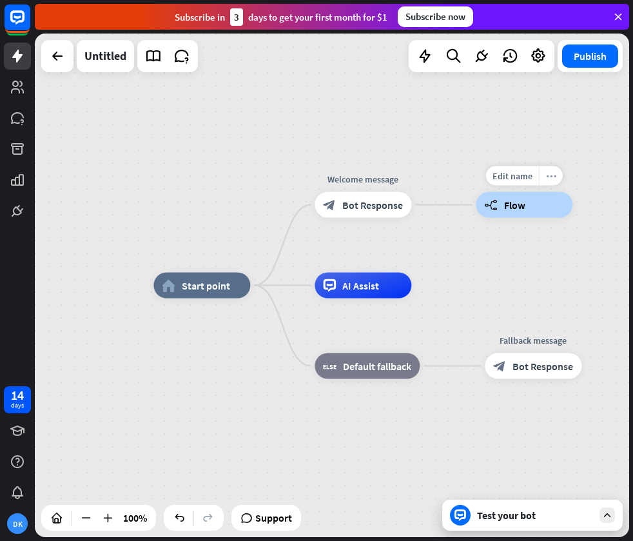
click at [546, 175] on icon "more_horiz" at bounding box center [551, 176] width 10 height 10
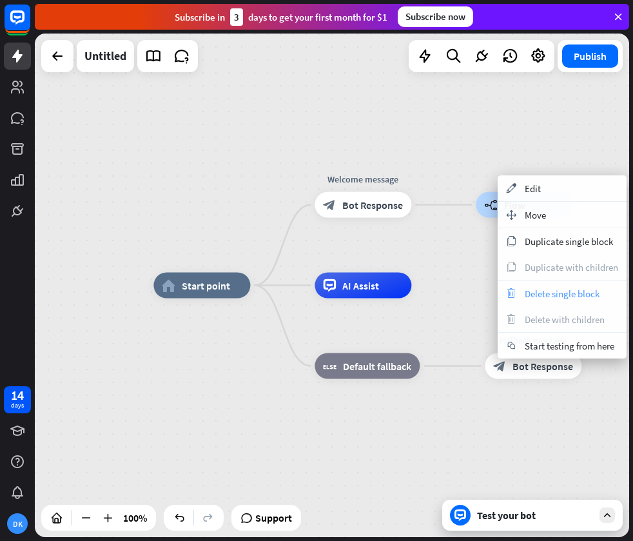
click at [547, 297] on span "Delete single block" at bounding box center [562, 294] width 75 height 12
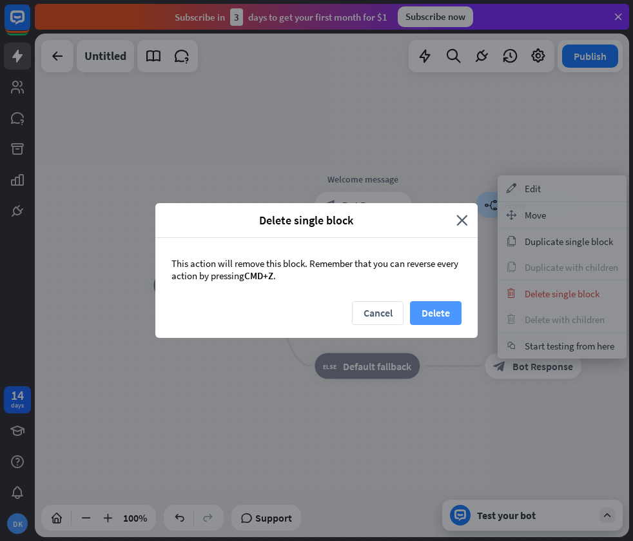
click at [447, 306] on button "Delete" at bounding box center [436, 313] width 52 height 24
